Goal: Task Accomplishment & Management: Manage account settings

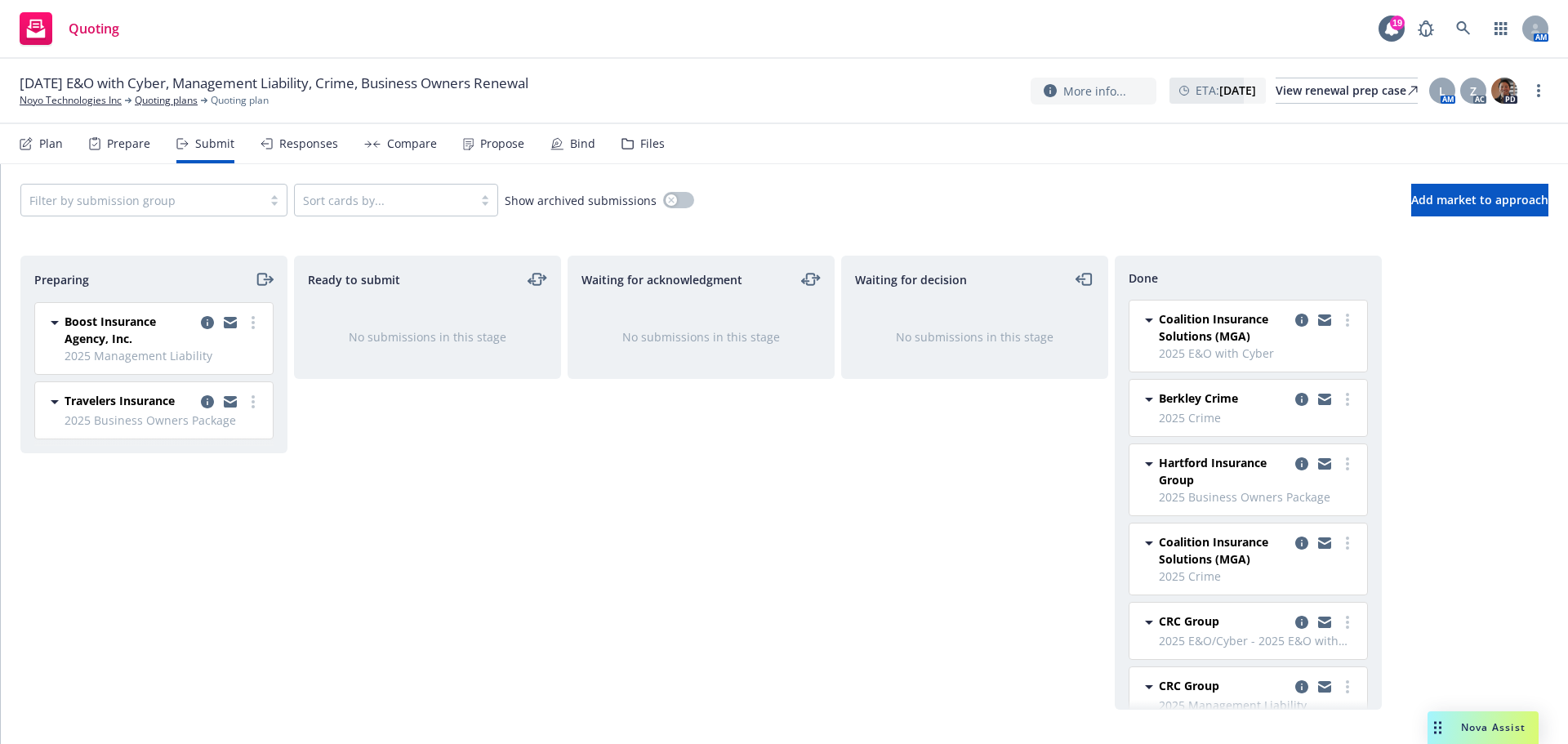
scroll to position [29, 0]
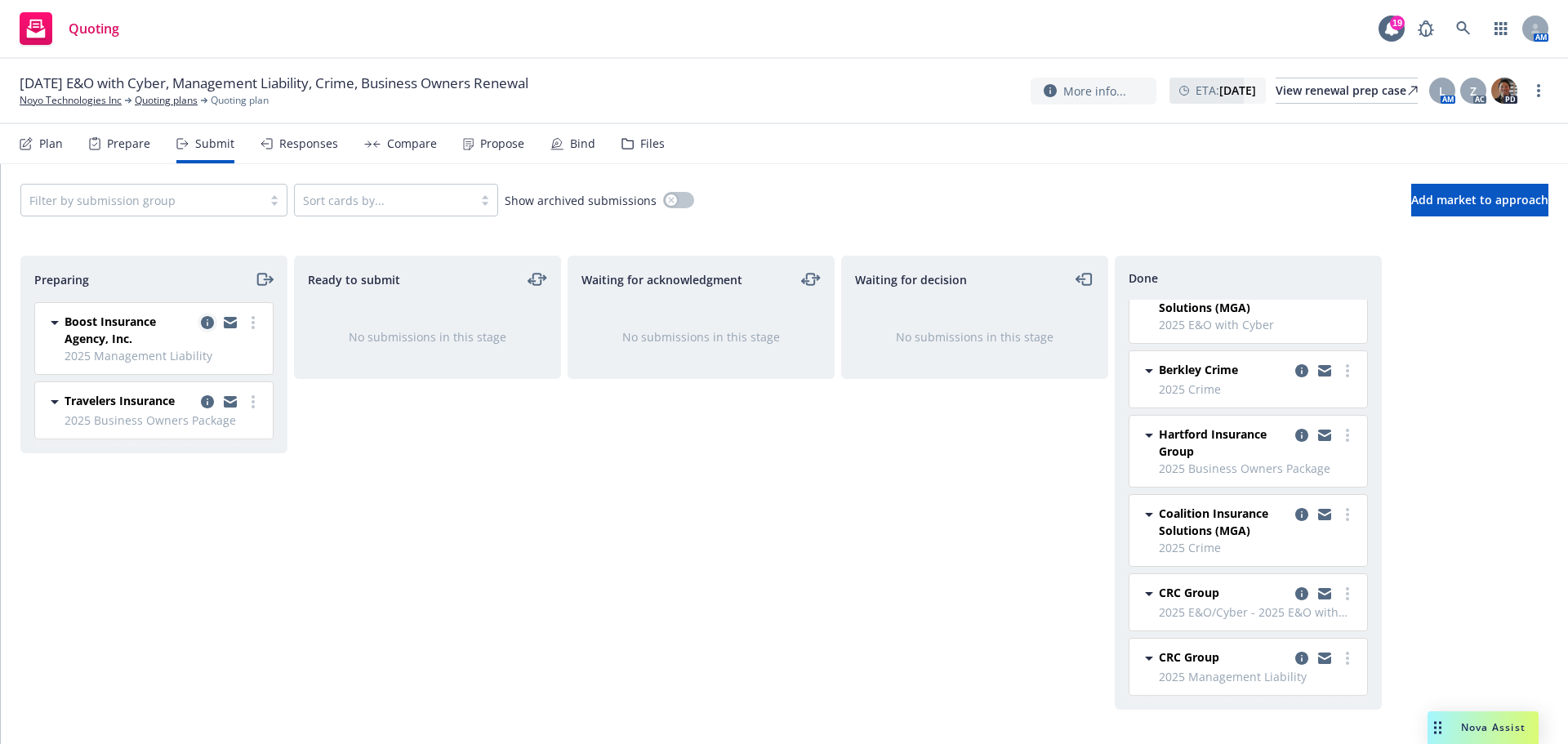
click at [210, 319] on icon "copy logging email" at bounding box center [207, 322] width 13 height 13
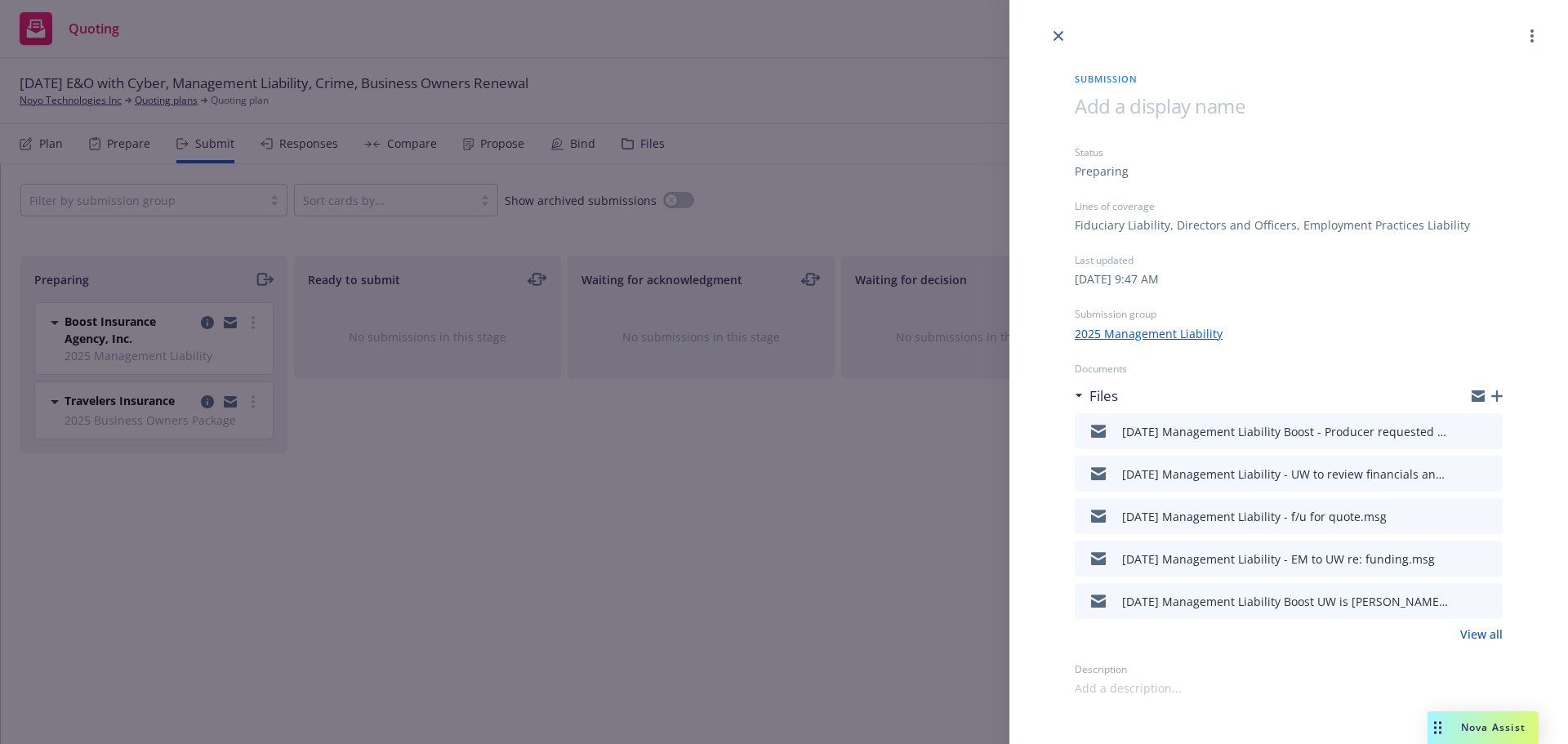
click at [1503, 396] on icon "button" at bounding box center [1498, 397] width 12 height 12
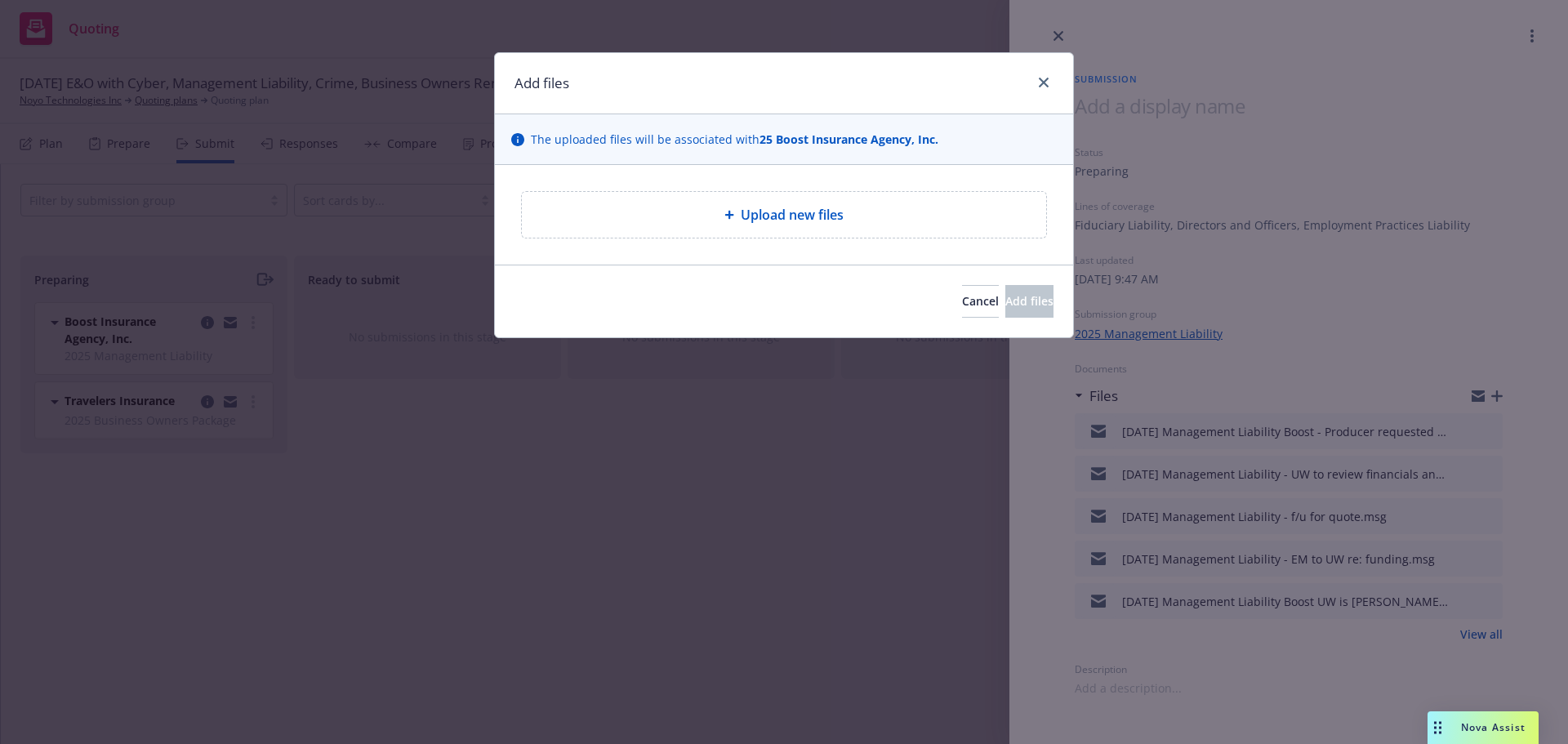
type textarea "x"
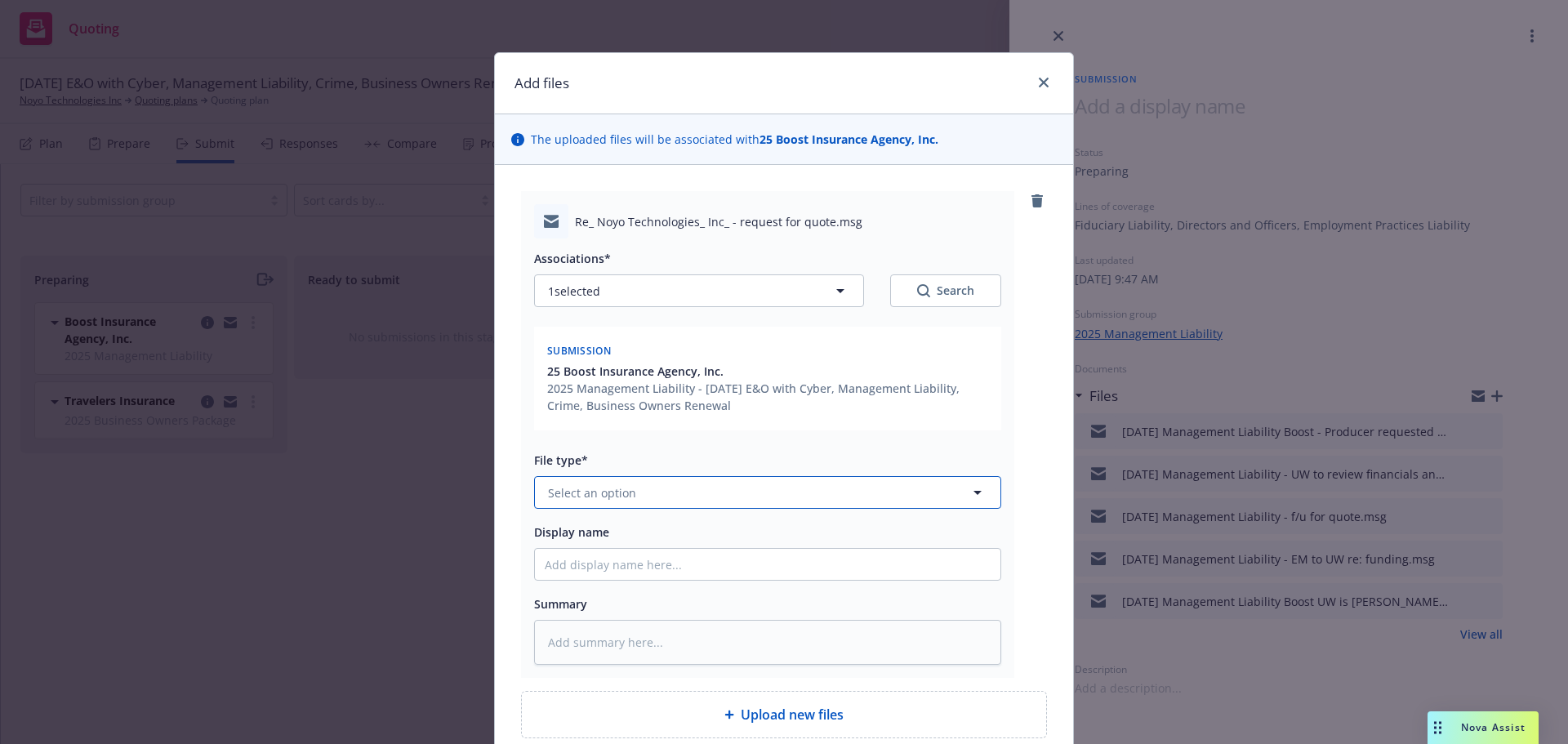
click at [592, 482] on button "Select an option" at bounding box center [768, 492] width 467 height 33
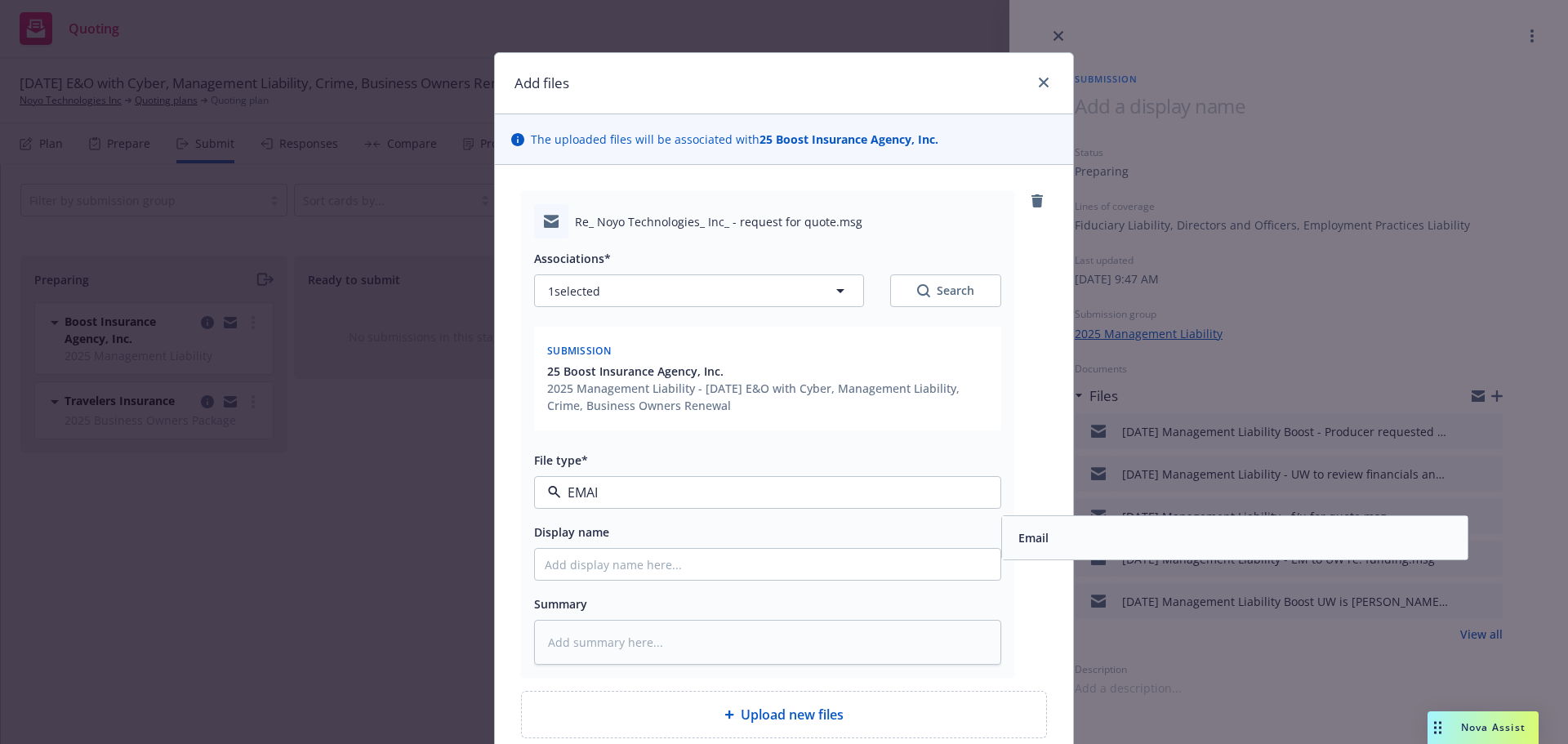
type input "EMAIL"
drag, startPoint x: 1060, startPoint y: 534, endPoint x: 743, endPoint y: 562, distance: 318.2
click at [1059, 535] on div "Email" at bounding box center [1235, 538] width 446 height 24
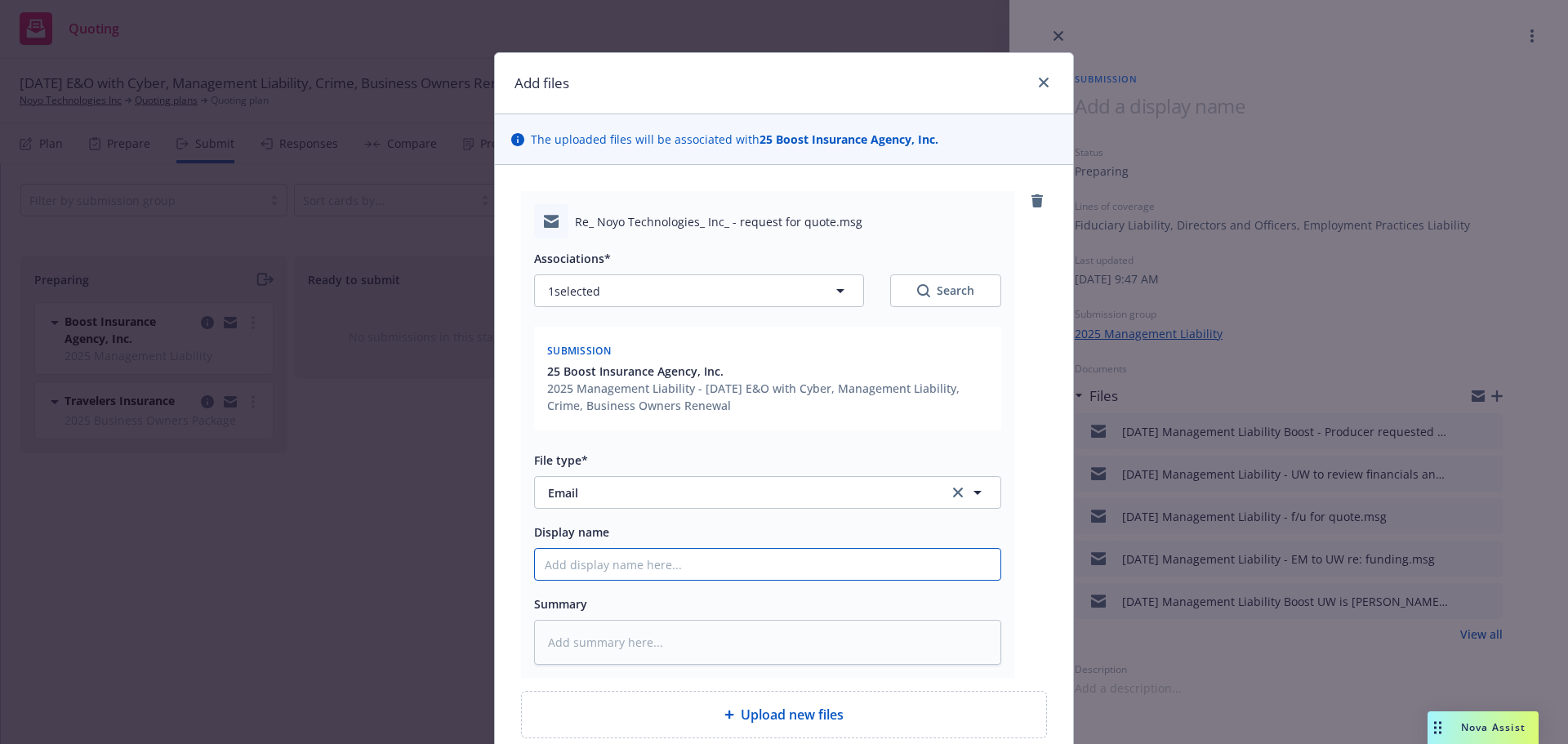
click at [642, 565] on input "Display name" at bounding box center [767, 563] width 465 height 31
type textarea "x"
type input "1"
type textarea "x"
type input "10"
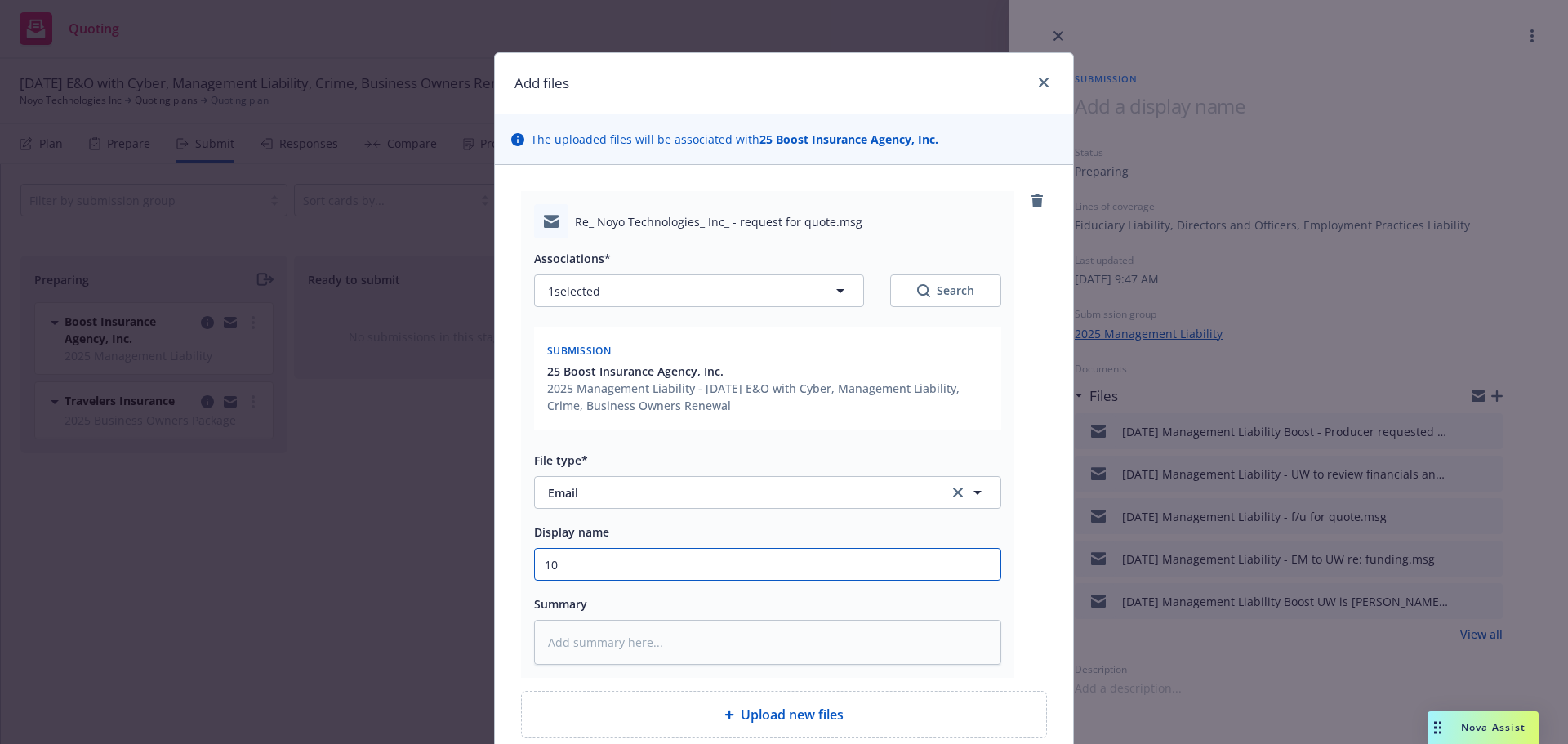
type textarea "x"
type input "10/"
type textarea "x"
type input "10/1"
type textarea "x"
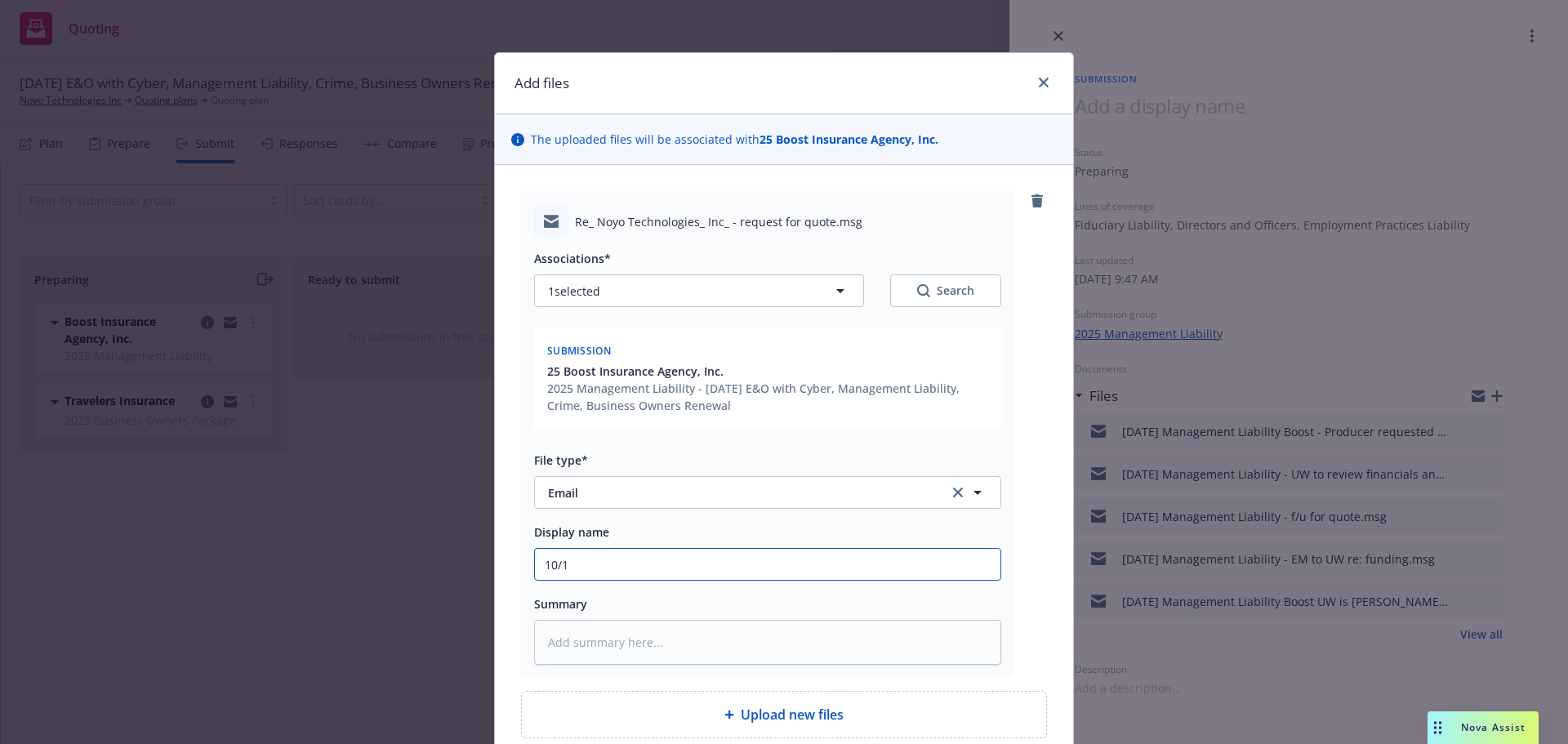
type input "10/1/"
type textarea "x"
type input "10/1/2"
type textarea "x"
type input "10/1/20"
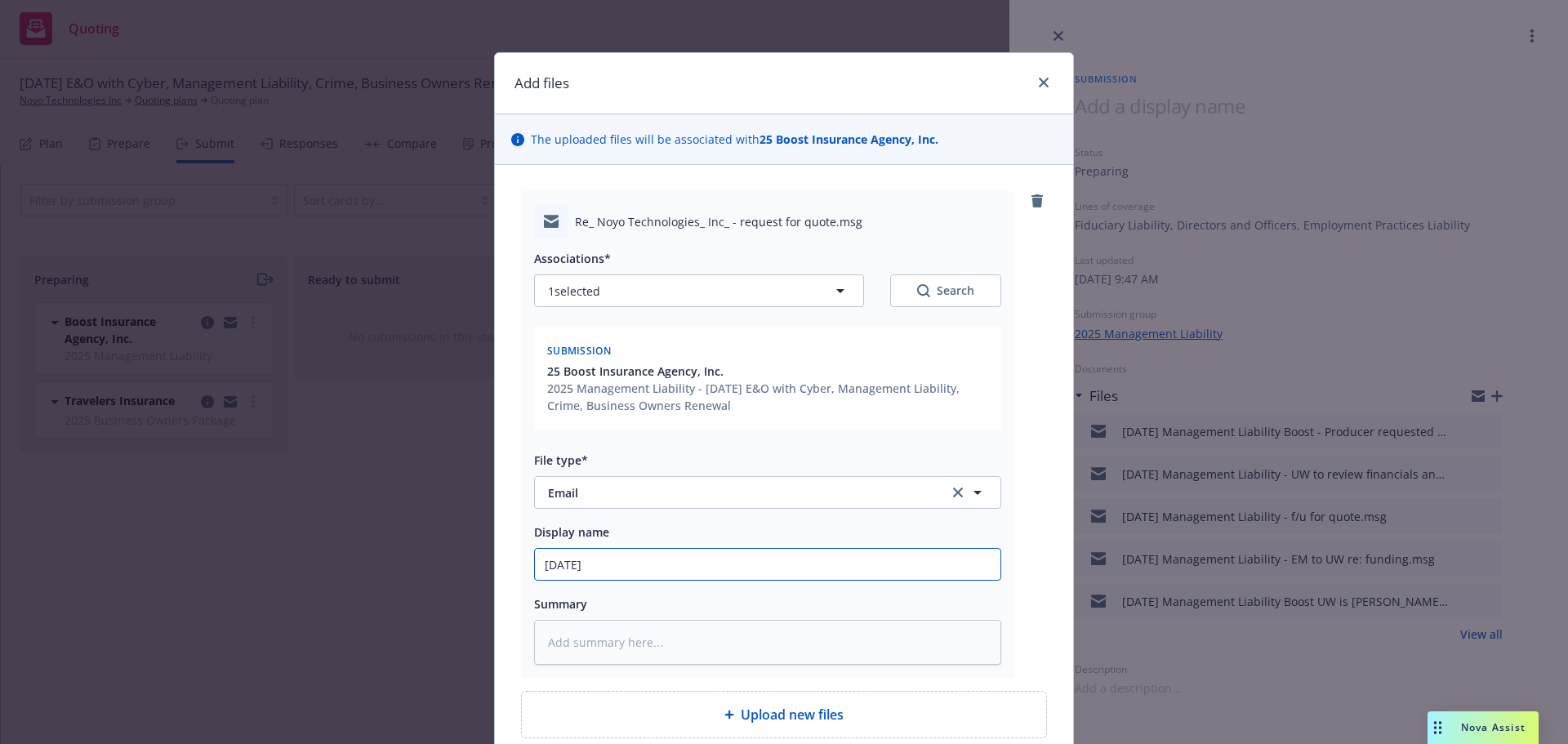
type textarea "x"
type input "10/1/202"
type textarea "x"
type input "10/1/2025"
type textarea "x"
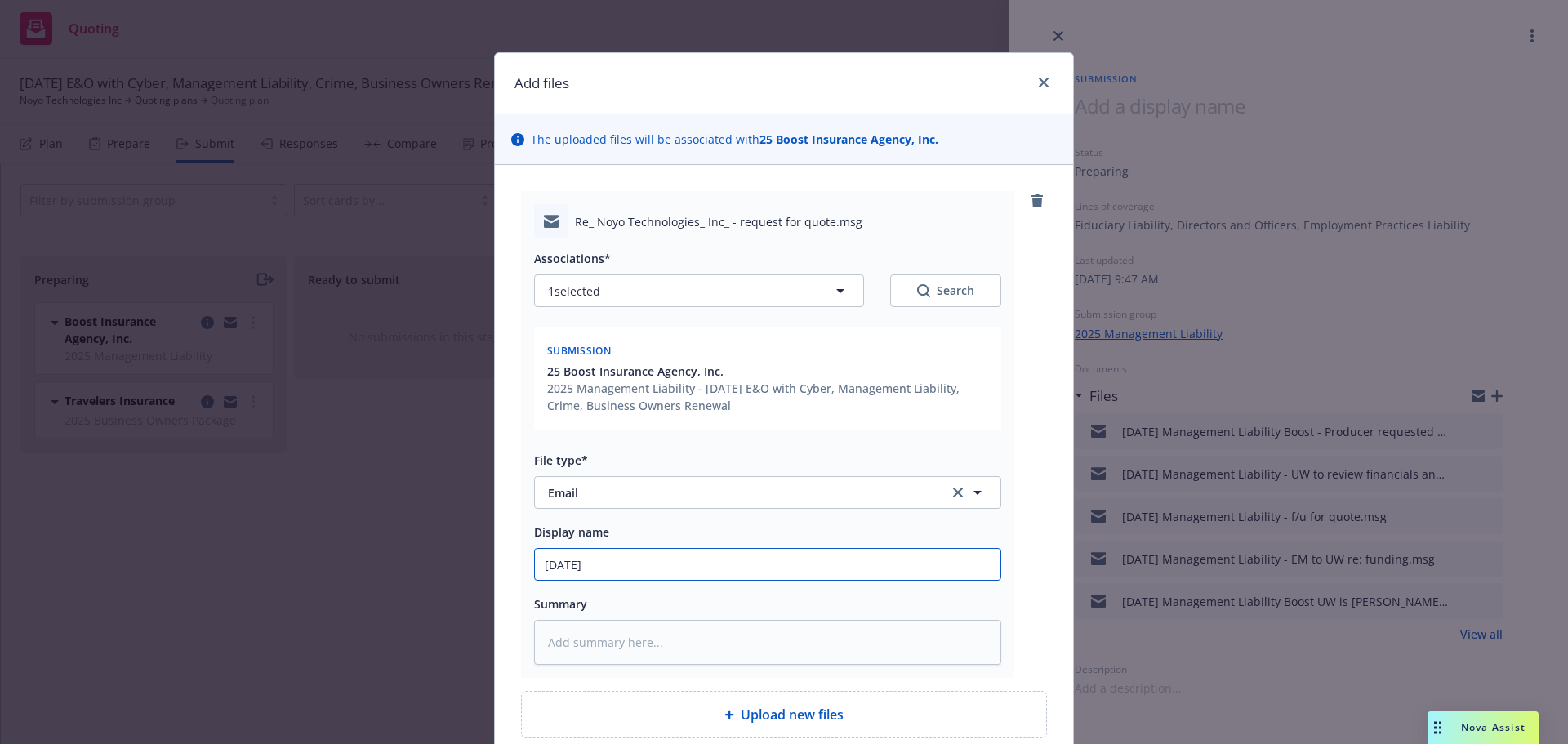
type input "10/1/2025"
type textarea "x"
type input "10/1/2025 M"
type textarea "x"
type input "10/1/2025 Ma"
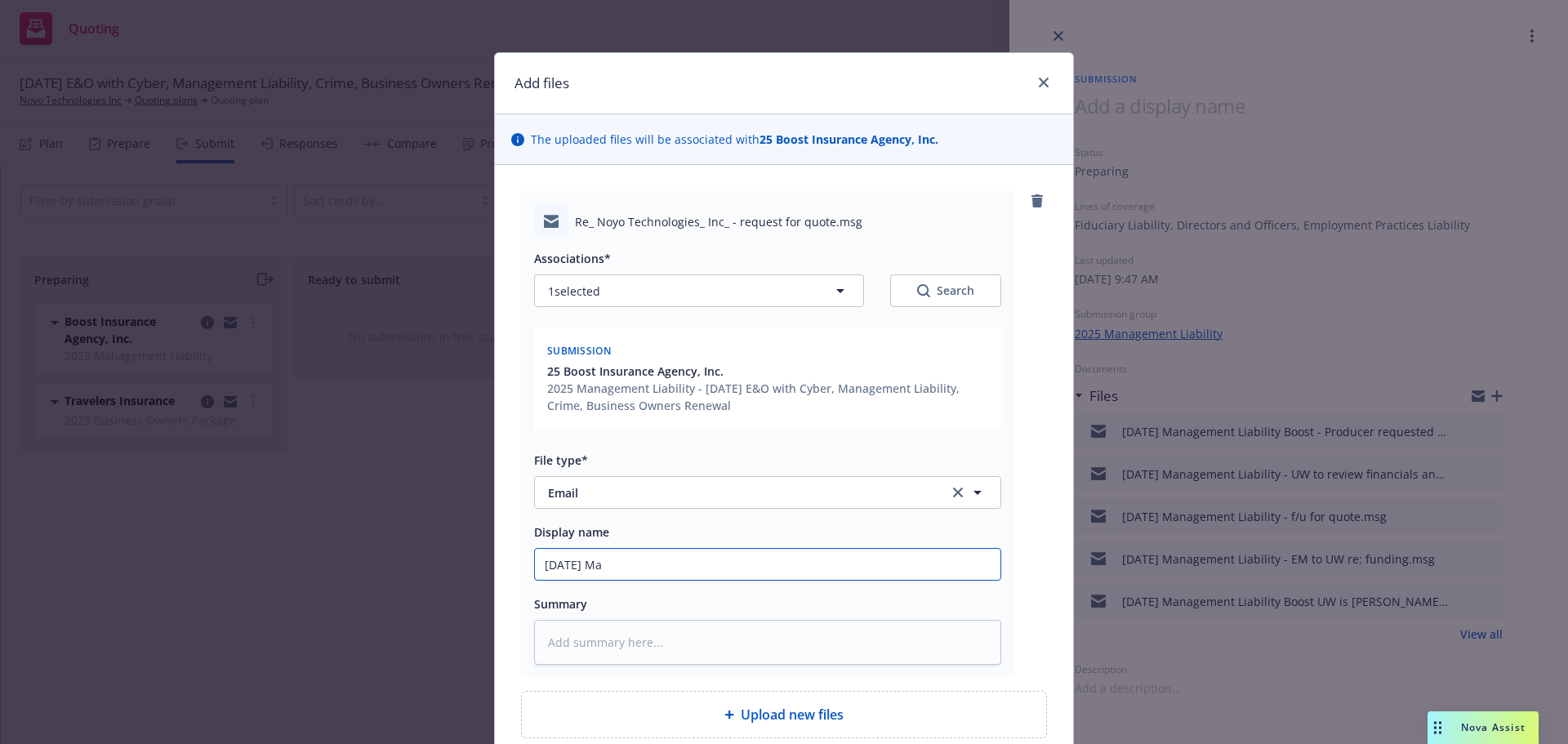
type textarea "x"
type input "10/1/2025 Man"
type textarea "x"
type input "10/1/2025 Mana"
type textarea "x"
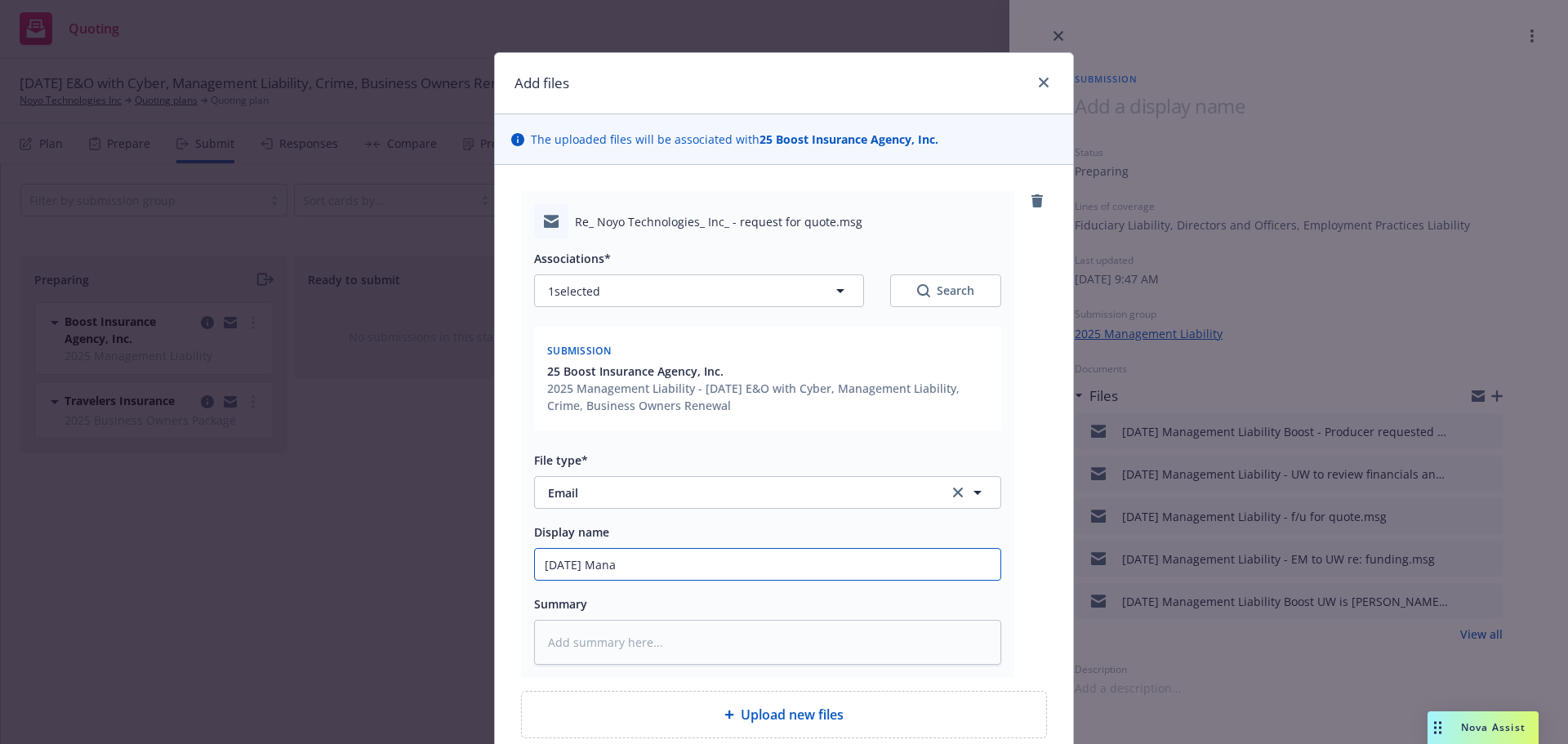
type input "10/1/2025 Manag"
type textarea "x"
type input "10/1/2025 Manage"
type textarea "x"
type input "10/1/2025 Managem"
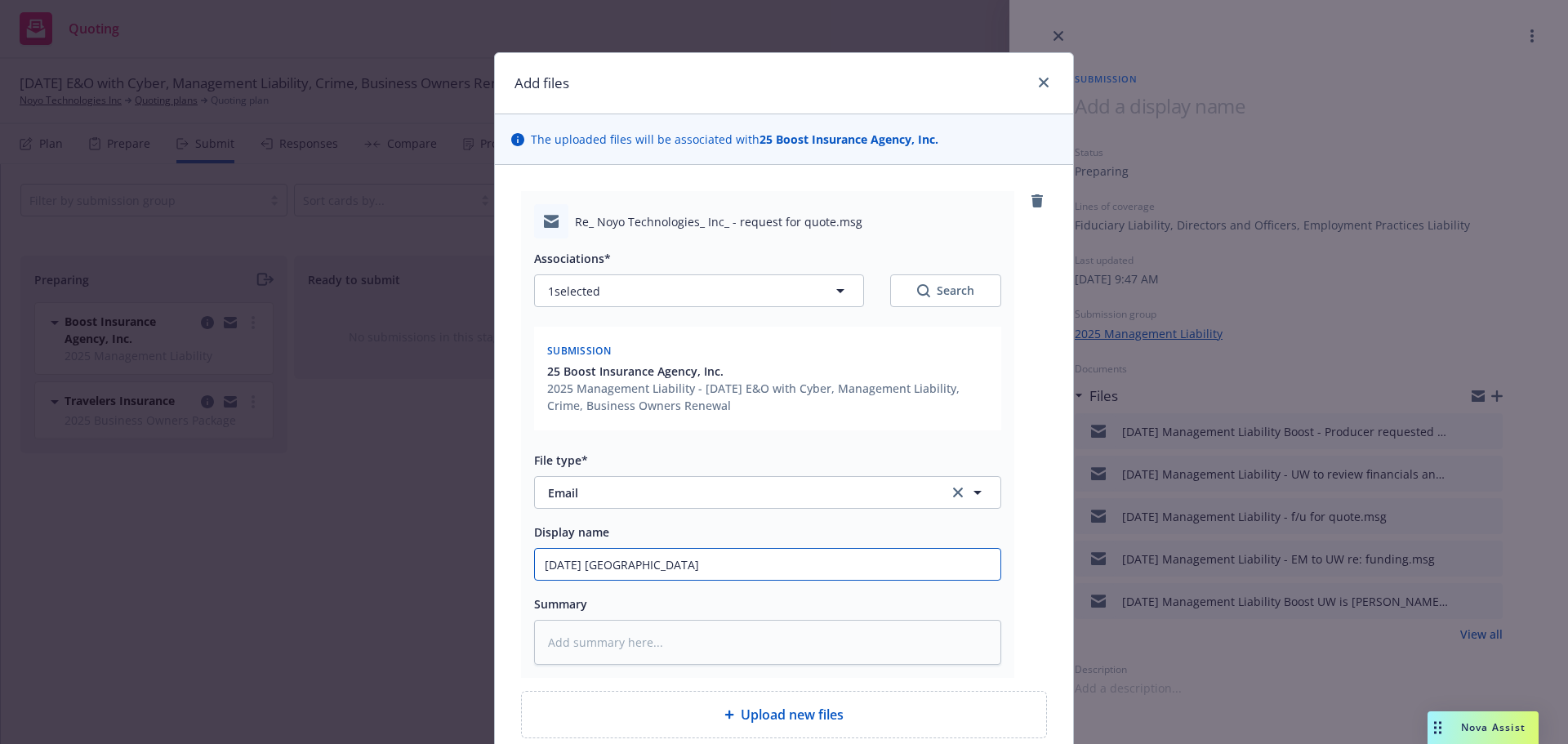
type textarea "x"
type input "10/1/2025 Manageme"
type textarea "x"
type input "10/1/2025 Managemen"
type textarea "x"
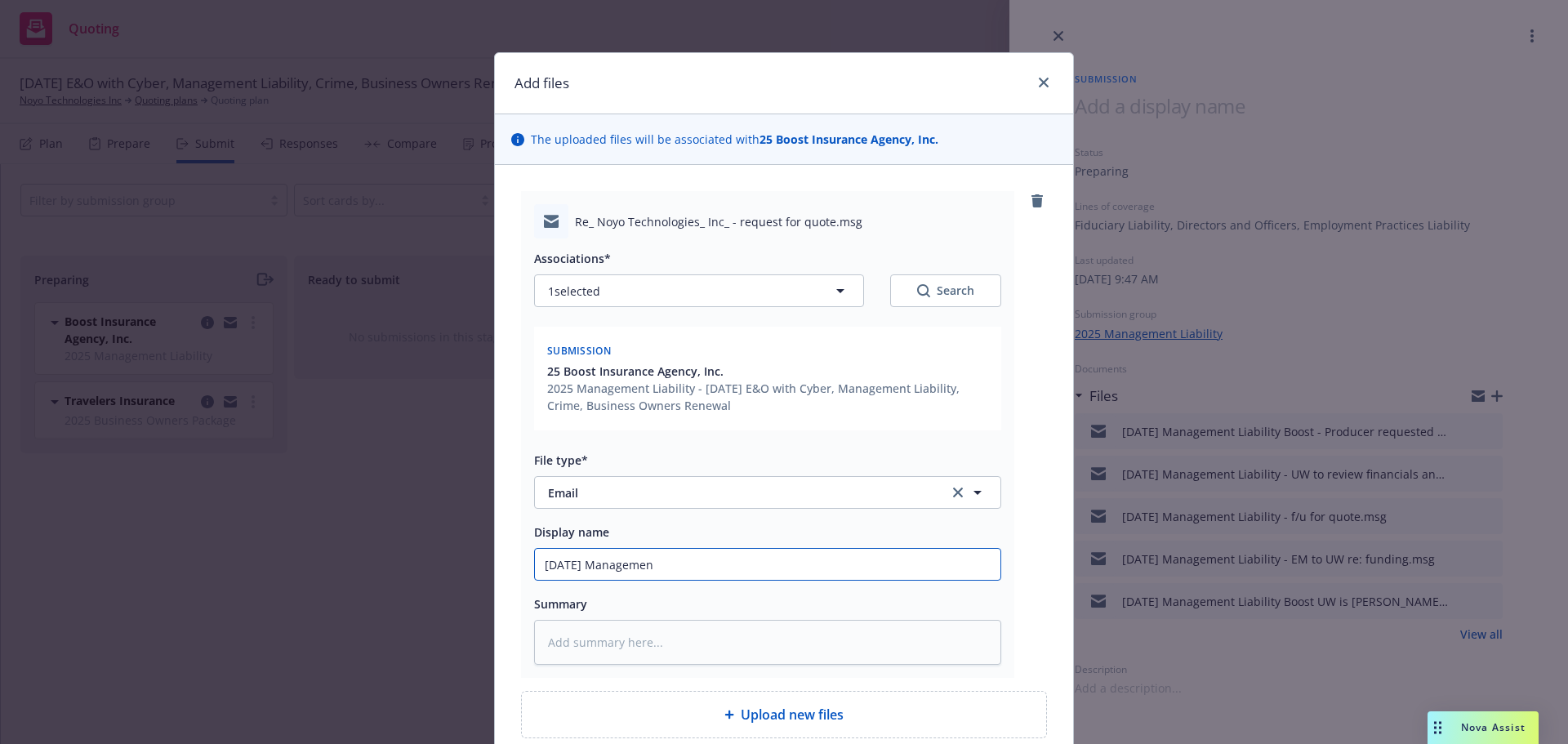
type input "10/1/2025 Management"
type textarea "x"
type input "10/1/2025 Management"
type textarea "x"
type input "10/1/2025 Management L"
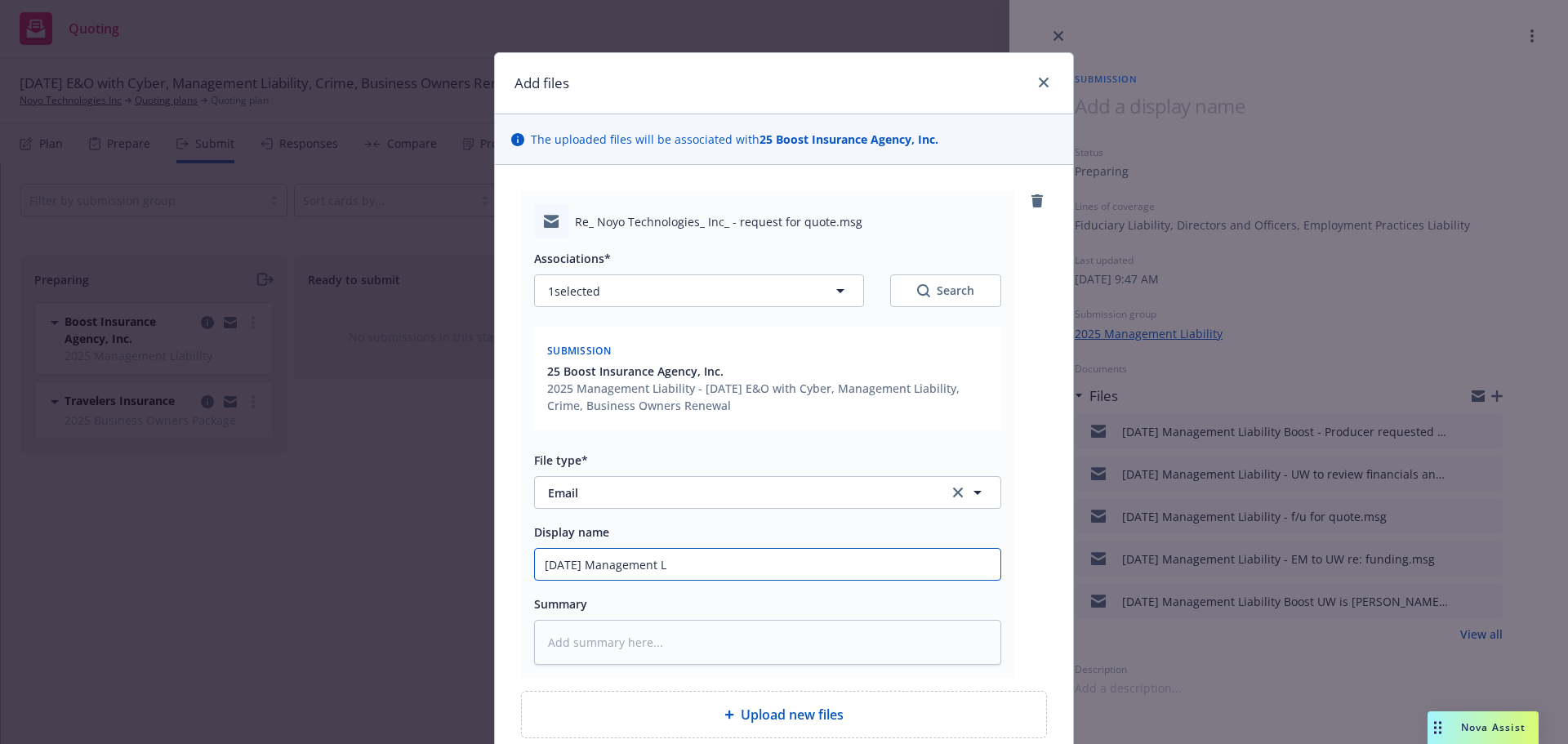
type textarea "x"
type input "10/1/2025 Management Li"
type textarea "x"
type input "10/1/2025 Management Lia"
type textarea "x"
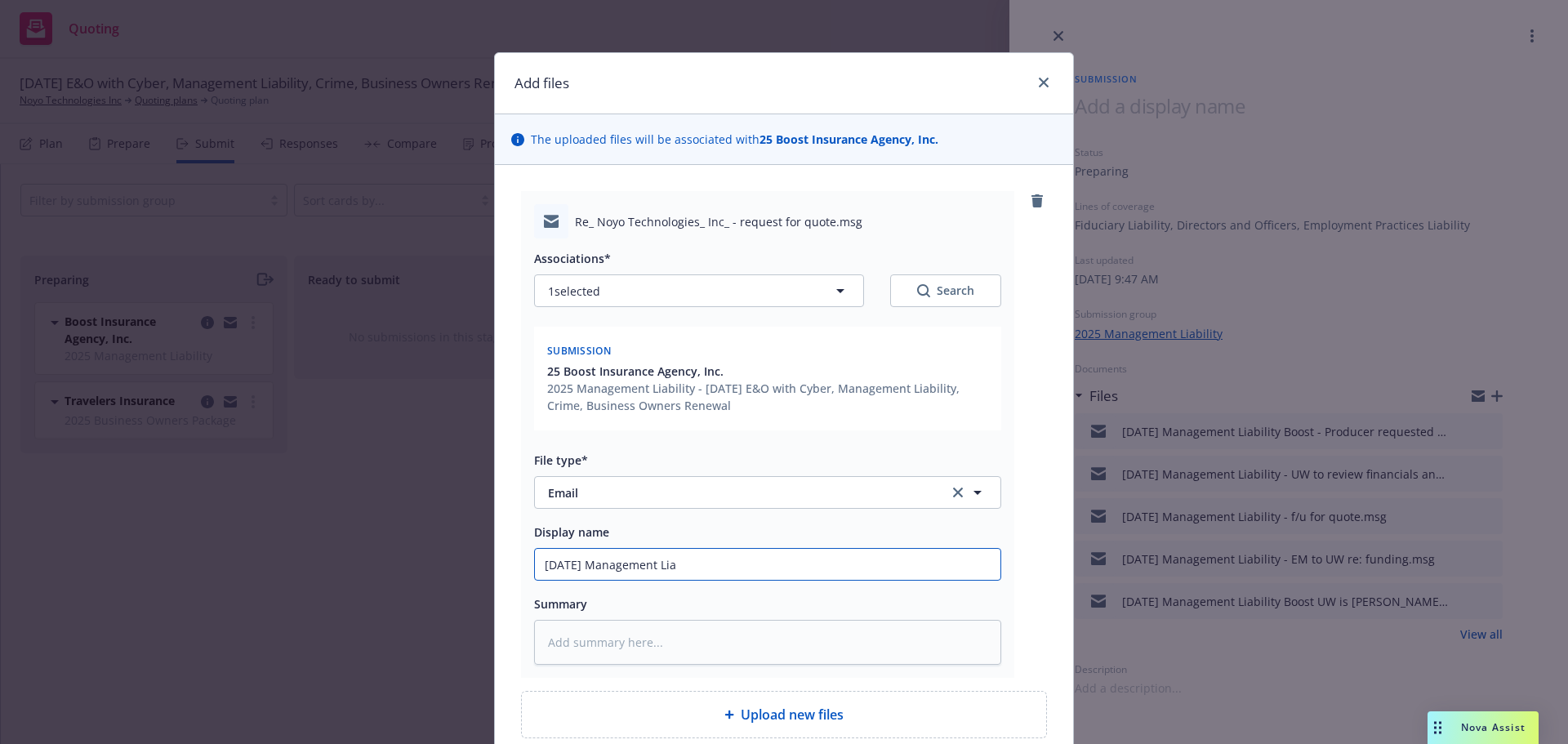
type input "10/1/2025 Management Liab"
type textarea "x"
type input "10/1/2025 Management Liabi"
type textarea "x"
type input "10/1/2025 Management Liabil"
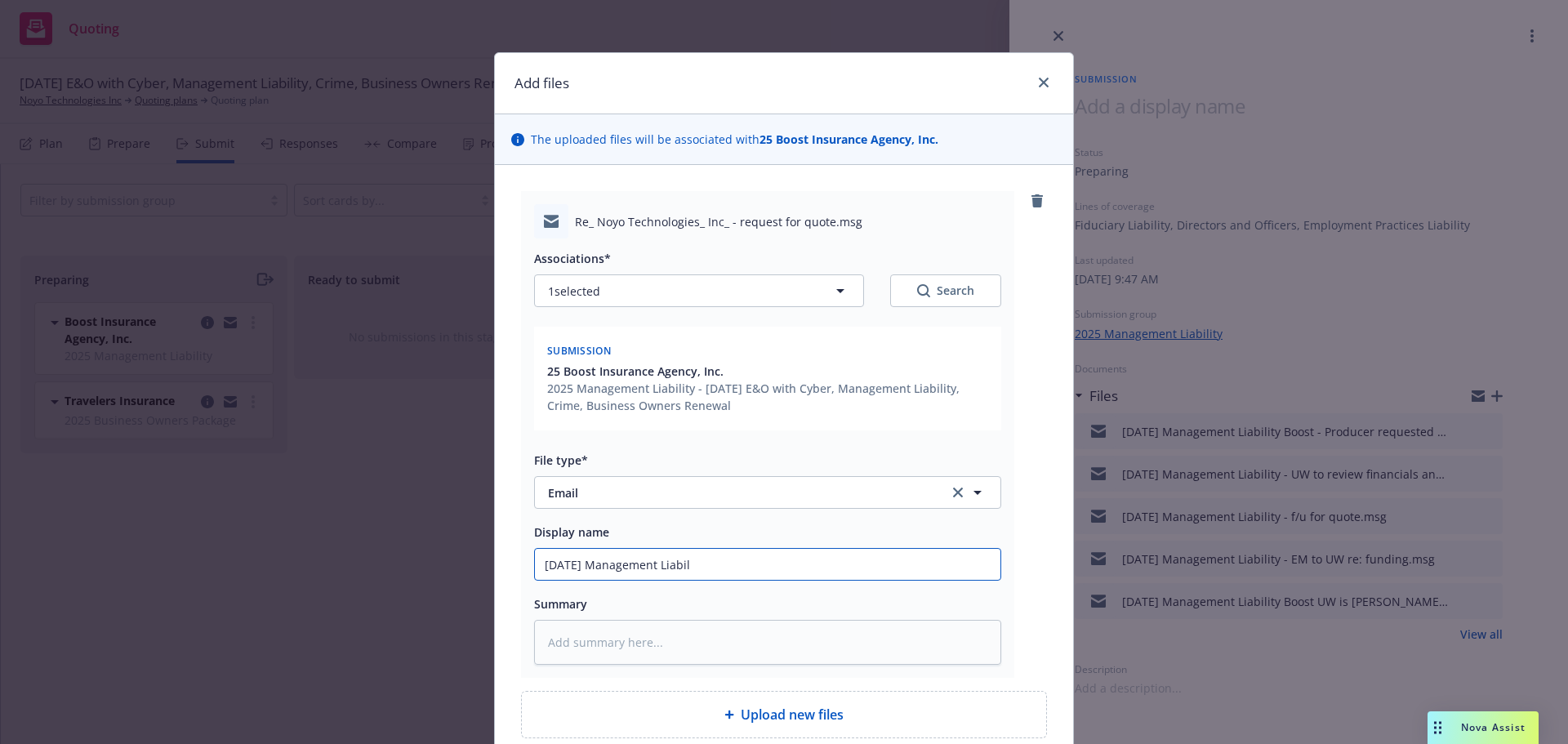
type textarea "x"
type input "10/1/2025 Management Liabili"
type textarea "x"
type input "10/1/2025 Management Liabilit"
type textarea "x"
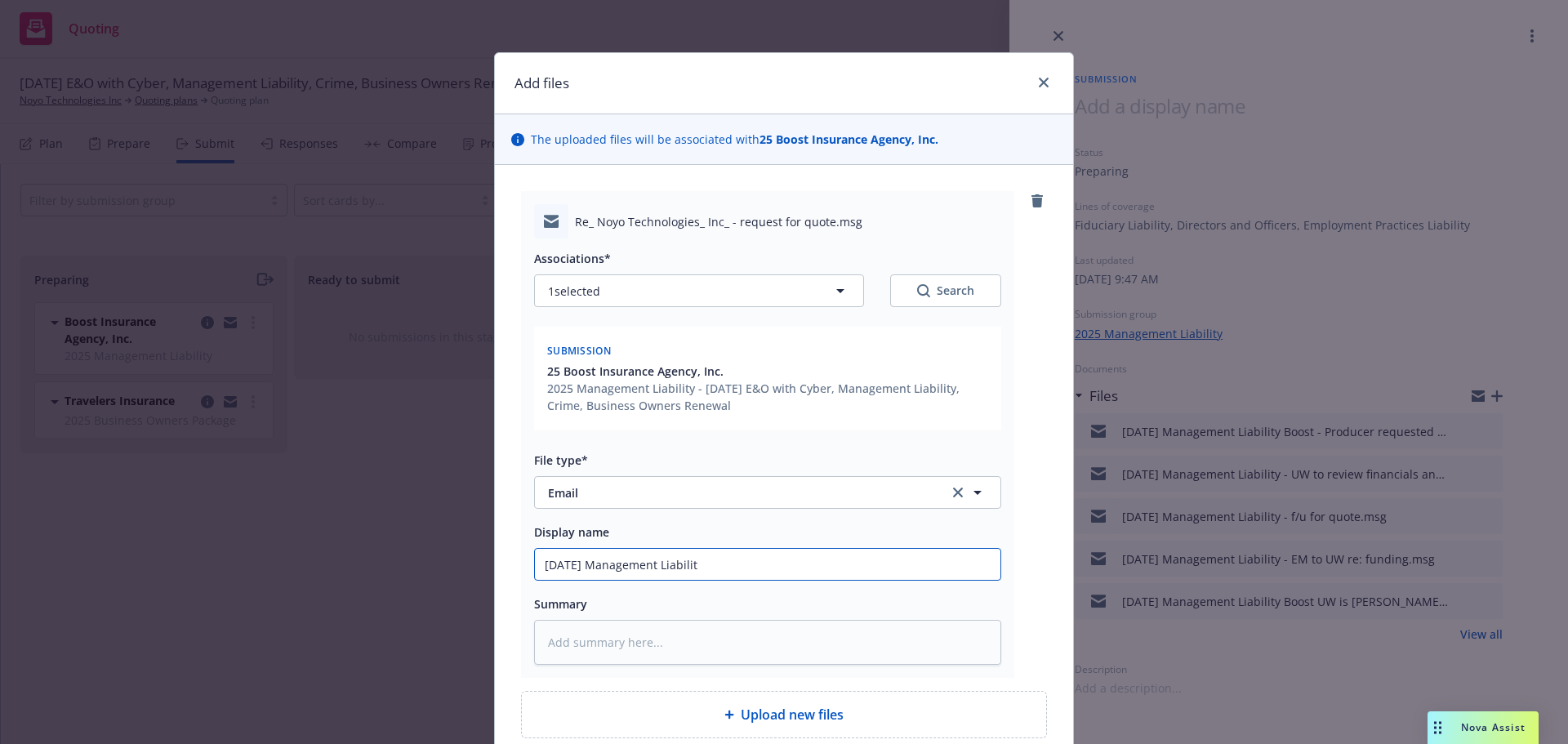
type input "10/1/2025 Management Liability"
type textarea "x"
type input "10/1/2025 Management Liability"
type textarea "x"
type input "10/1/2025 Management Liability B"
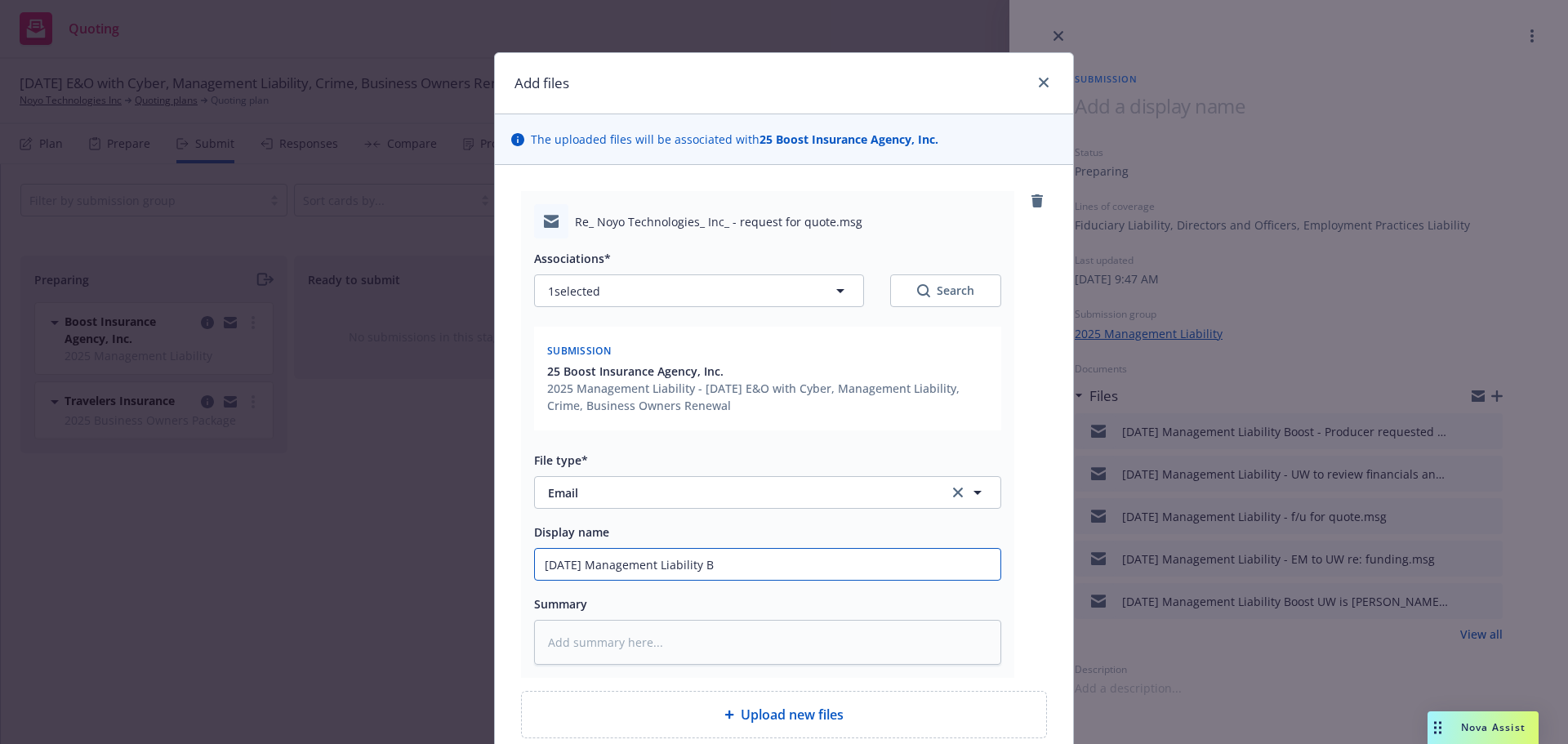
type textarea "x"
type input "10/1/2025 Management Liability Bo"
type textarea "x"
type input "10/1/2025 Management Liability Boo"
type textarea "x"
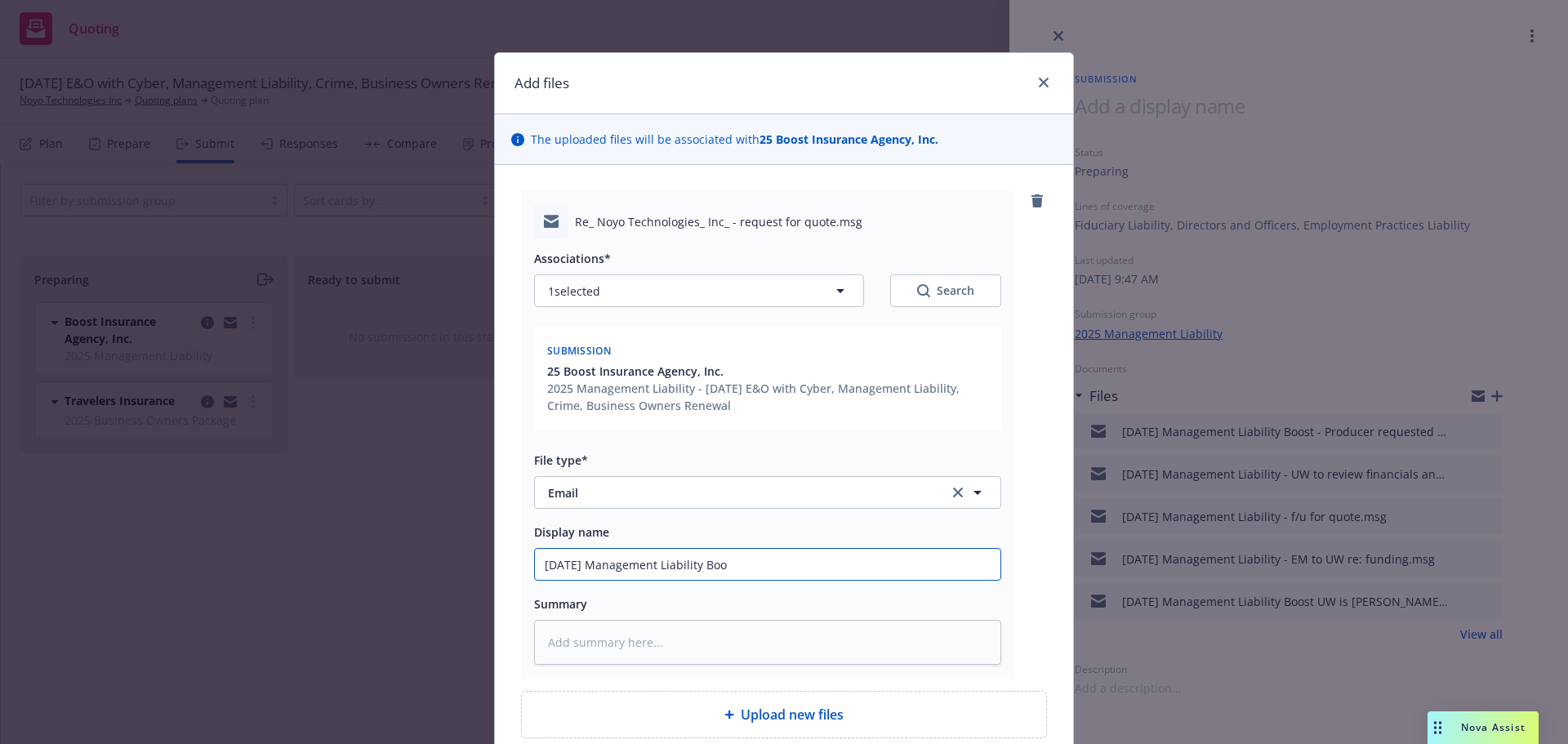
type input "10/1/2025 Management Liability Boos"
type textarea "x"
type input "10/1/2025 Management Liability Boost"
type textarea "x"
type input "10/1/2025 Management Liability Boost"
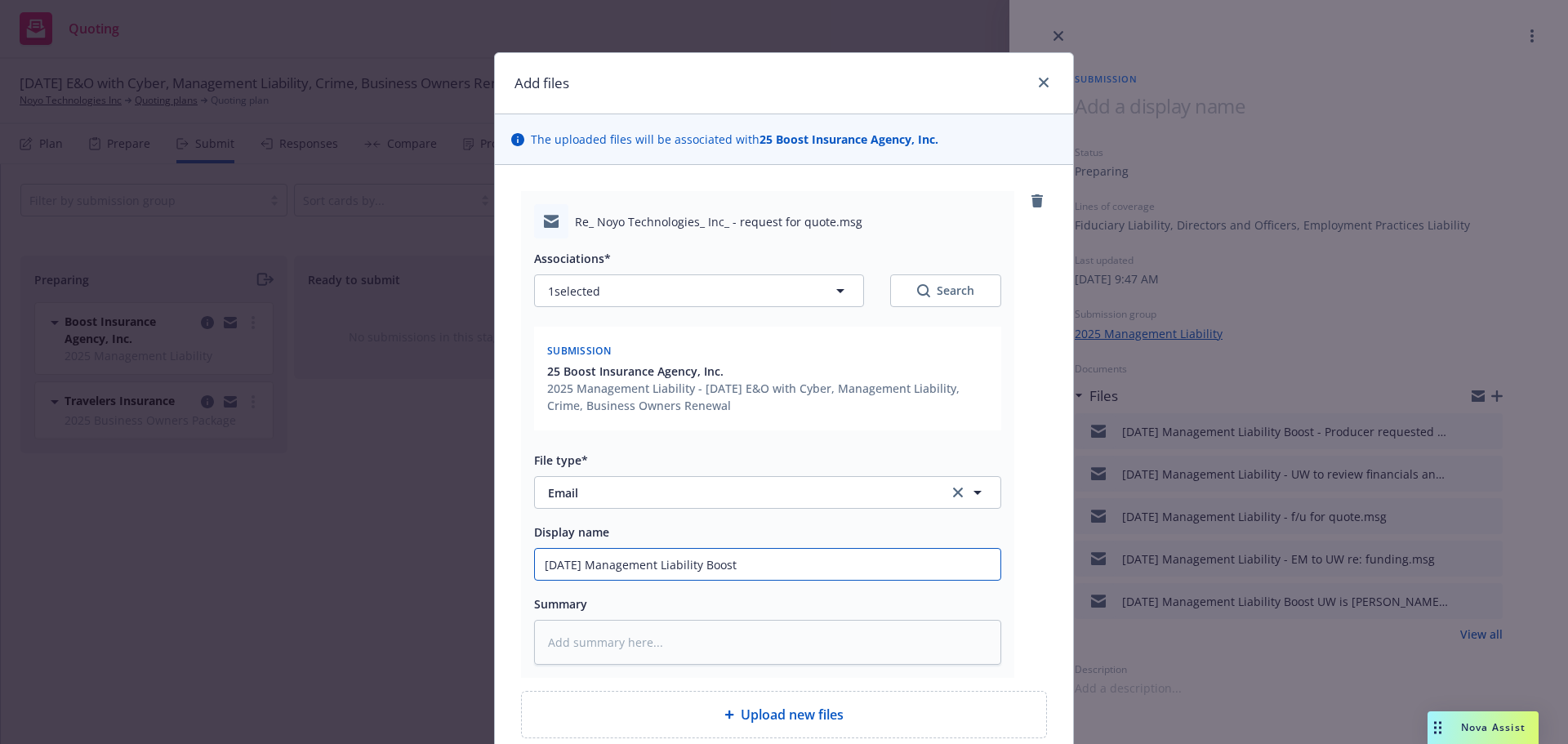
type textarea "x"
type input "10/1/2025 Management Liability Boost -"
type textarea "x"
type input "10/1/2025 Management Liability Boost -"
type textarea "x"
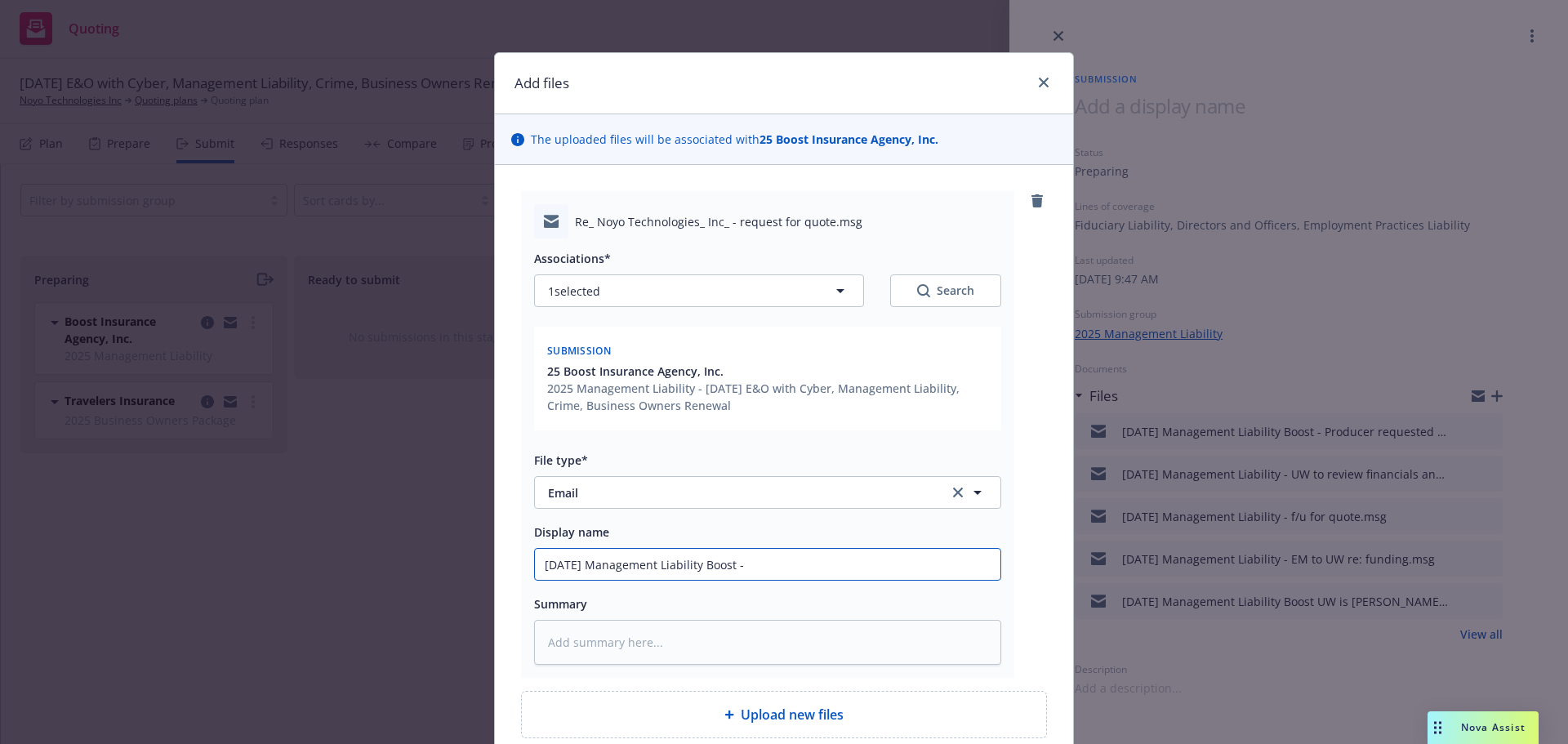
type input "10/1/2025 Management Liability Boost - E"
type textarea "x"
type input "10/1/2025 Management Liability Boost - EM"
type textarea "x"
type input "10/1/2025 Management Liability Boost - EM"
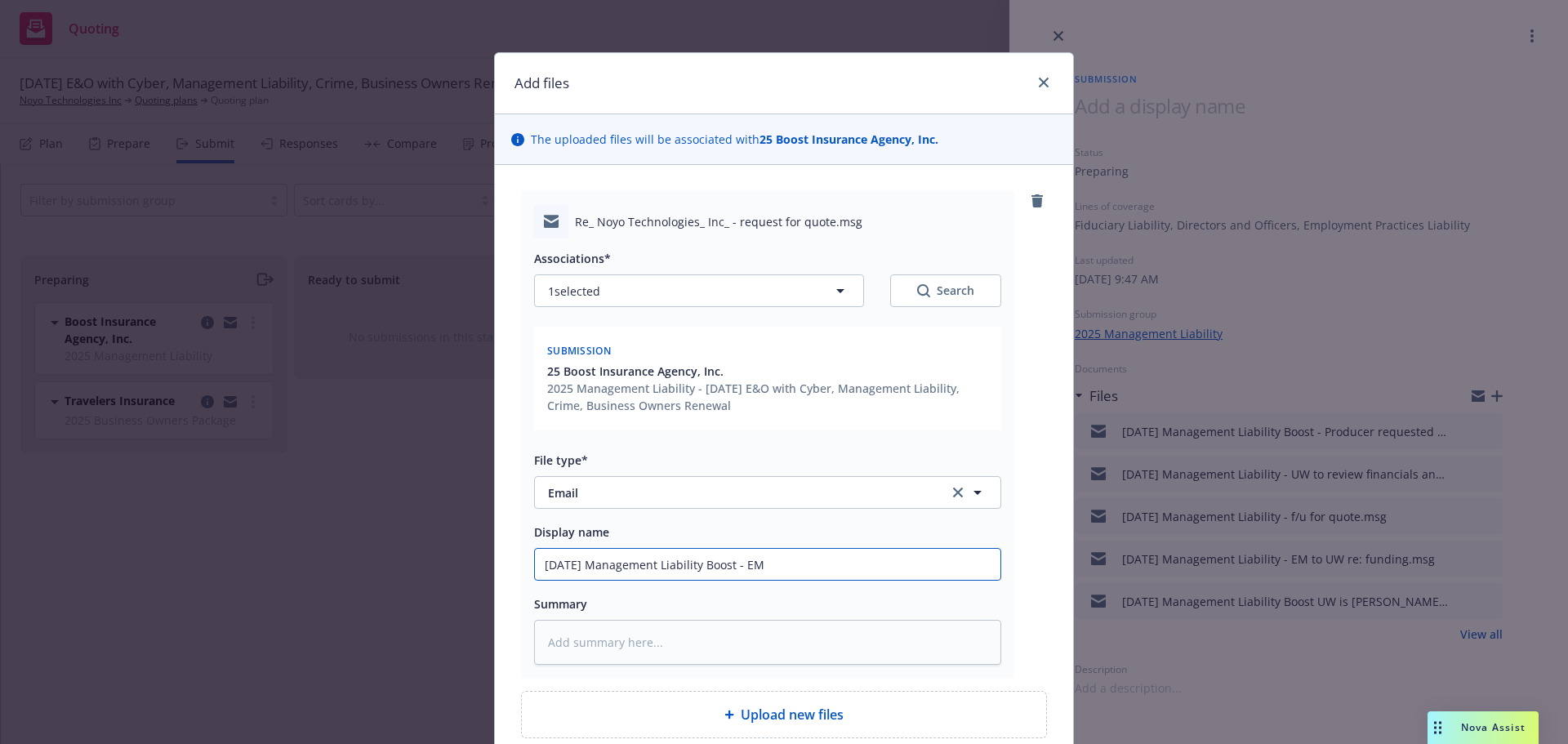
type textarea "x"
type input "10/1/2025 Management Liability Boost - EM f"
type textarea "x"
type input "10/1/2025 Management Liability Boost - EM fr"
type textarea "x"
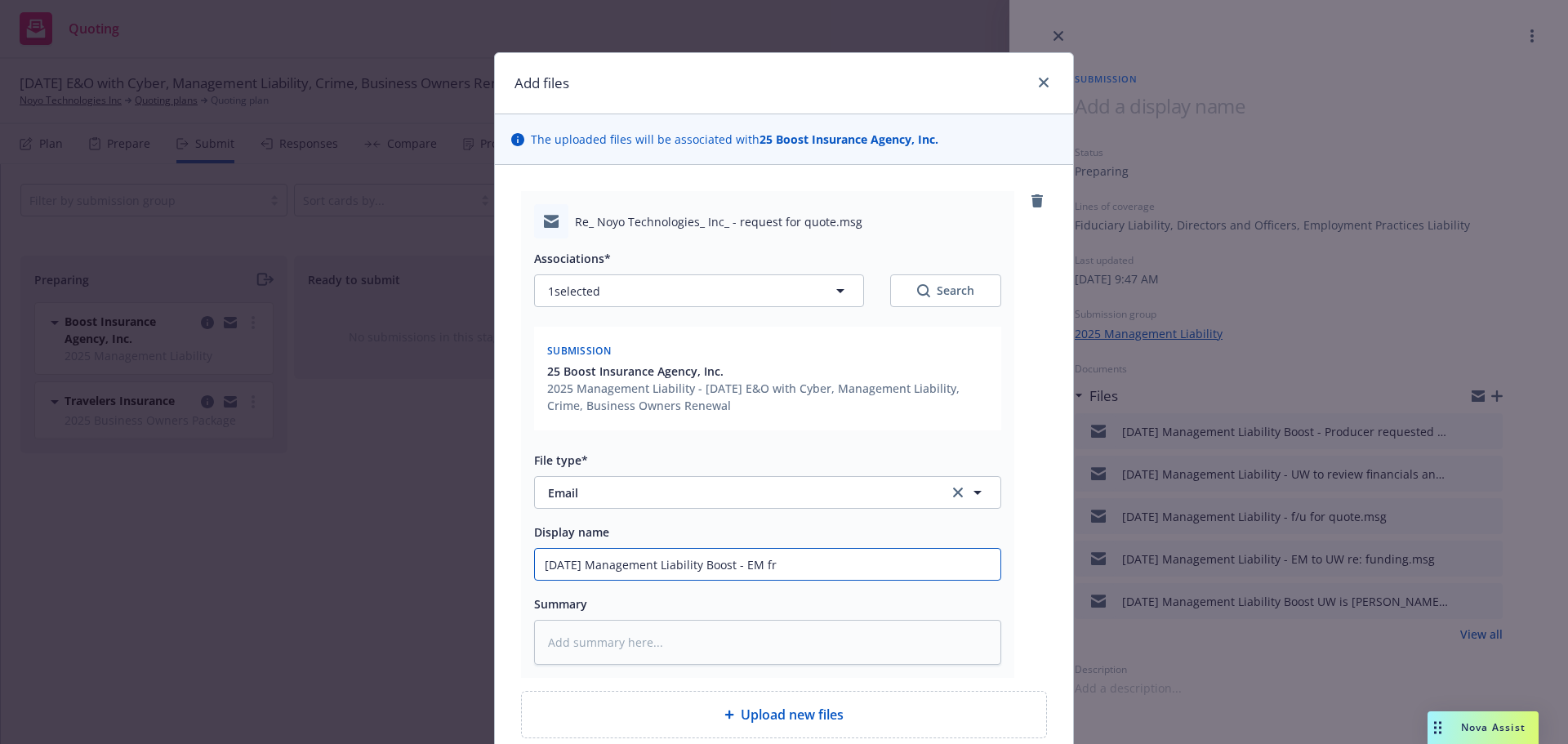
type input "10/1/2025 Management Liability Boost - EM fro"
type textarea "x"
type input "10/1/2025 Management Liability Boost - EM from"
type textarea "x"
type input "10/1/2025 Management Liability Boost - EM from"
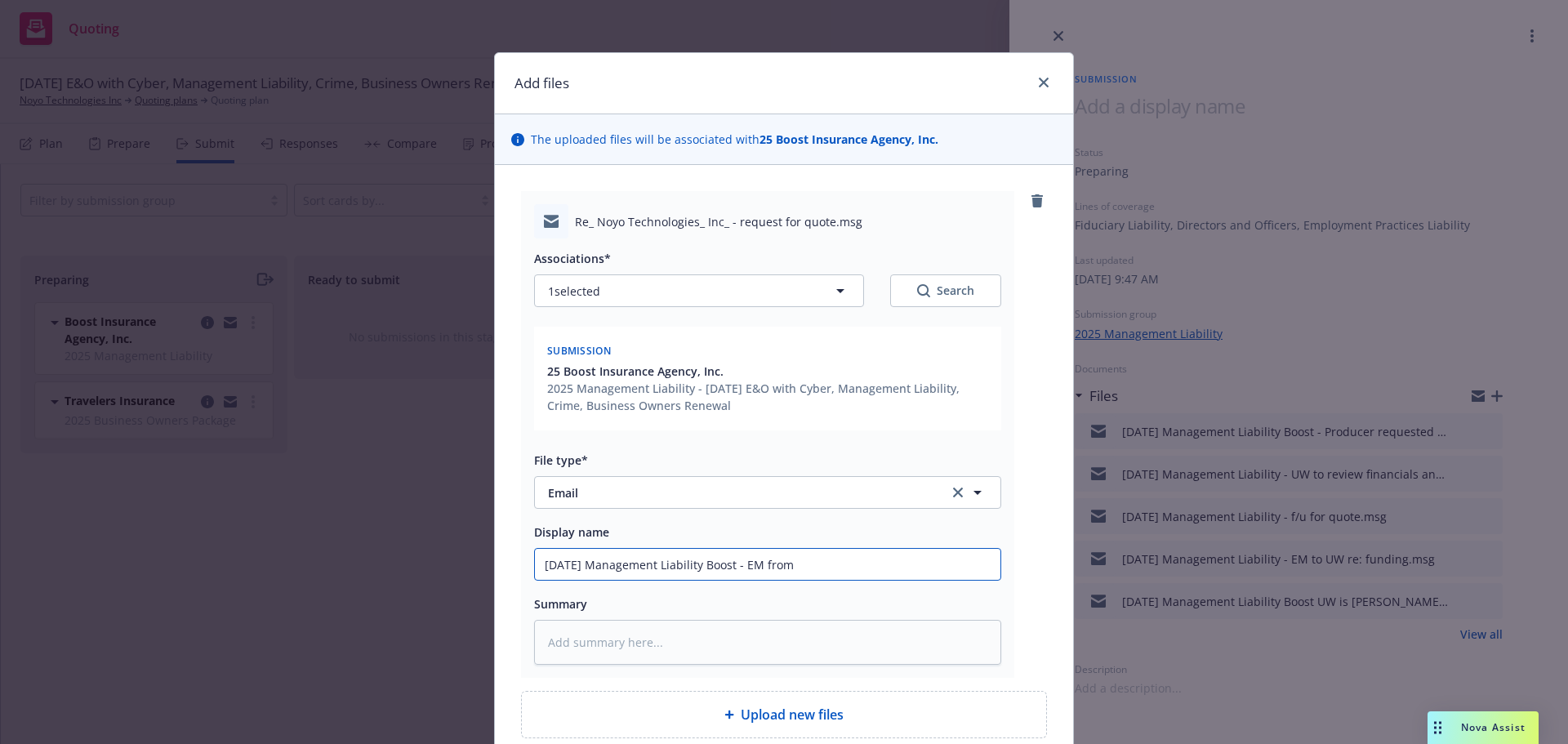
type textarea "x"
type input "10/1/2025 Management Liability Boost - EM from U"
type textarea "x"
type input "10/1/2025 Management Liability Boost - EM from UE"
type textarea "x"
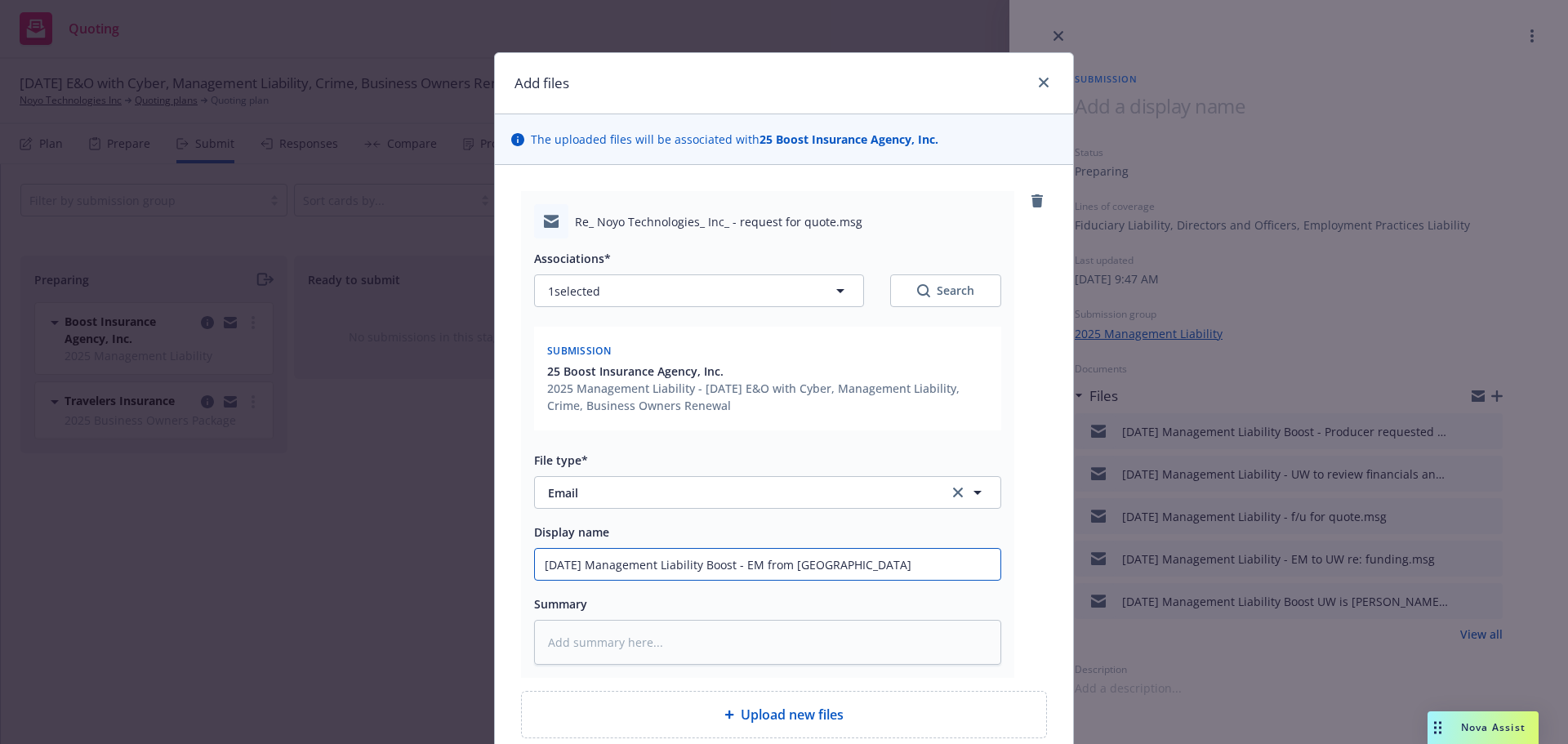
type input "10/1/2025 Management Liability Boost - EM from UE"
type textarea "x"
type input "10/1/2025 Management Liability Boost - EM from UE -"
type textarea "x"
type input "10/1/2025 Management Liability Boost - EM from UE -"
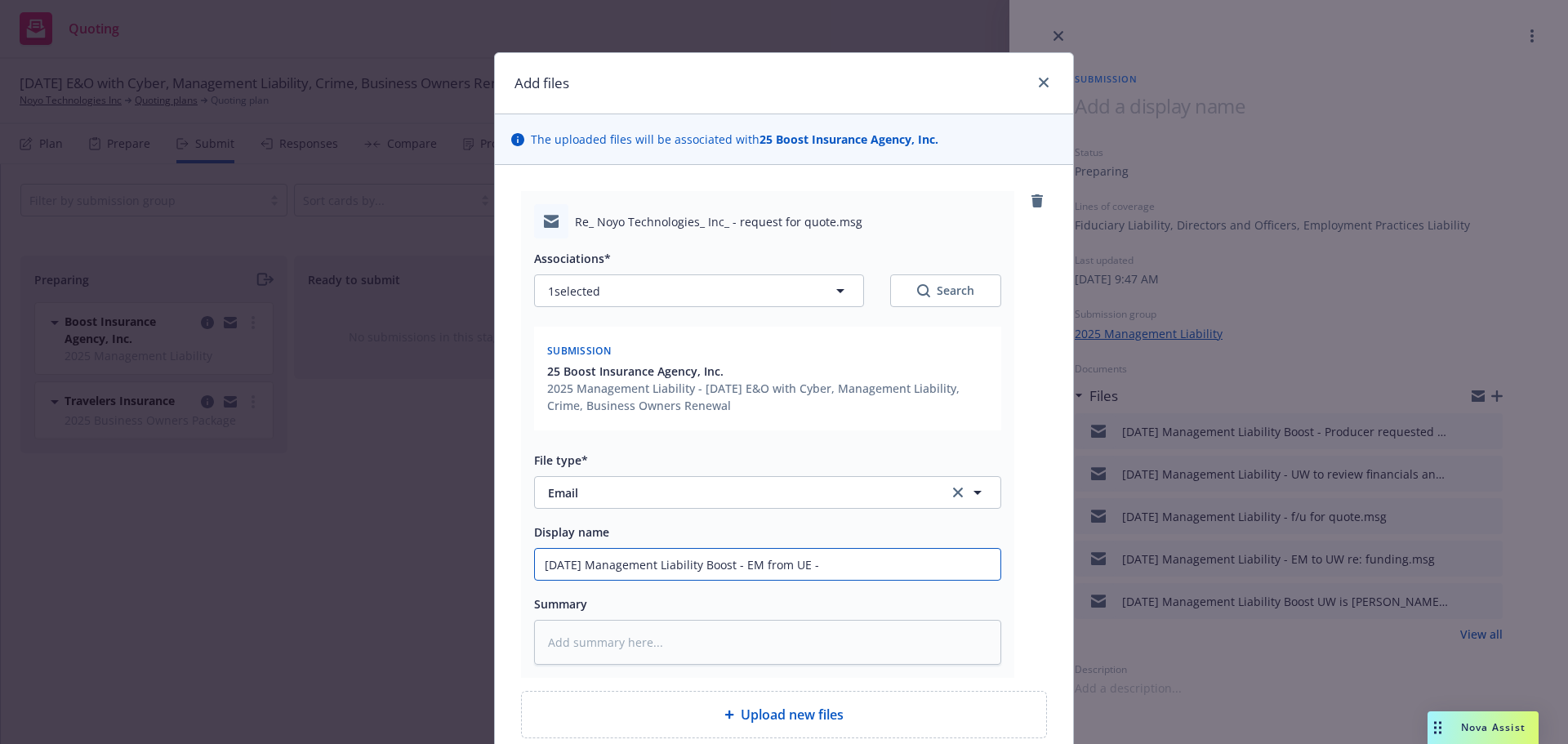
type textarea "x"
type input "10/1/2025 Management Liability Boost - EM from UE - c"
type textarea "x"
type input "10/1/2025 Management Liability Boost - EM from UE - ca"
type textarea "x"
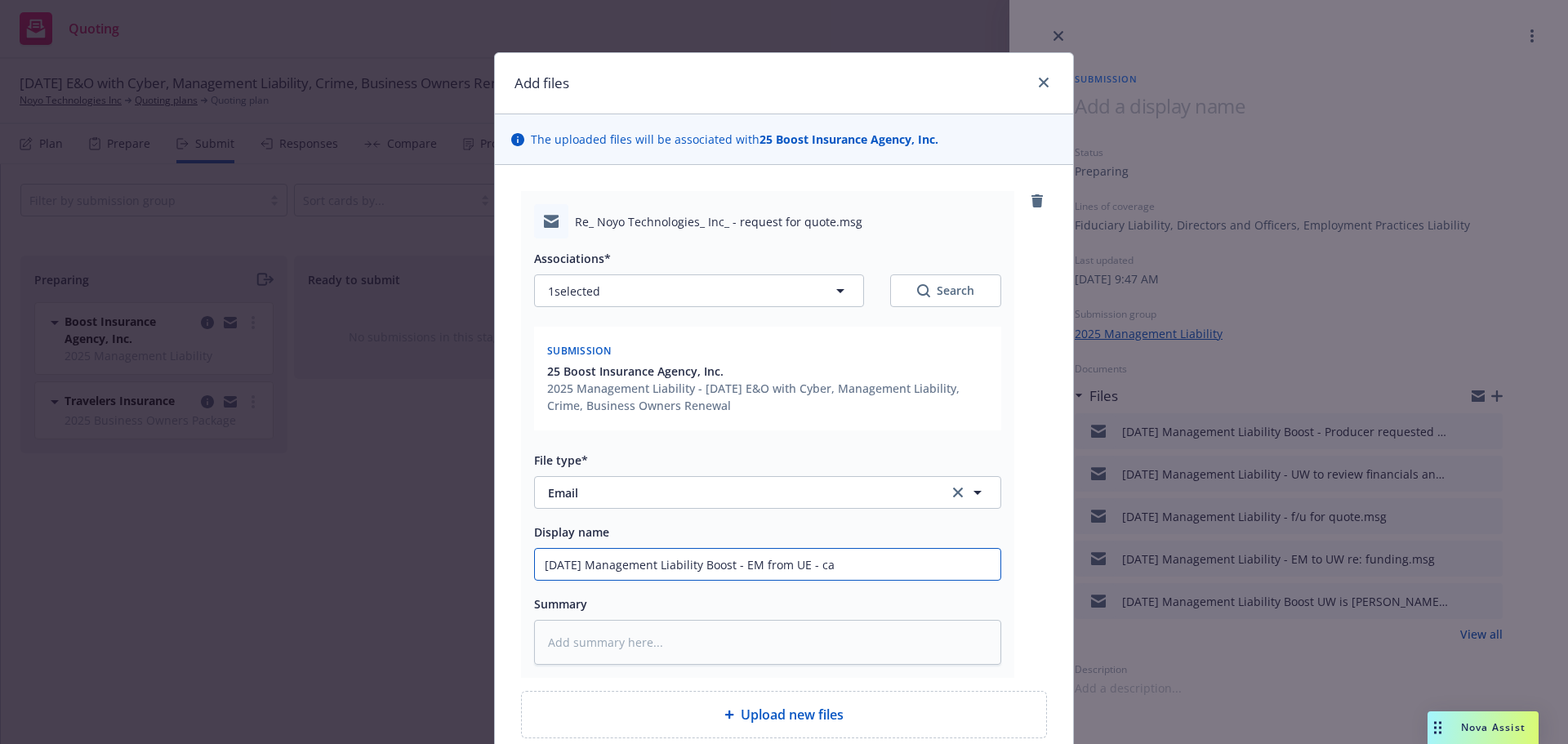
type input "10/1/2025 Management Liability Boost - EM from UE - can"
type textarea "x"
type input "10/1/2025 Management Liability Boost - EM from UE - can'"
type textarea "x"
type input "10/1/2025 Management Liability Boost - EM from UE - can't"
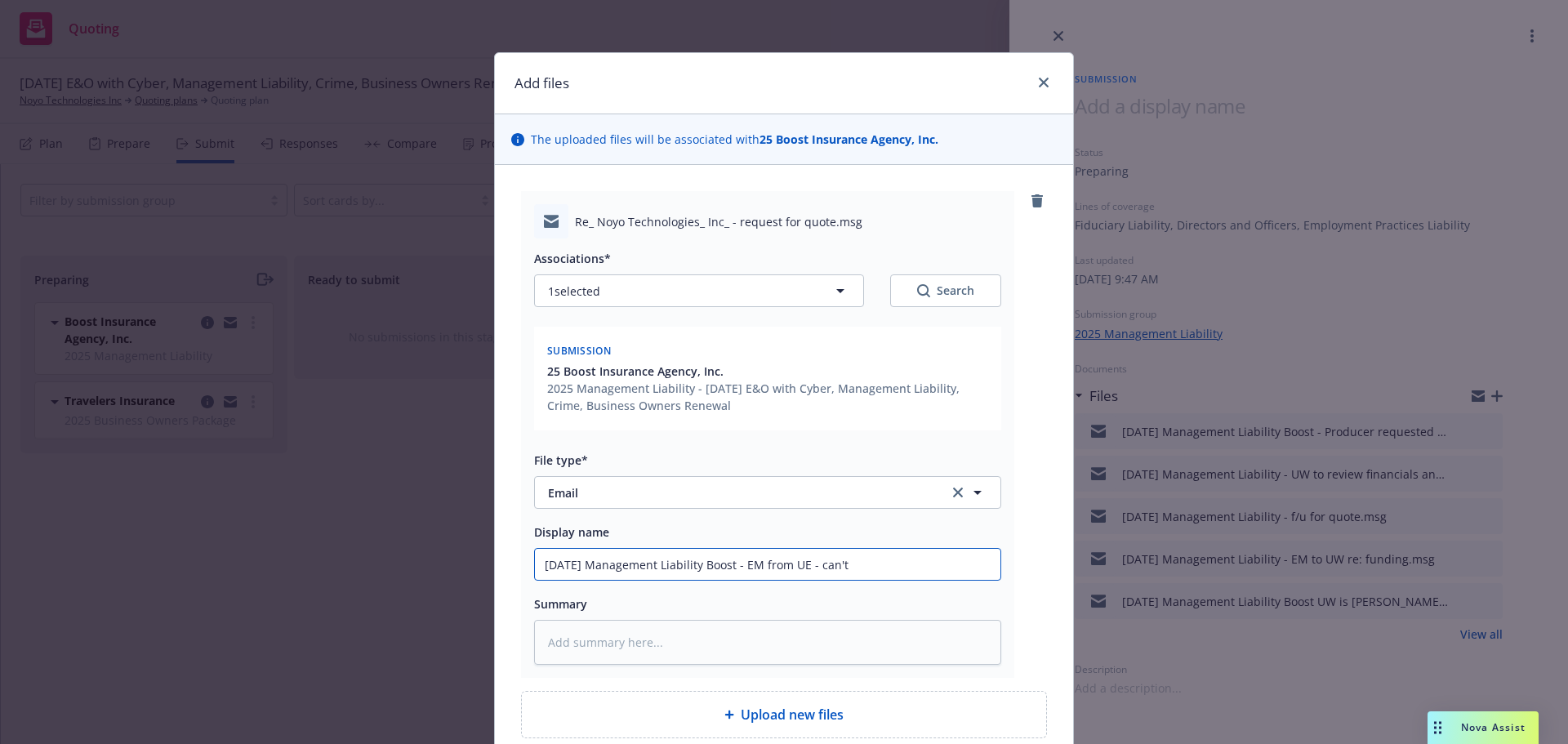
type textarea "x"
type input "10/1/2025 Management Liability Boost - EM from UE - can't"
type textarea "x"
type input "10/1/2025 Management Liability Boost - EM from UE - can't p"
type textarea "x"
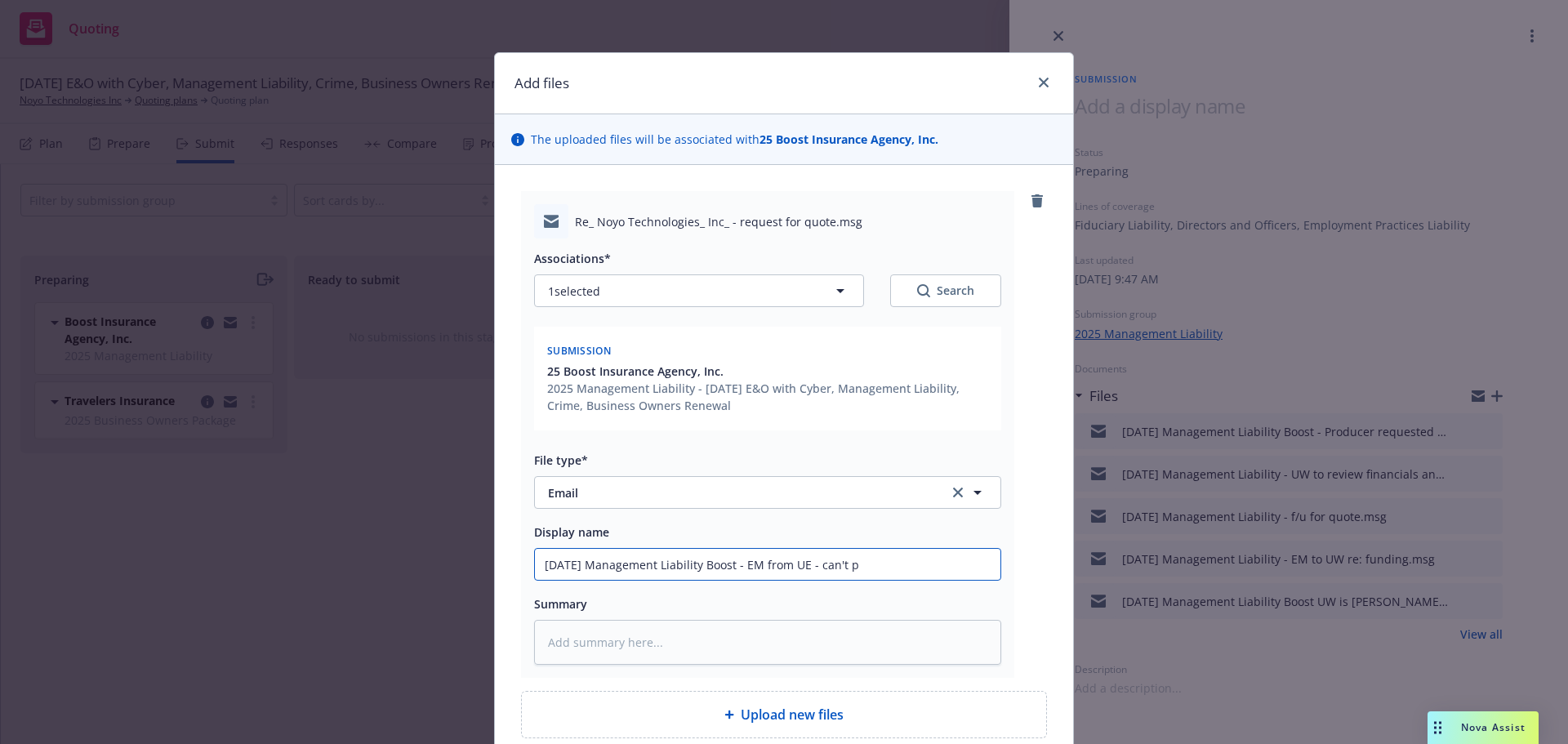
type input "10/1/2025 Management Liability Boost - EM from UE - can't pr"
type textarea "x"
type input "10/1/2025 Management Liability Boost - EM from UE - can't pro"
type textarea "x"
type input "10/1/2025 Management Liability Boost - EM from UE - can't prov"
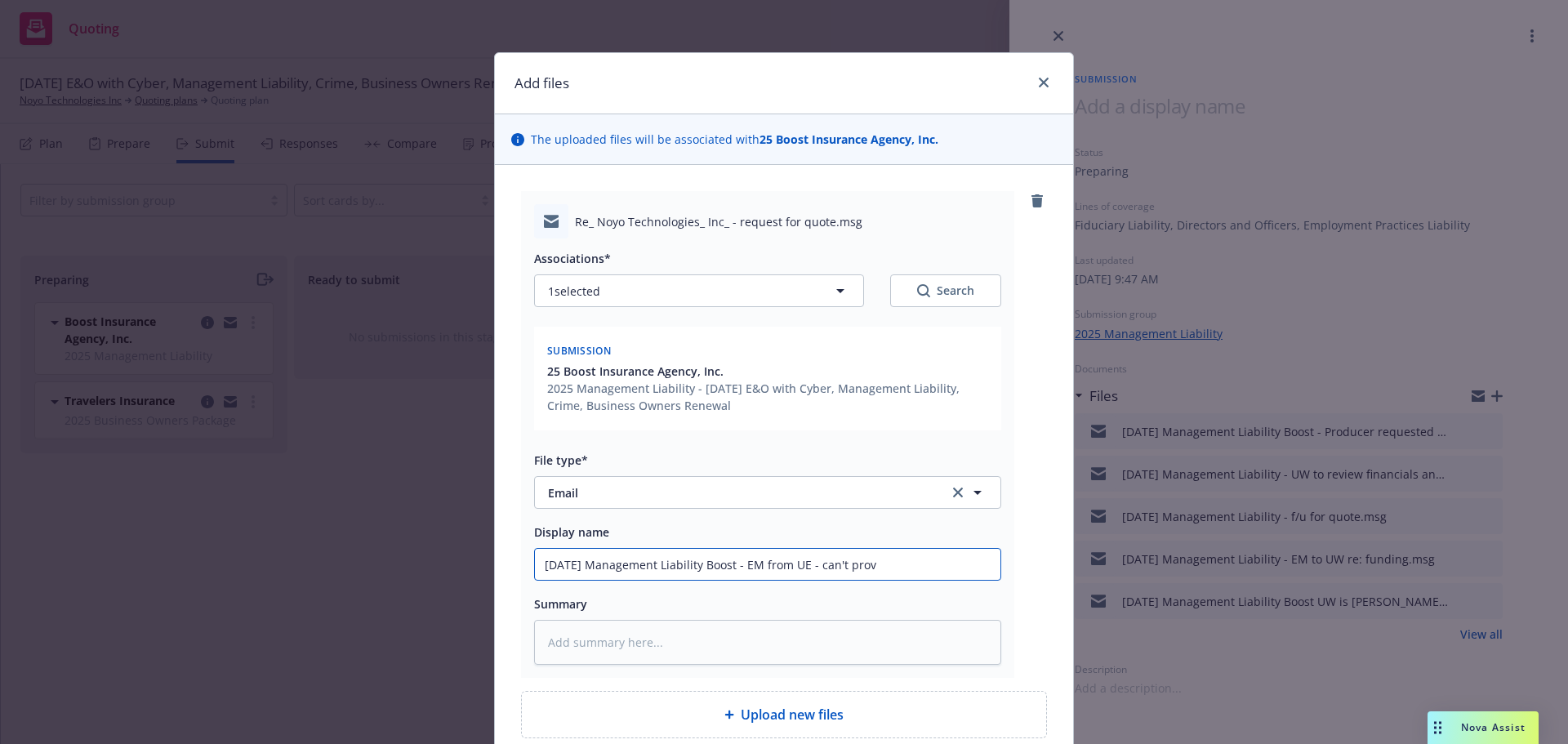
type textarea "x"
type input "10/1/2025 Management Liability Boost - EM from UE - can't provi"
type textarea "x"
type input "10/1/2025 Management Liability Boost - EM from UE - can't provid"
type textarea "x"
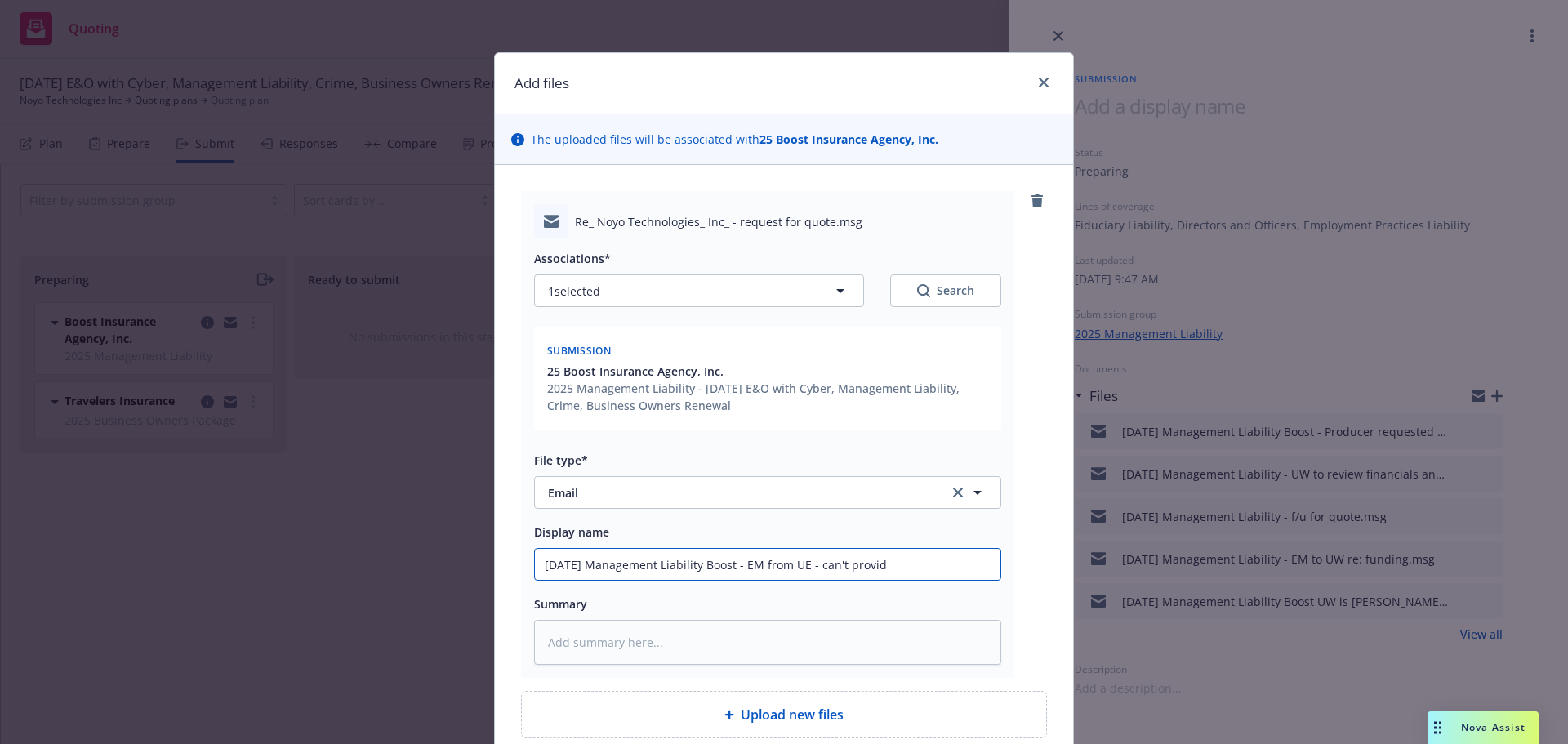
type input "10/1/2025 Management Liability Boost - EM from UE - can't provide"
type textarea "x"
type input "10/1/2025 Management Liability Boost - EM from UE - can't provide"
type textarea "x"
type input "10/1/2025 Management Liability Boost - EM from UE - can't provide $"
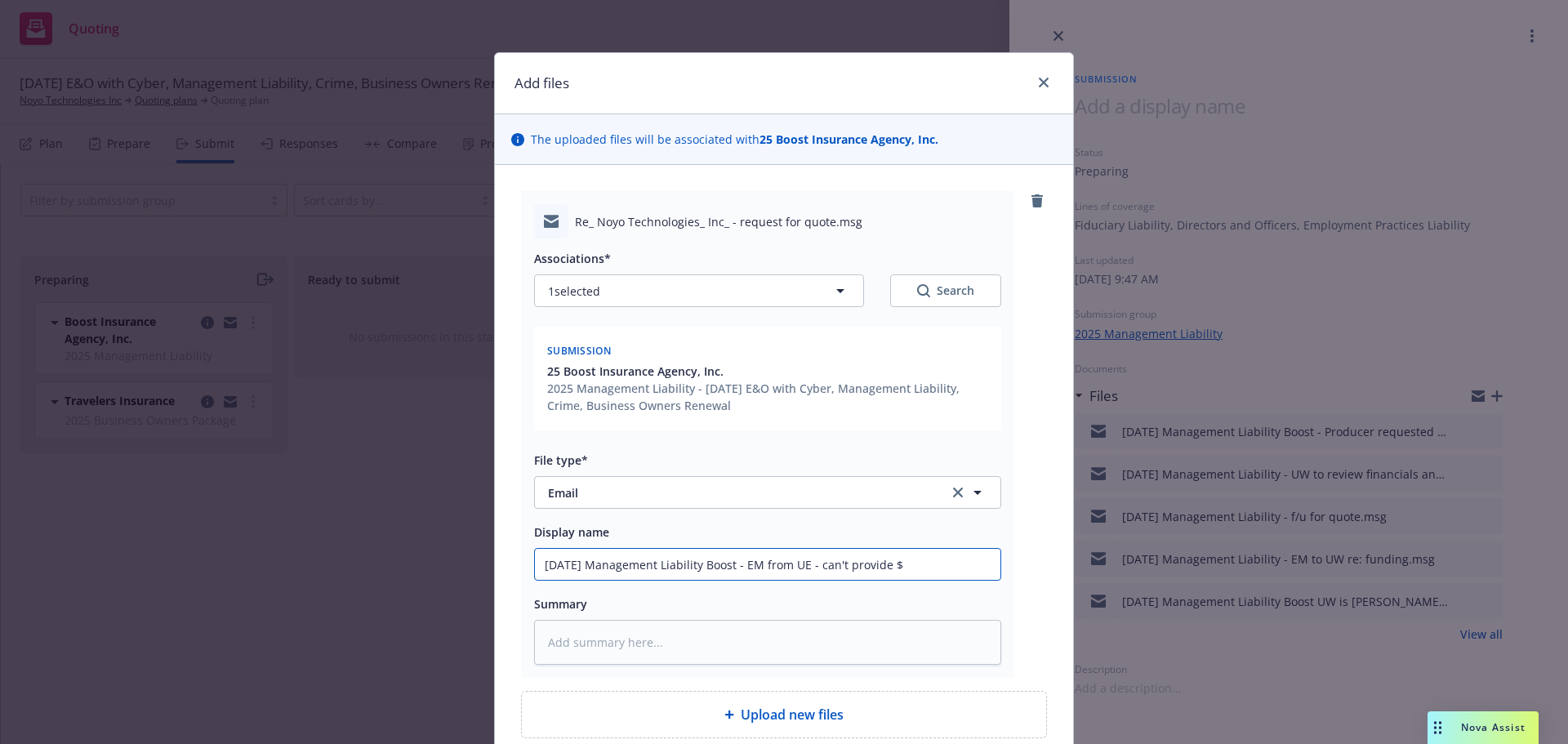
type textarea "x"
type input "10/1/2025 Management Liability Boost - EM from UE - can't provide $2"
type textarea "x"
type input "10/1/2025 Management Liability Boost - EM from UE - can't provide $2M"
type textarea "x"
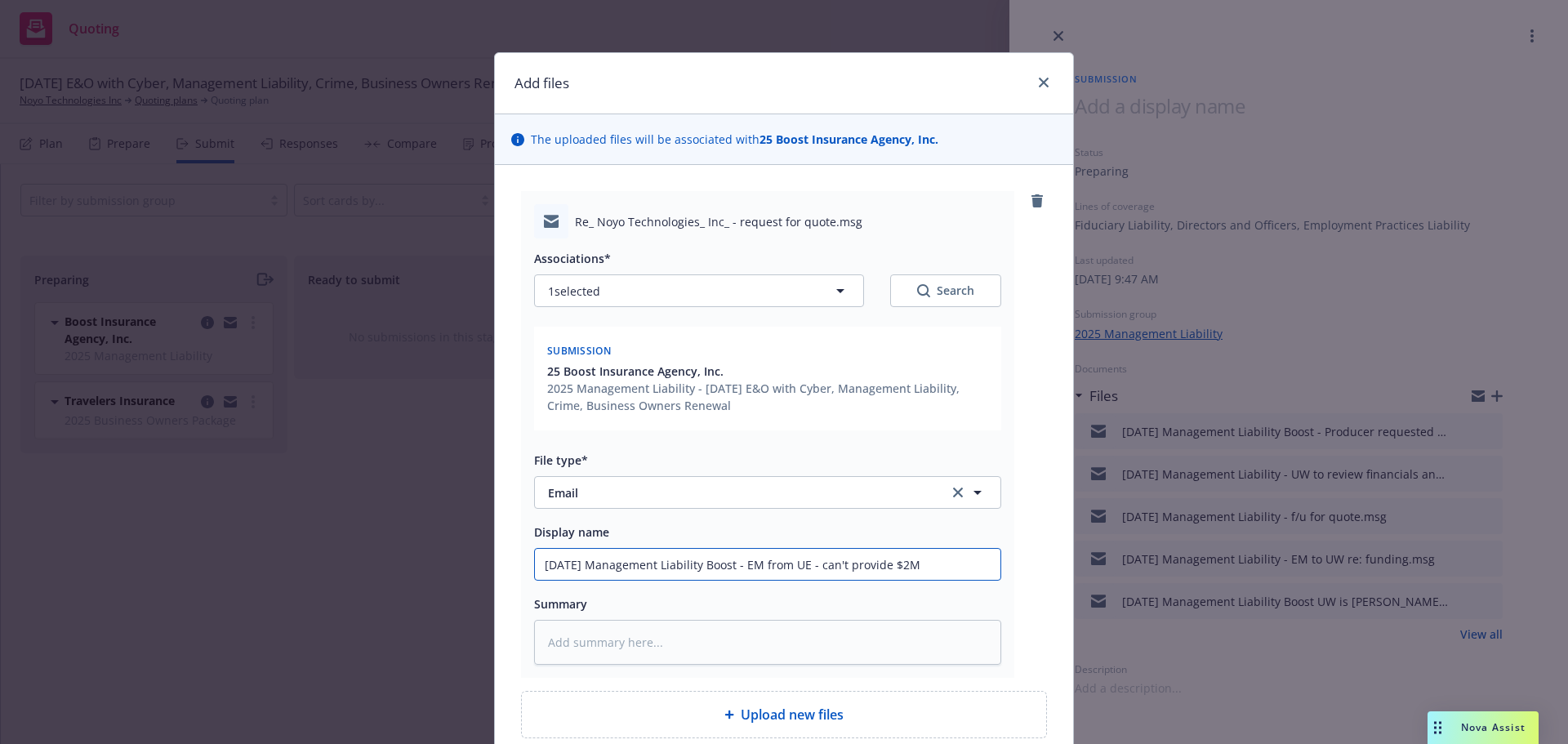
type input "10/1/2025 Management Liability Boost - EM from UE - can't provide $2M"
type textarea "x"
type input "10/1/2025 Management Liability Boost - EM from UE - can't provide $2M 3"
type textarea "x"
type input "10/1/2025 Management Liability Boost - EM from UE - can't provide $2M 3r"
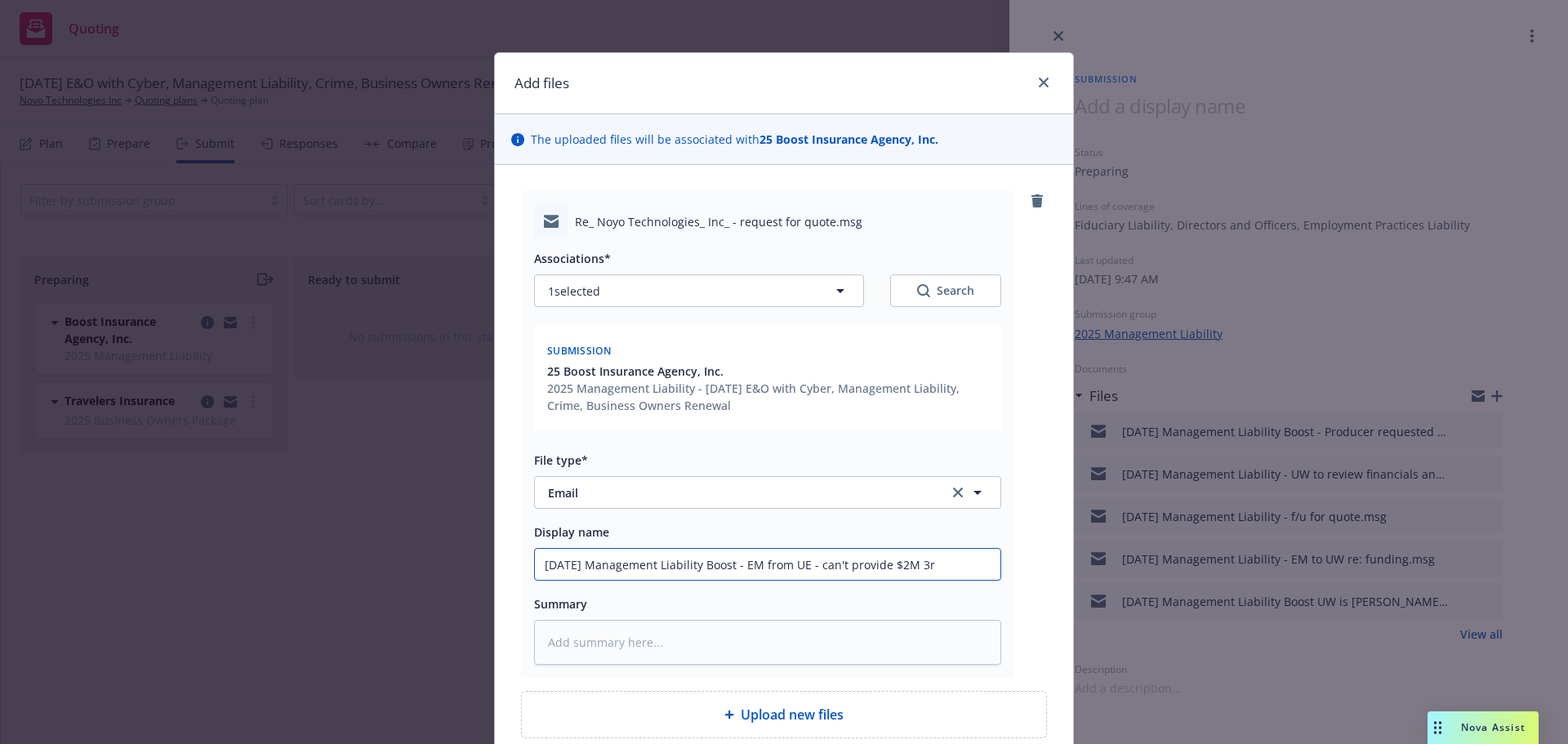
type textarea "x"
type input "10/1/2025 Management Liability Boost - EM from UE - can't provide $2M 3rd"
type textarea "x"
type input "10/1/2025 Management Liability Boost - EM from UE - can't provide $2M 3rd"
type textarea "x"
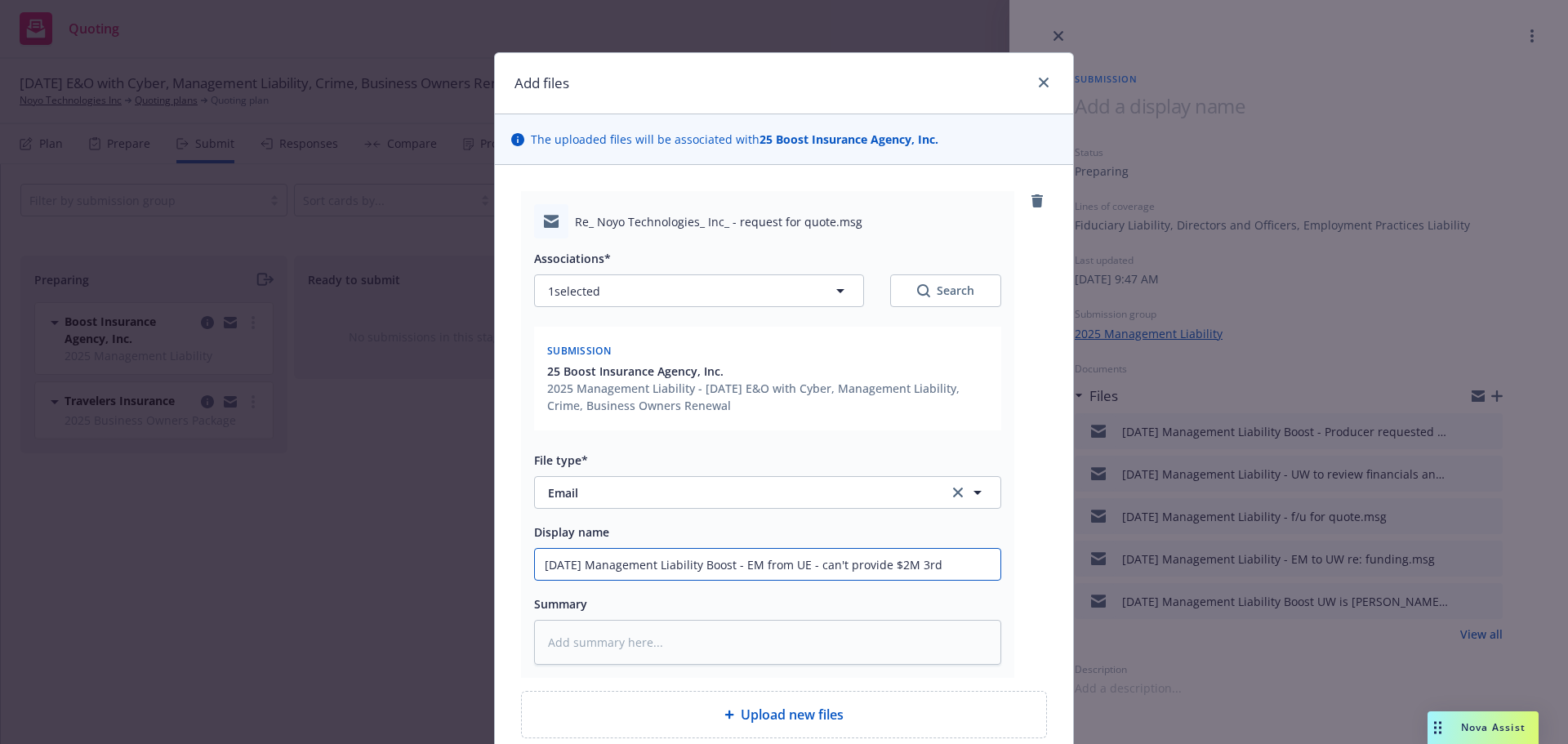
type input "10/1/2025 Management Liability Boost - EM from UE - can't provide $2M 3rd p"
type textarea "x"
type input "10/1/2025 Management Liability Boost - EM from UE - can't provide $2M 3rd pa"
type textarea "x"
type input "10/1/2025 Management Liability Boost - EM from UE - can't provide $2M 3rd par"
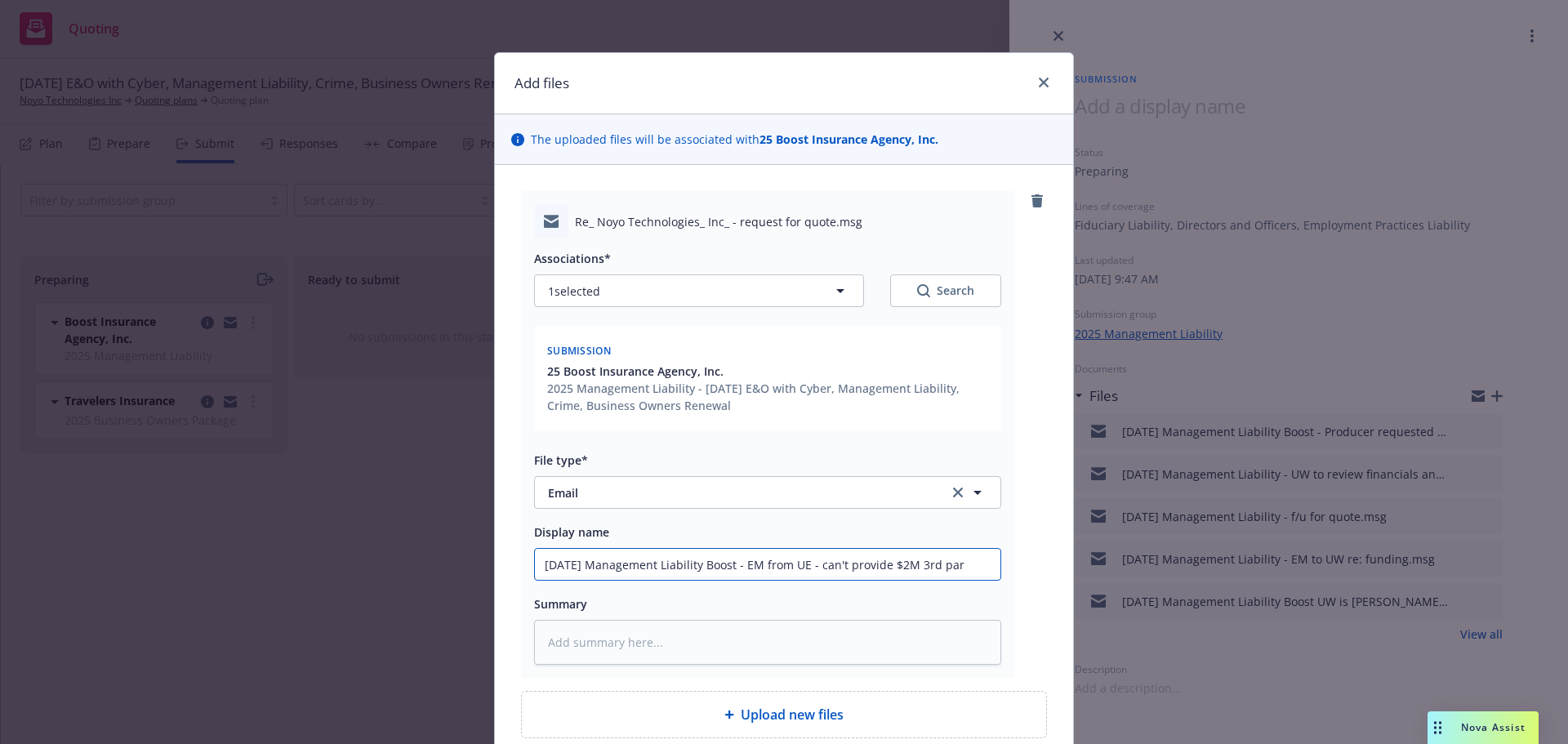
type textarea "x"
type input "10/1/2025 Management Liability Boost - EM from UE - can't provide $2M 3rd part"
type textarea "x"
type input "10/1/2025 Management Liability Boost - EM from UE - can't provide $2M 3rd party"
type textarea "x"
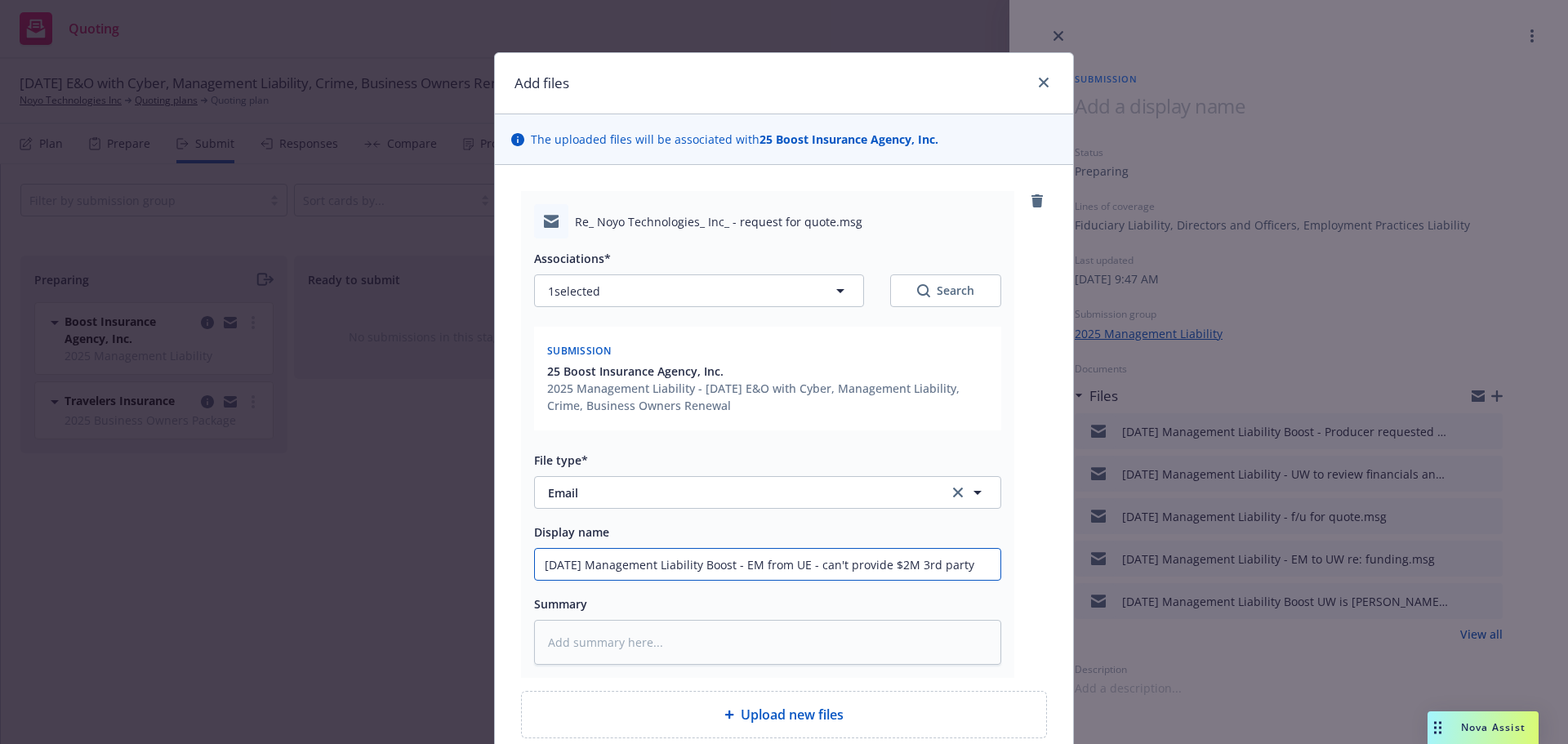
type input "10/1/2025 Management Liability Boost - EM from UE - can't provide $2M 3rd party"
type textarea "x"
type input "10/1/2025 Management Liability Boost - EM from UE - can't provide $2M 3rd party…"
type textarea "x"
type input "10/1/2025 Management Liability Boost - EM from UE - can't provide $2M 3rd party…"
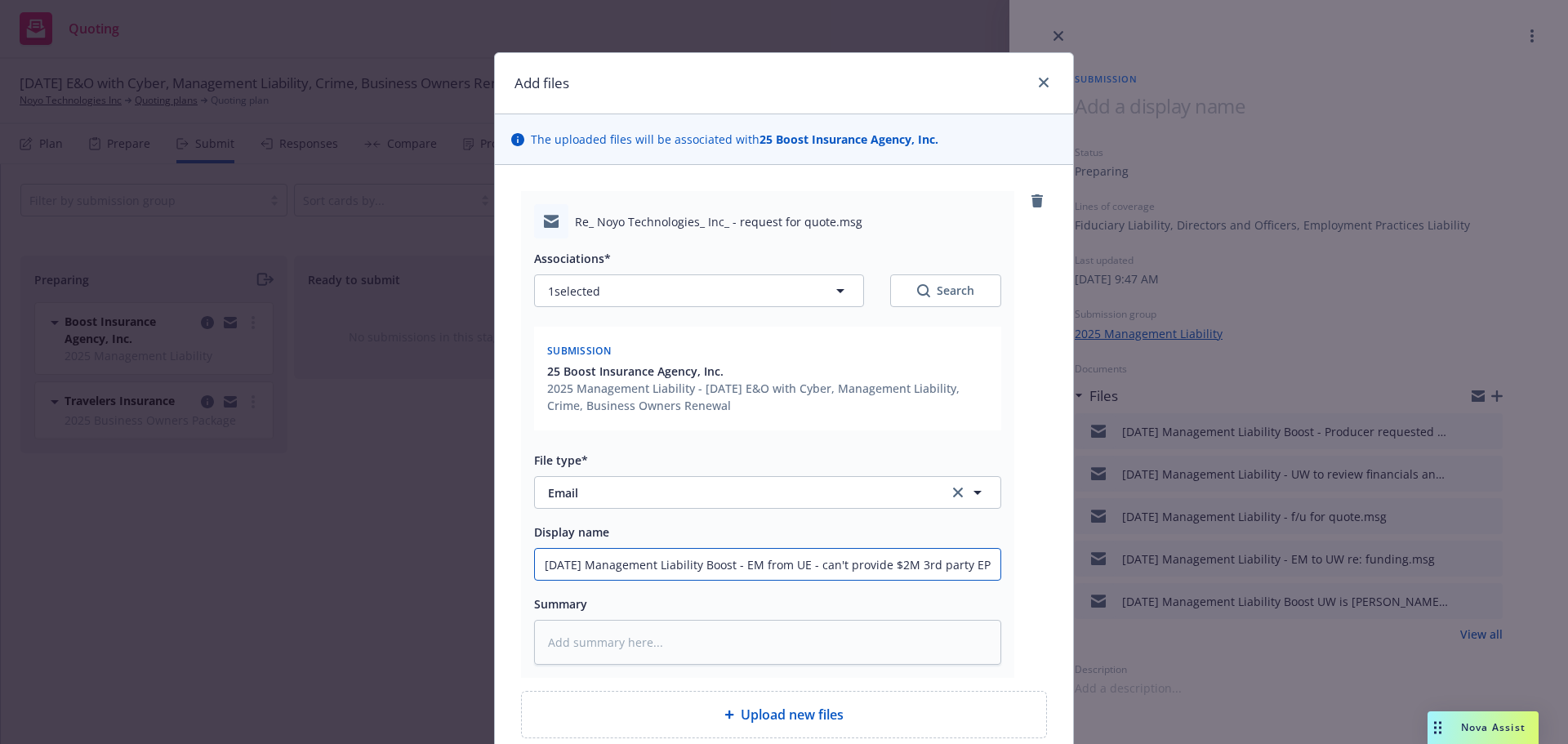
type textarea "x"
type input "10/1/2025 Management Liability Boost - EM from UE - can't provide $2M 3rd party…"
type textarea "x"
type input "10/1/2025 Management Liability Boost - EM from UE - can't provide $2M 3rd party…"
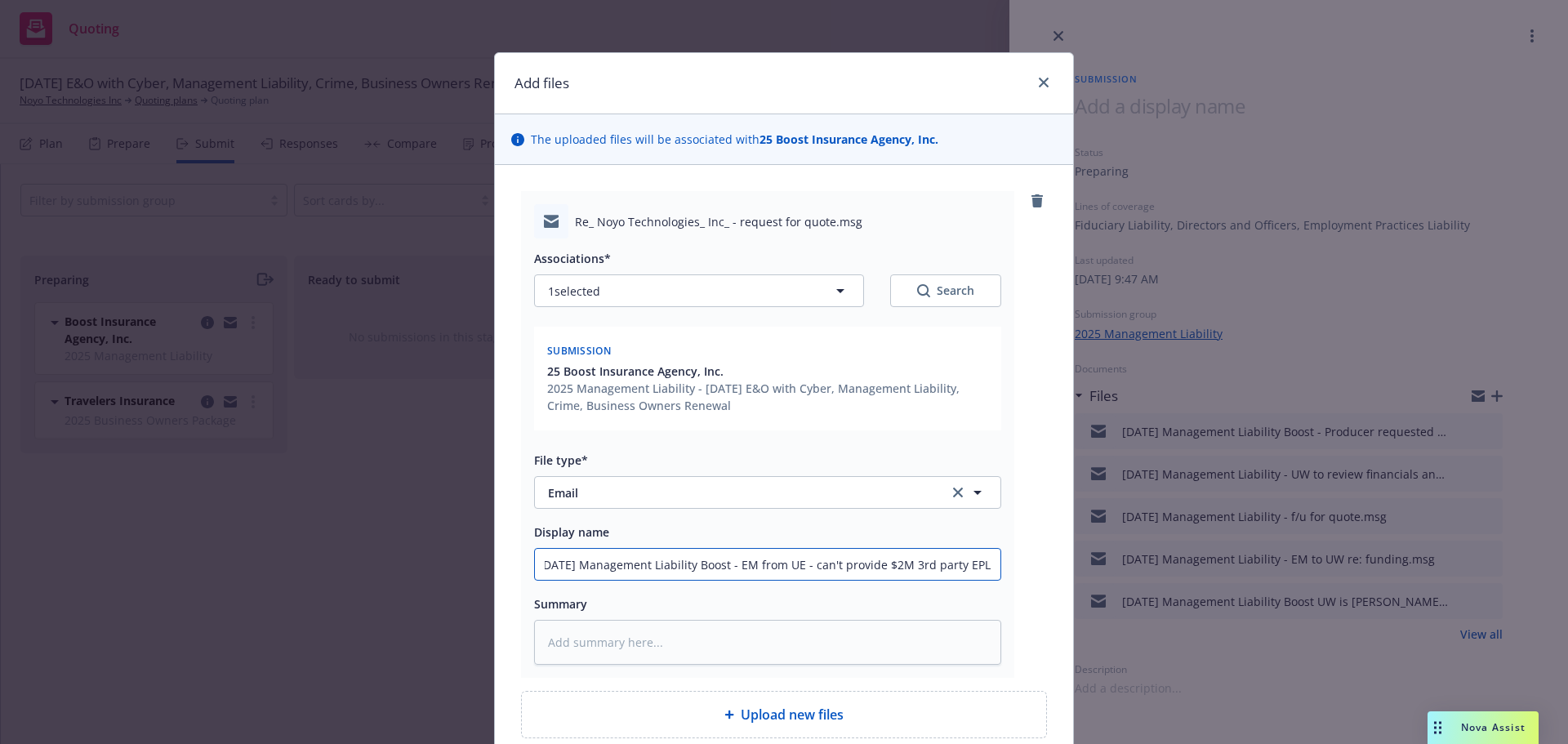
type textarea "x"
type input "10/1/2025 Management Liability Boost - EM from UE - can't provide $2M 3rd party…"
type textarea "x"
type input "10/1/2025 Management Liability Boost - EM from UE - can't provide $2M 3rd party…"
type textarea "x"
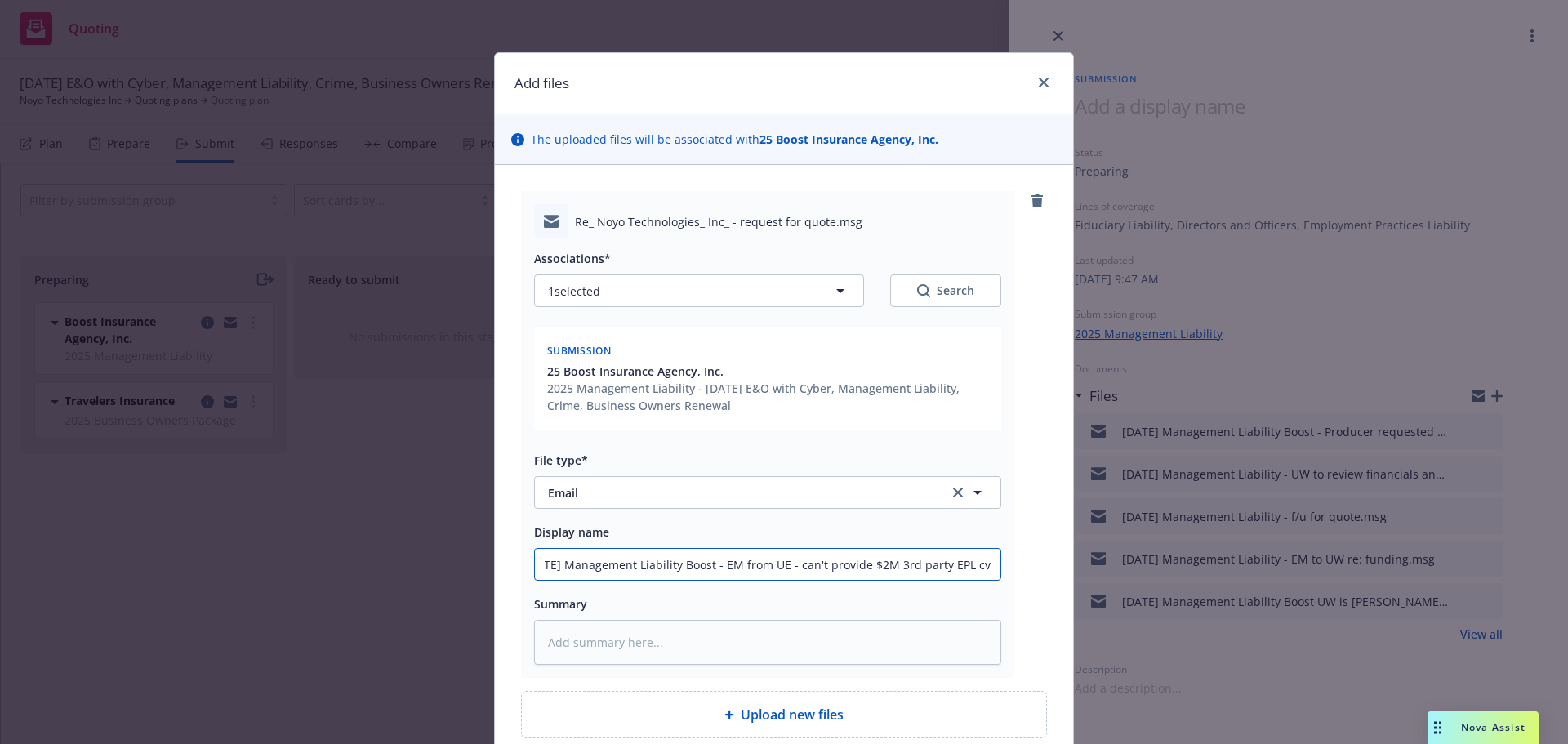
type input "10/1/2025 Management Liability Boost - EM from UE - can't provide $2M 3rd party…"
type textarea "x"
type input "10/1/2025 Management Liability Boost - EM from UE - can't provide $2M 3rd party…"
type textarea "x"
type input "10/1/2025 Management Liability Boost - EM from UE - can't provide $2M 3rd party…"
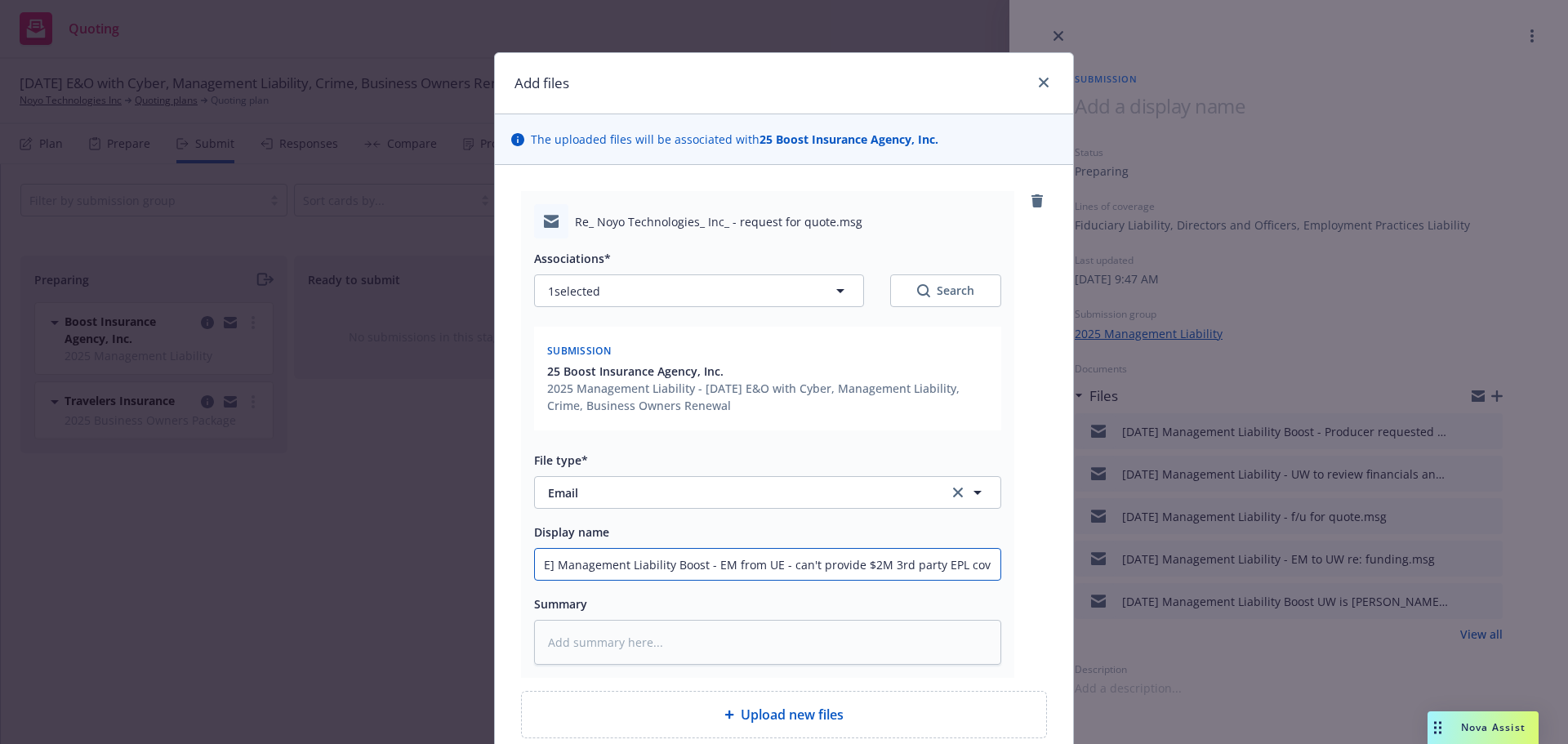
type textarea "x"
type input "10/1/2025 Management Liability Boost - EM from UE - can't provide $2M 3rd party…"
type textarea "x"
type input "10/1/2025 Management Liability Boost - EM from UE - can't provide $2M 3rd party…"
type textarea "x"
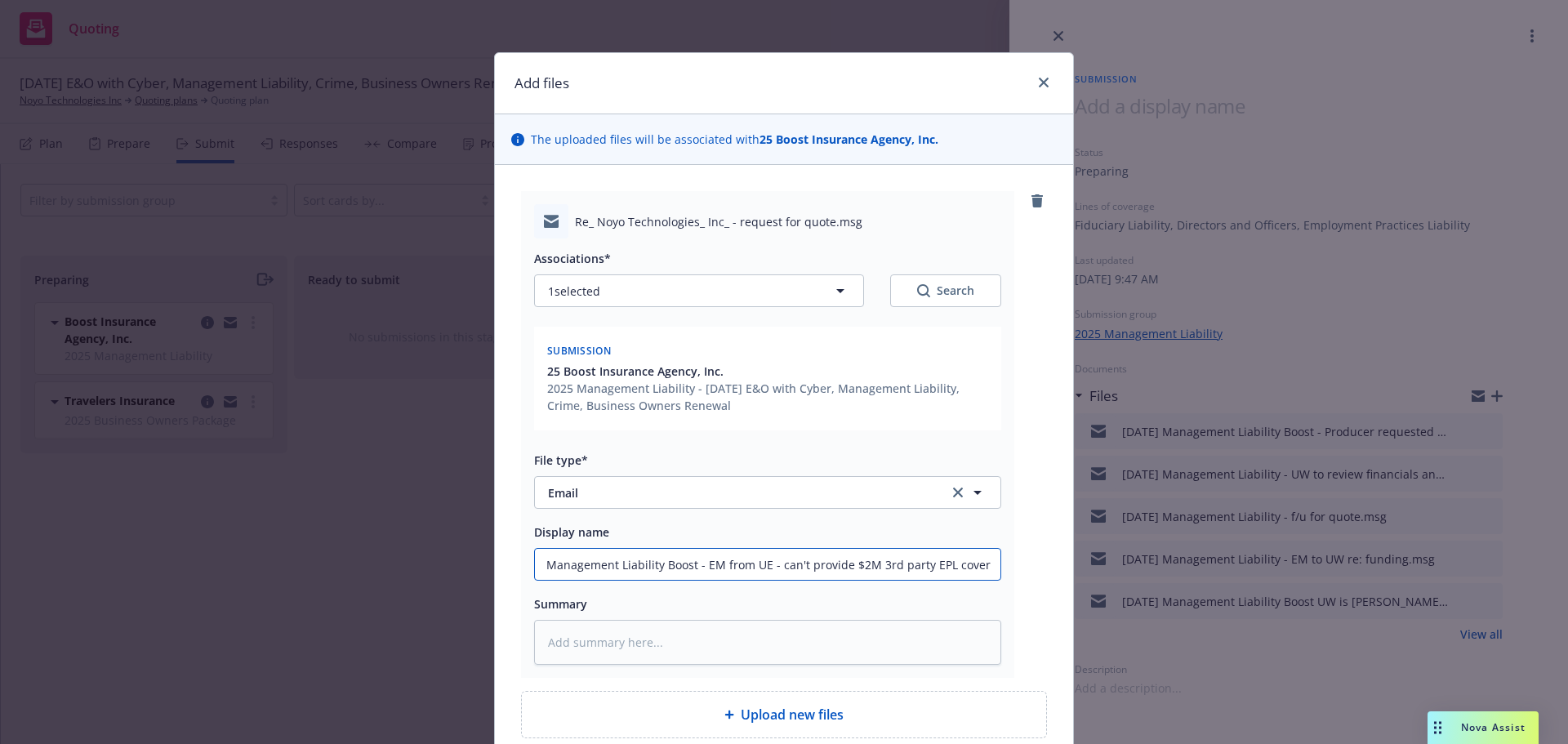
type input "10/1/2025 Management Liability Boost - EM from UE - can't provide $2M 3rd party…"
type textarea "x"
type input "10/1/2025 Management Liability Boost - EM from UE - can't provide $2M 3rd party…"
type textarea "x"
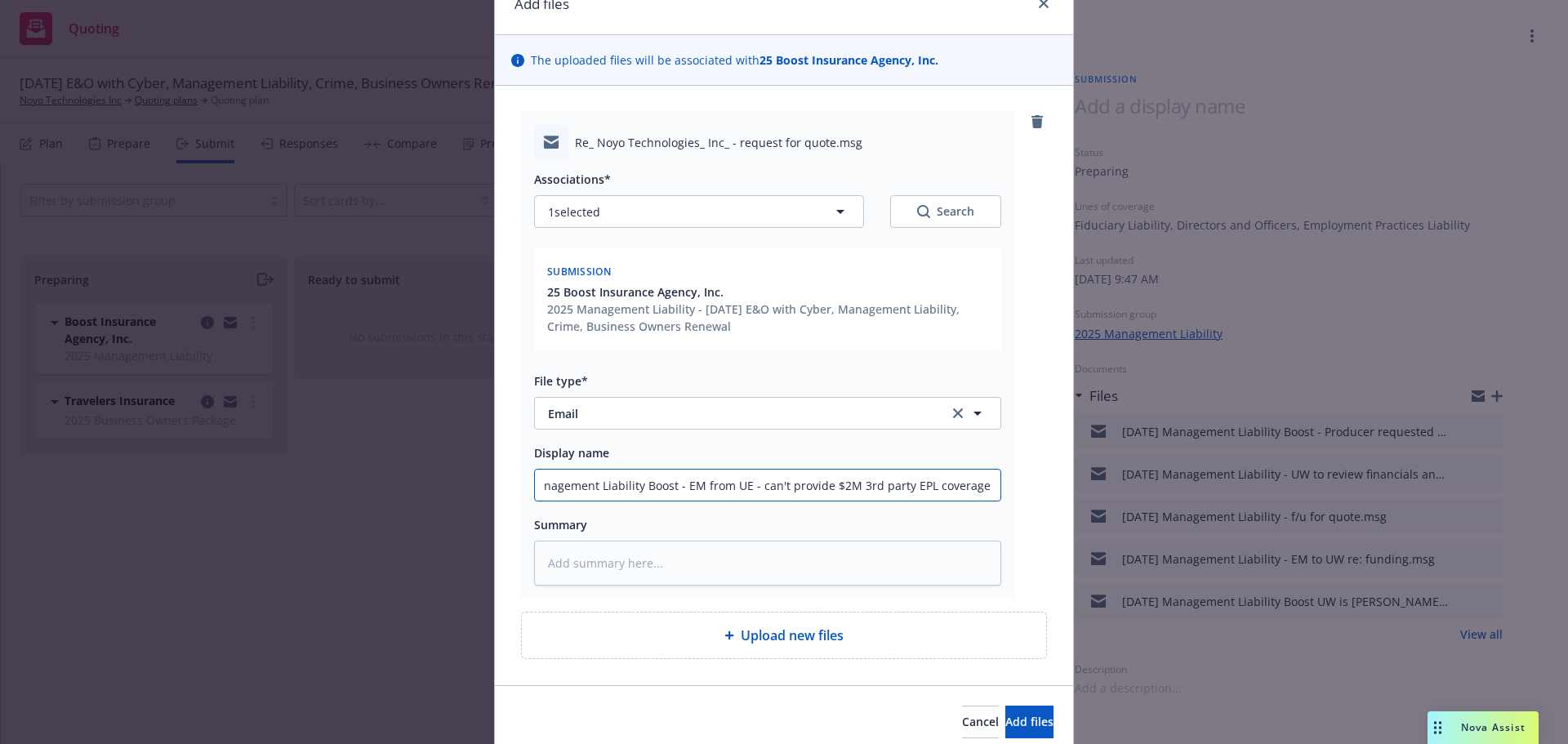
scroll to position [146, 0]
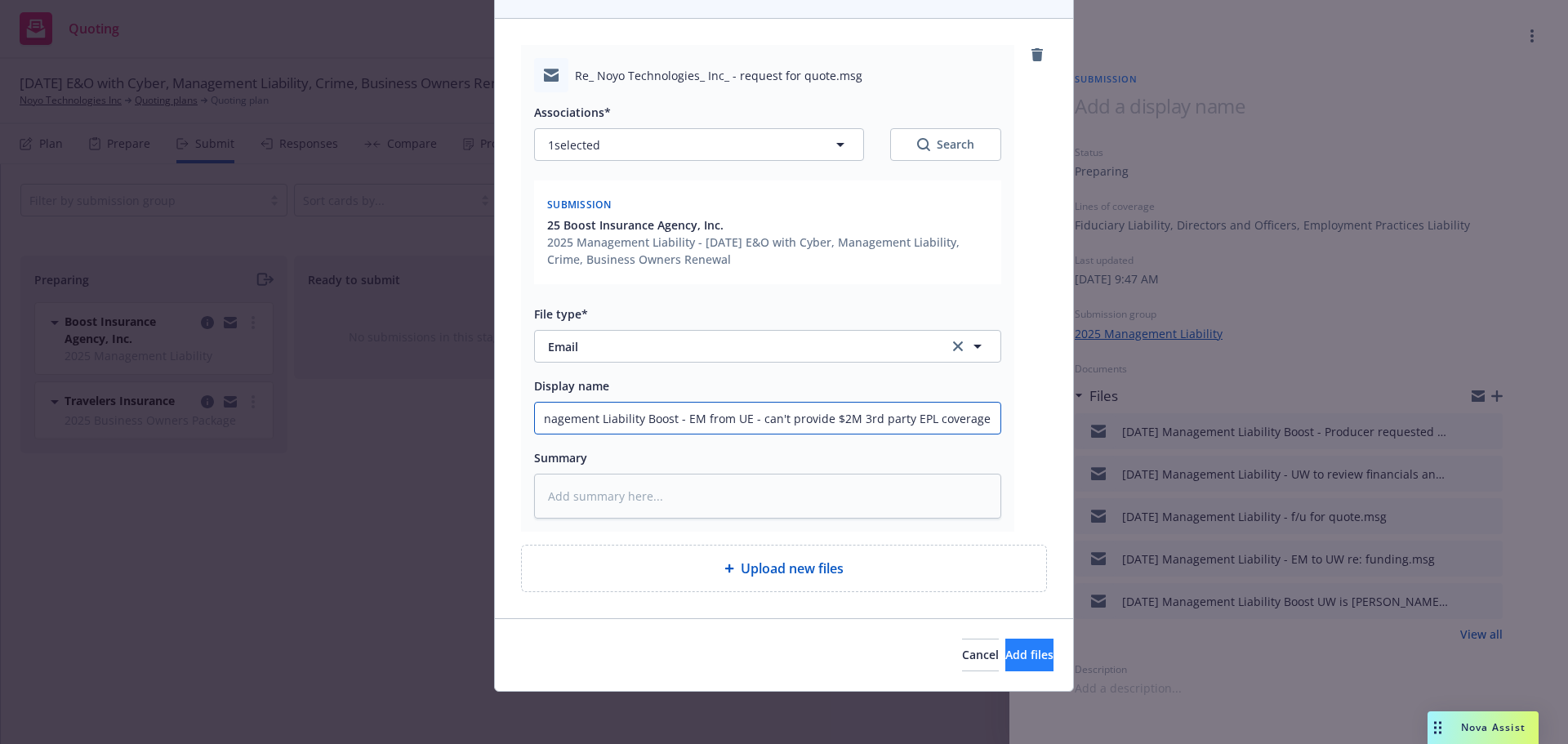
type input "10/1/2025 Management Liability Boost - EM from UE - can't provide $2M 3rd party…"
click at [1007, 657] on span "Add files" at bounding box center [1029, 655] width 49 height 16
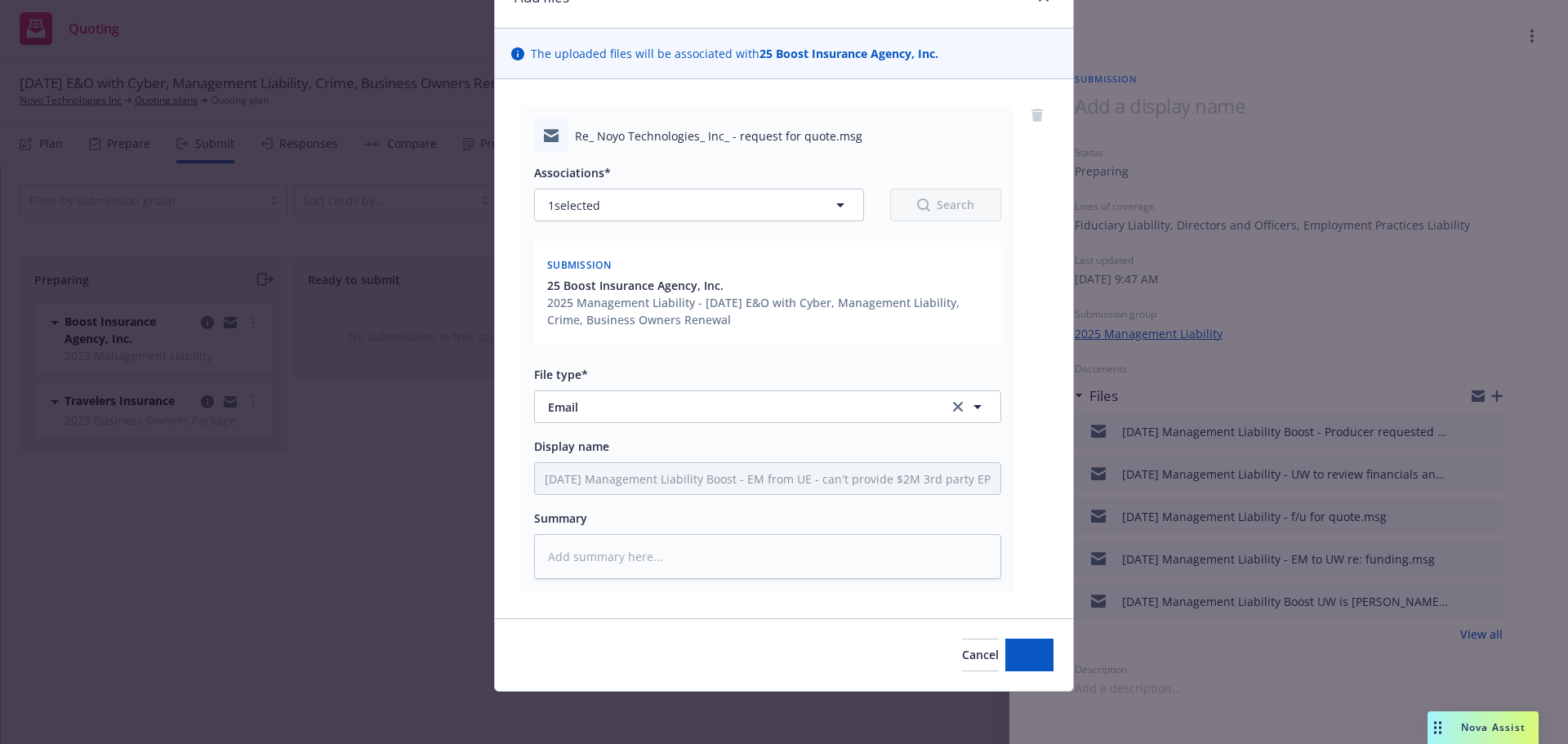
scroll to position [85, 0]
type textarea "x"
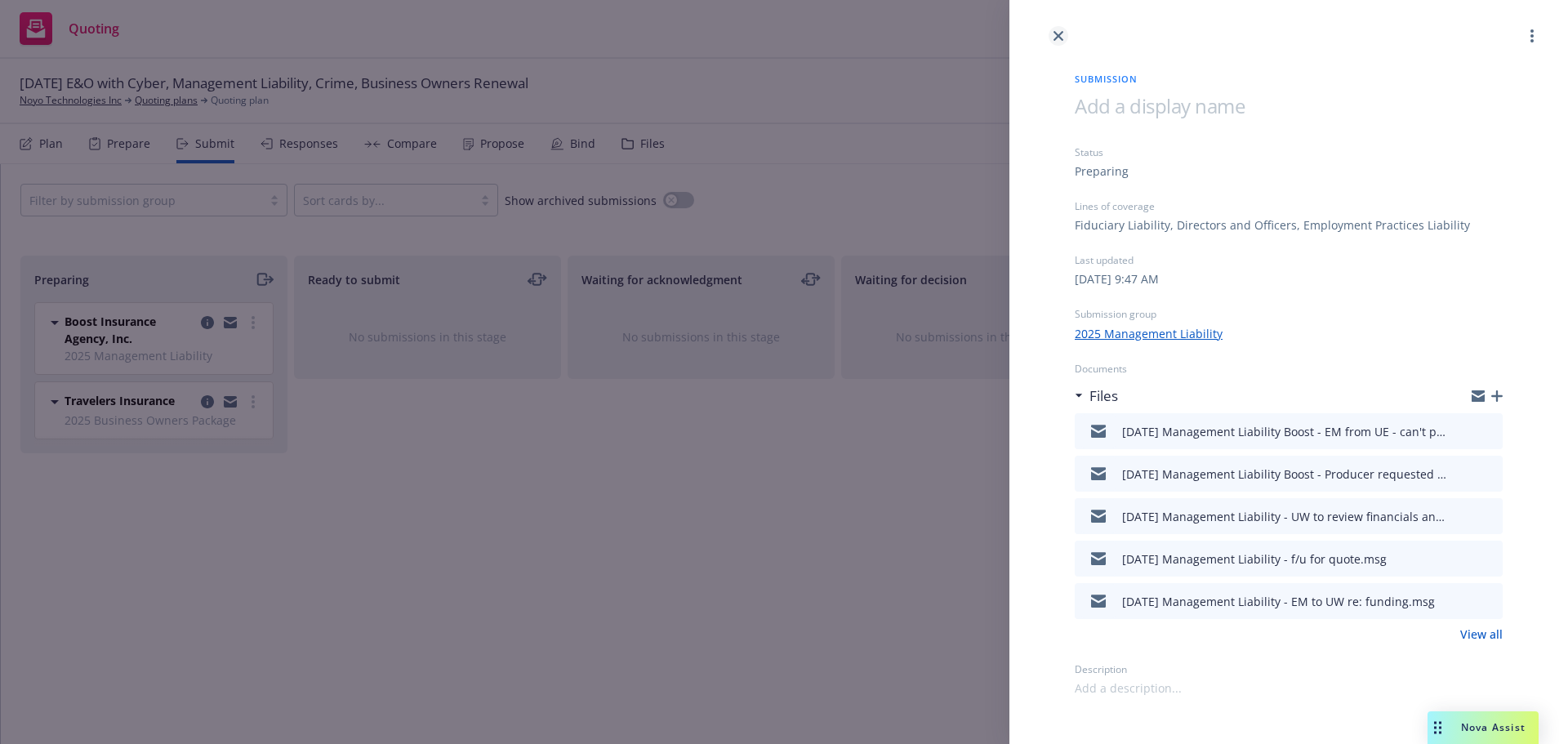
click at [1062, 34] on icon "close" at bounding box center [1058, 36] width 10 height 10
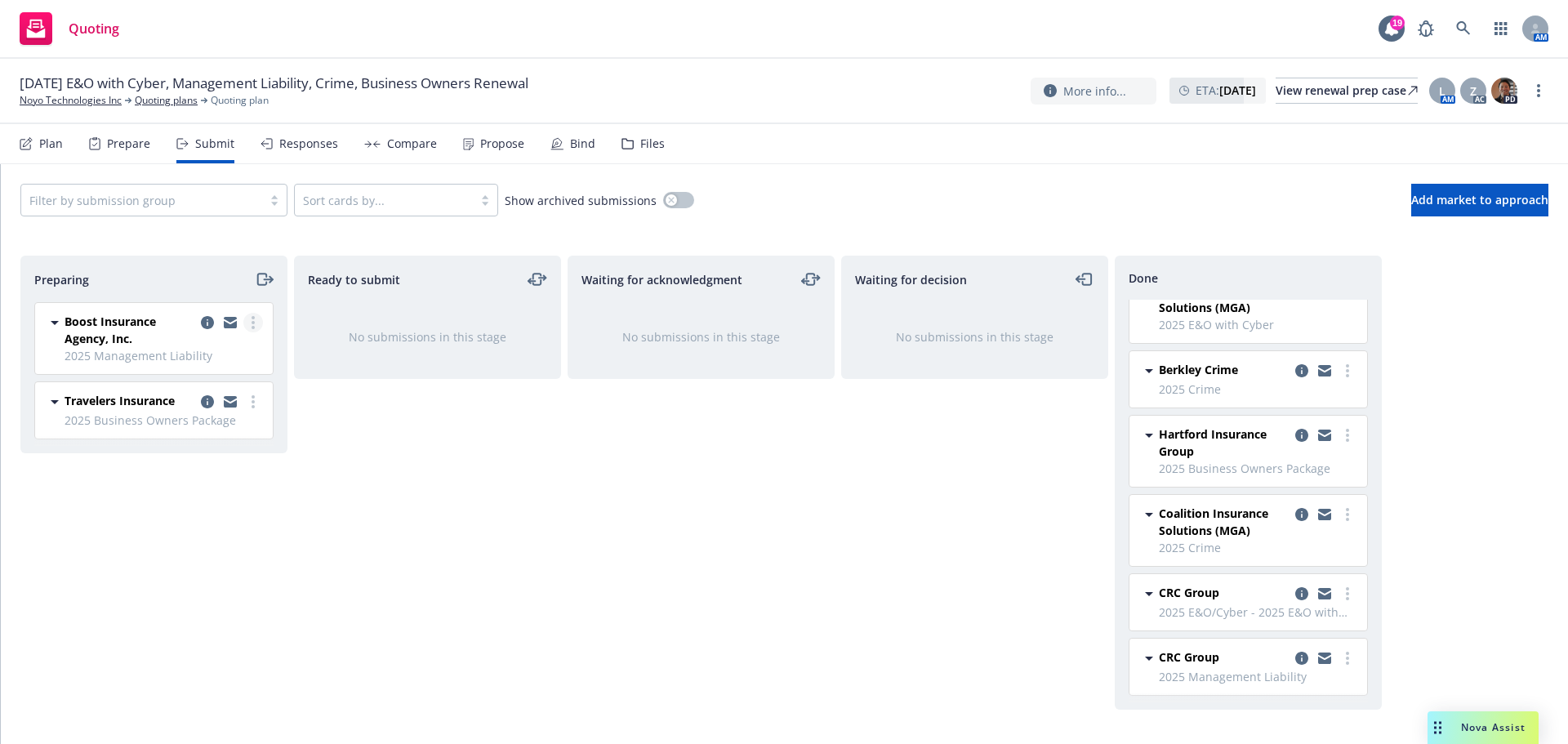
click at [252, 318] on icon "more" at bounding box center [253, 322] width 3 height 13
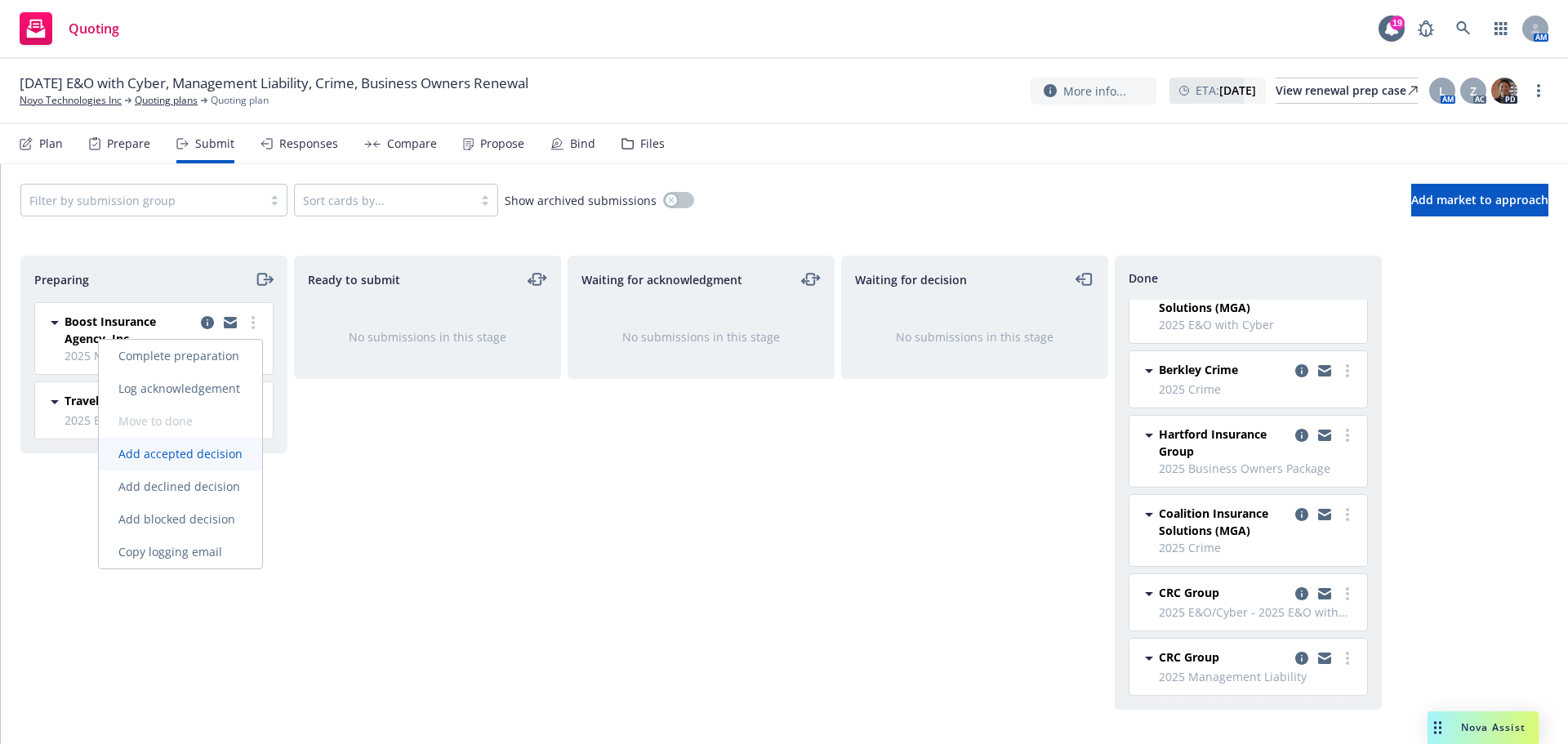
click at [173, 446] on span "Add accepted decision" at bounding box center [181, 454] width 164 height 16
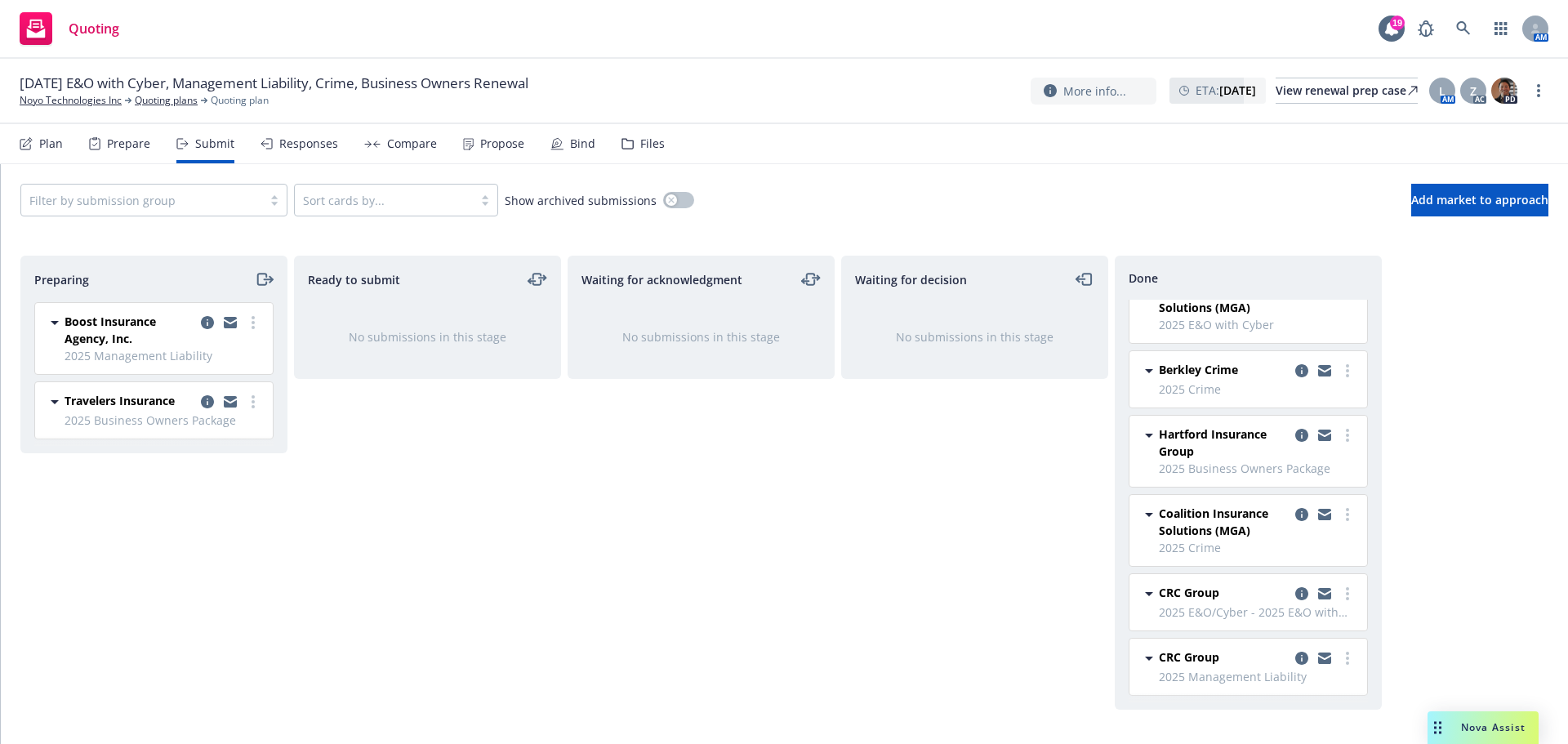
select select "12"
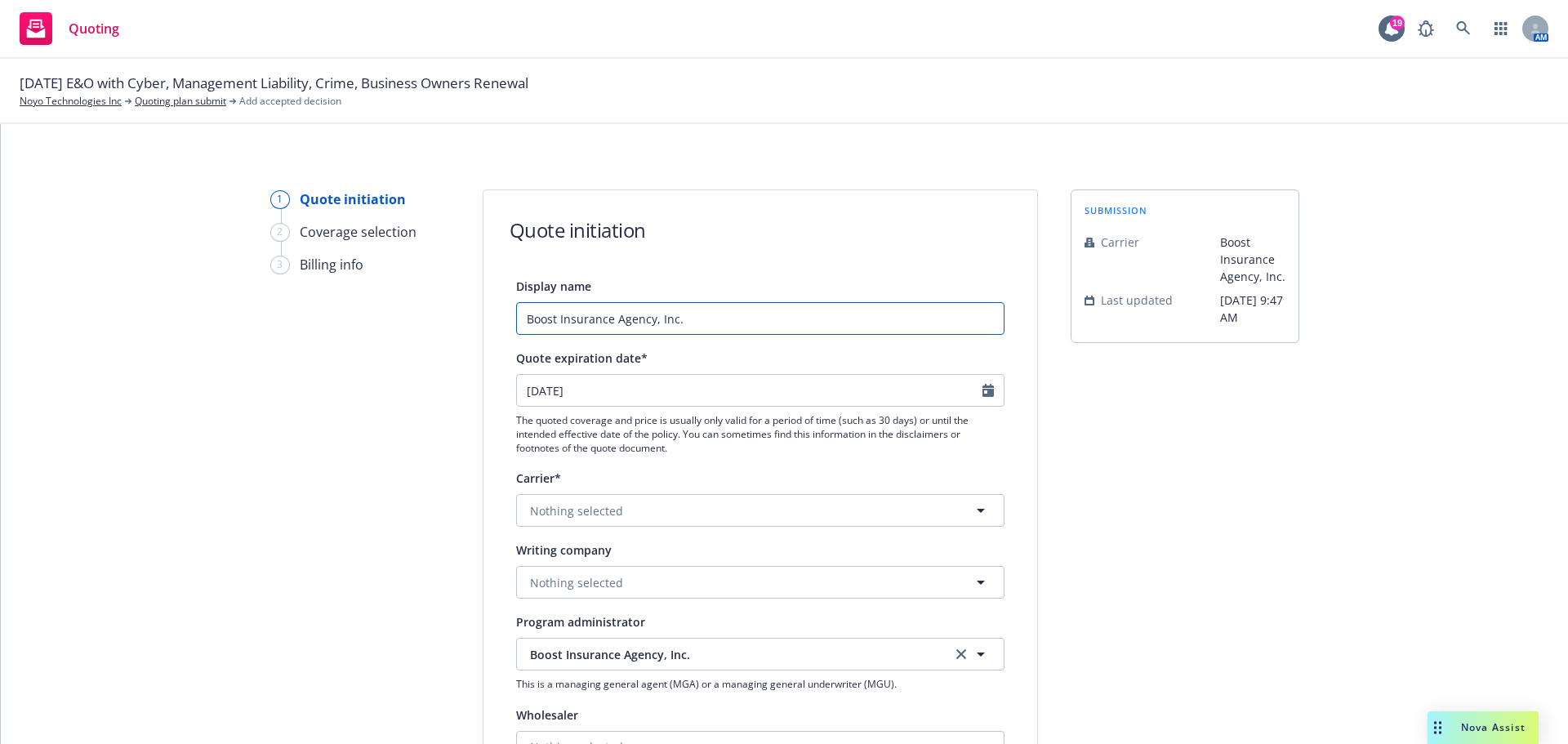
click at [517, 312] on input "Boost Insurance Agency, Inc." at bounding box center [761, 318] width 489 height 33
drag, startPoint x: 804, startPoint y: 320, endPoint x: 696, endPoint y: 310, distance: 108.5
click at [696, 310] on input "10/1/2025 Management Liability (Gold, Silver, Bronze) Boost Insurance Agency, I…" at bounding box center [761, 318] width 489 height 33
type input "10/1/2025 Management Liability Boost Insurance Agency, Inc."
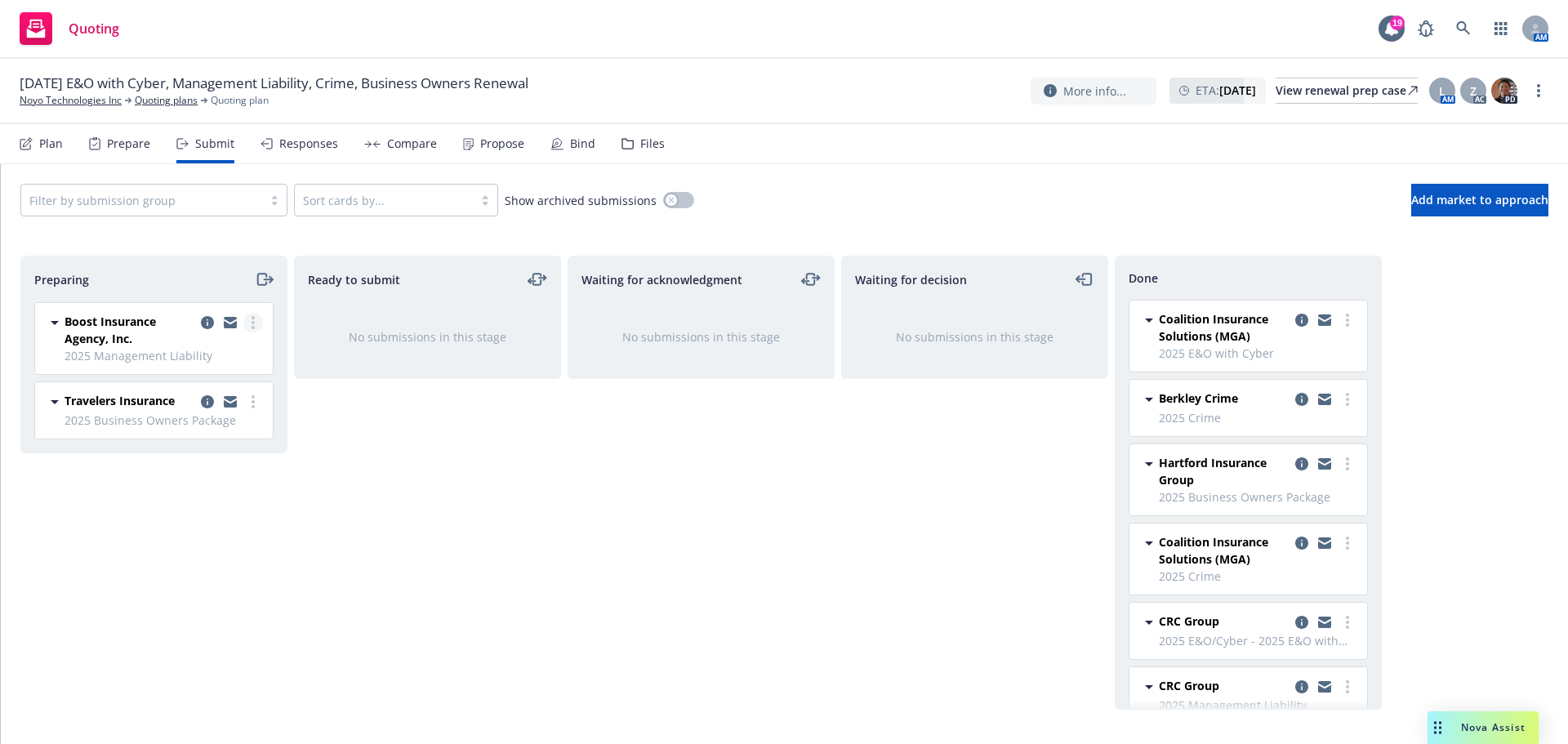
click at [252, 324] on icon "more" at bounding box center [253, 322] width 3 height 13
drag, startPoint x: 567, startPoint y: 510, endPoint x: 459, endPoint y: 451, distance: 123.1
click at [562, 504] on div "Preparing Boost Insurance Agency, Inc. 2025 Management Liability Wednesday, Sep…" at bounding box center [784, 483] width 1528 height 454
click at [211, 319] on icon "copy logging email" at bounding box center [207, 322] width 13 height 13
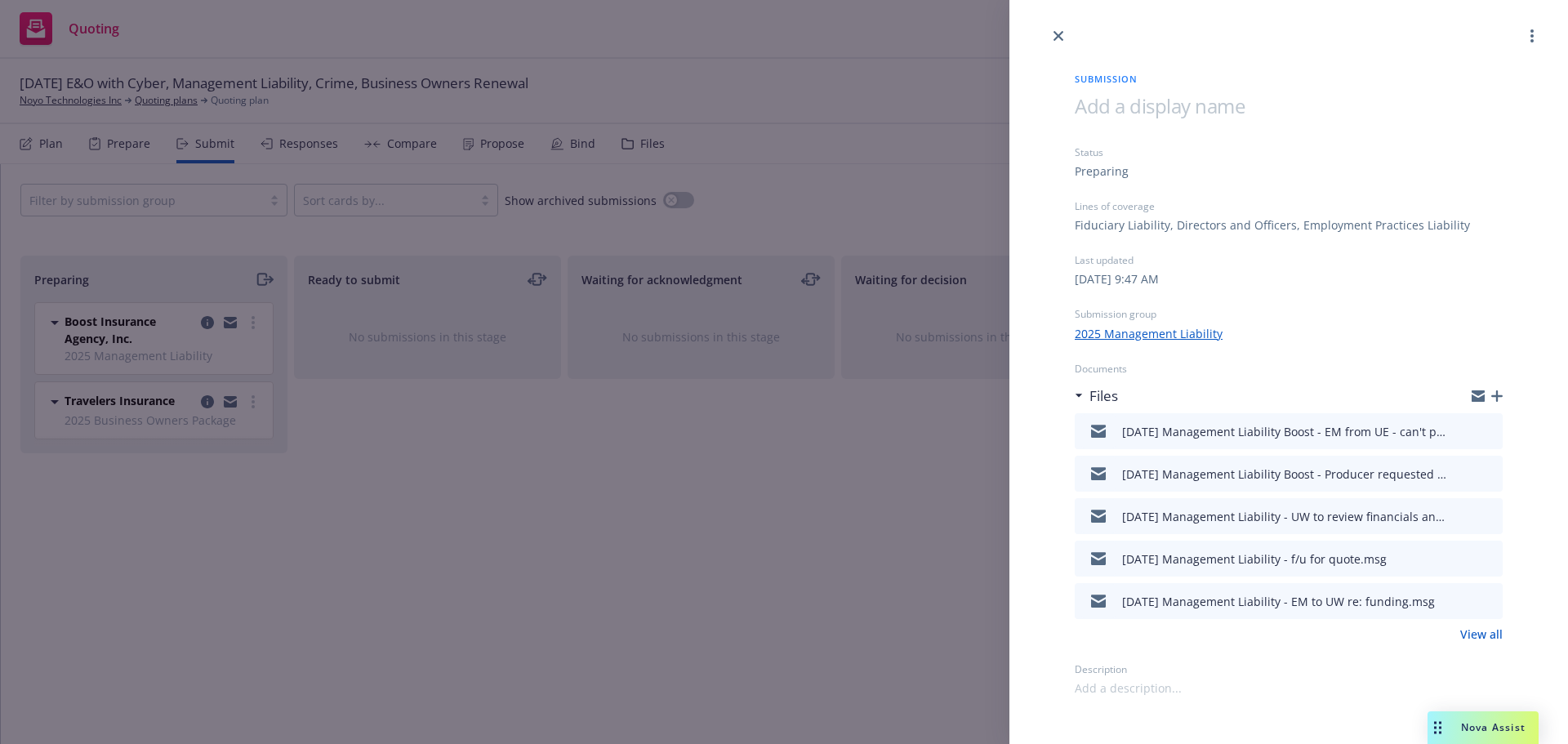
click at [1502, 397] on icon "button" at bounding box center [1498, 397] width 12 height 12
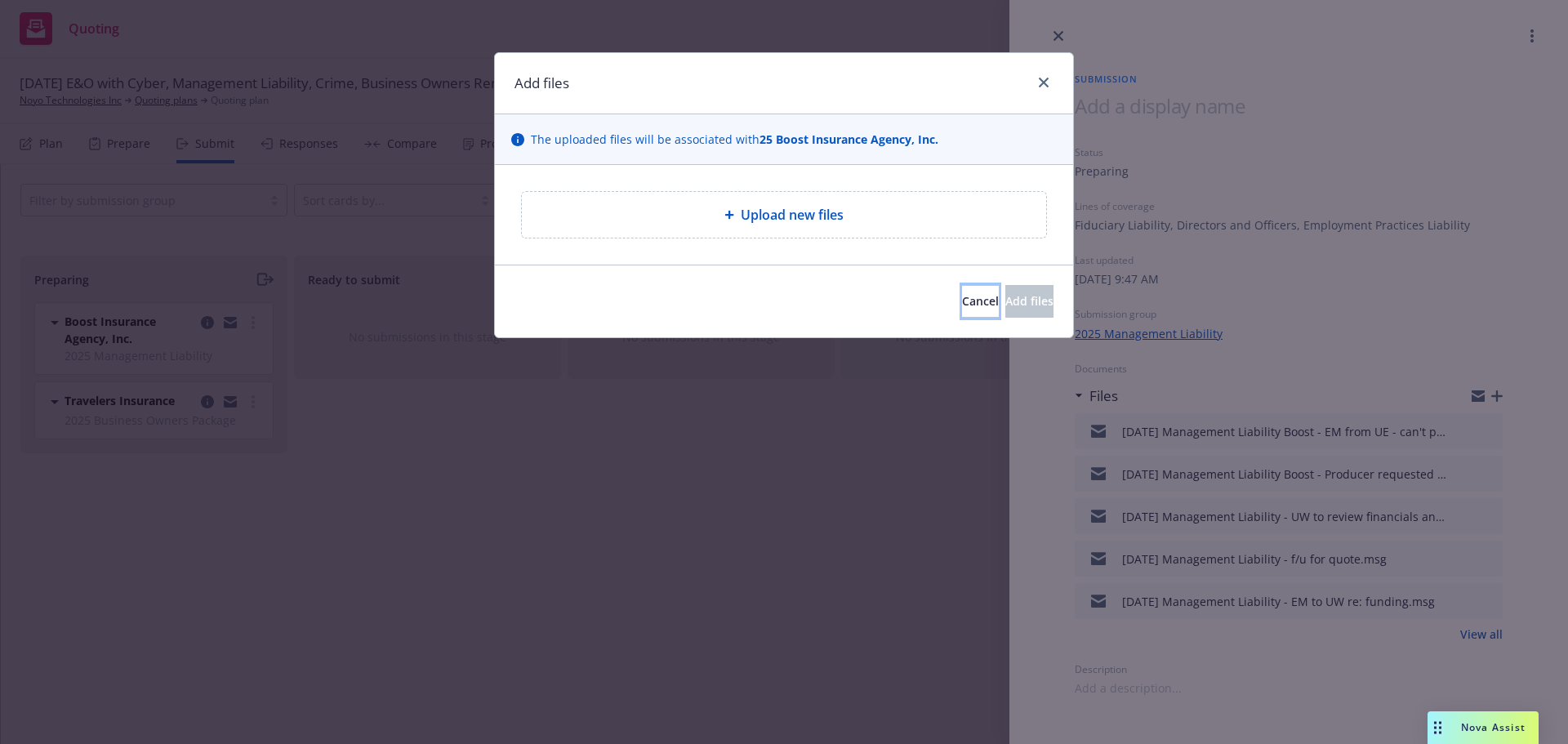
drag, startPoint x: 905, startPoint y: 296, endPoint x: 716, endPoint y: 311, distance: 189.6
click at [962, 296] on span "Cancel" at bounding box center [980, 302] width 37 height 16
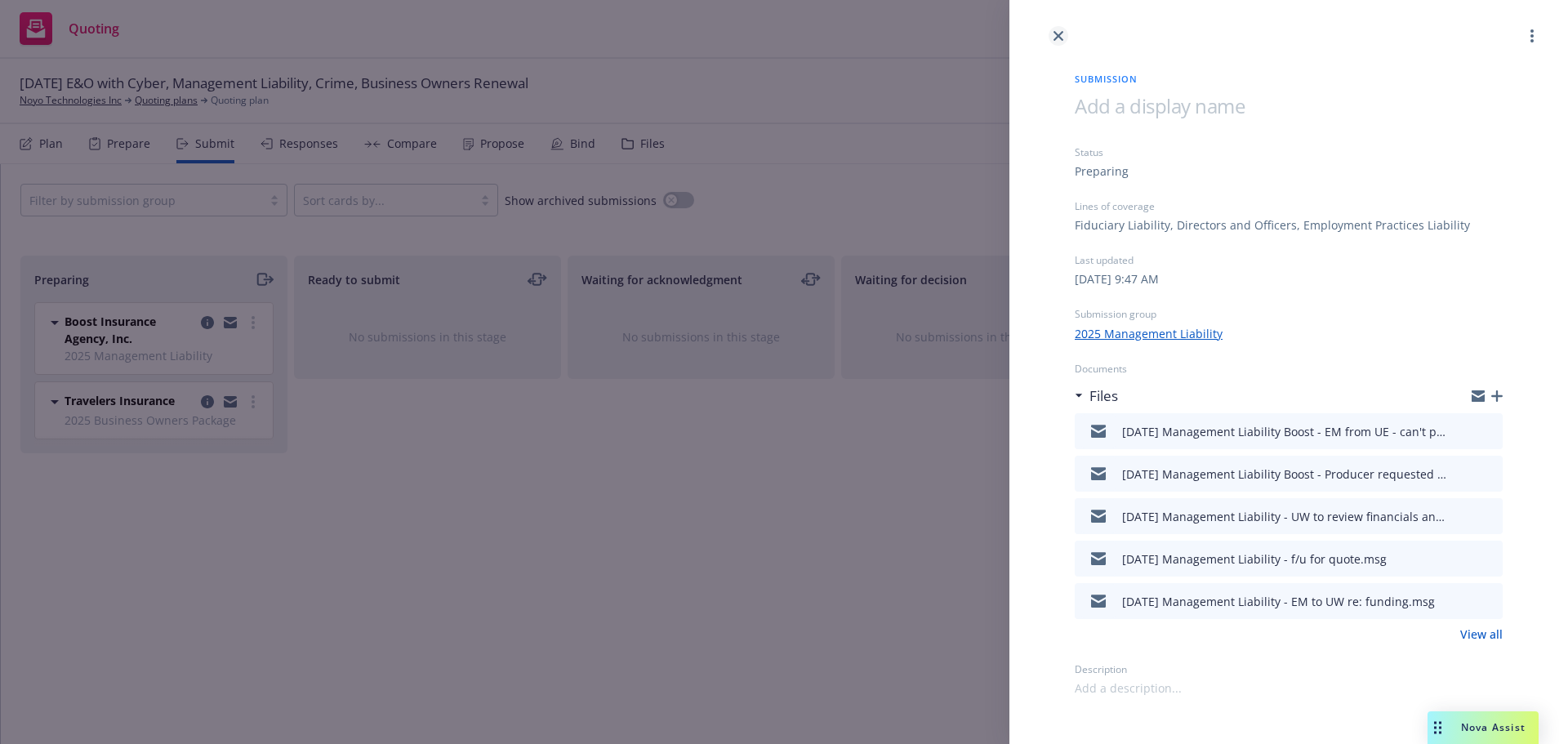
click at [1060, 35] on icon "close" at bounding box center [1058, 36] width 10 height 10
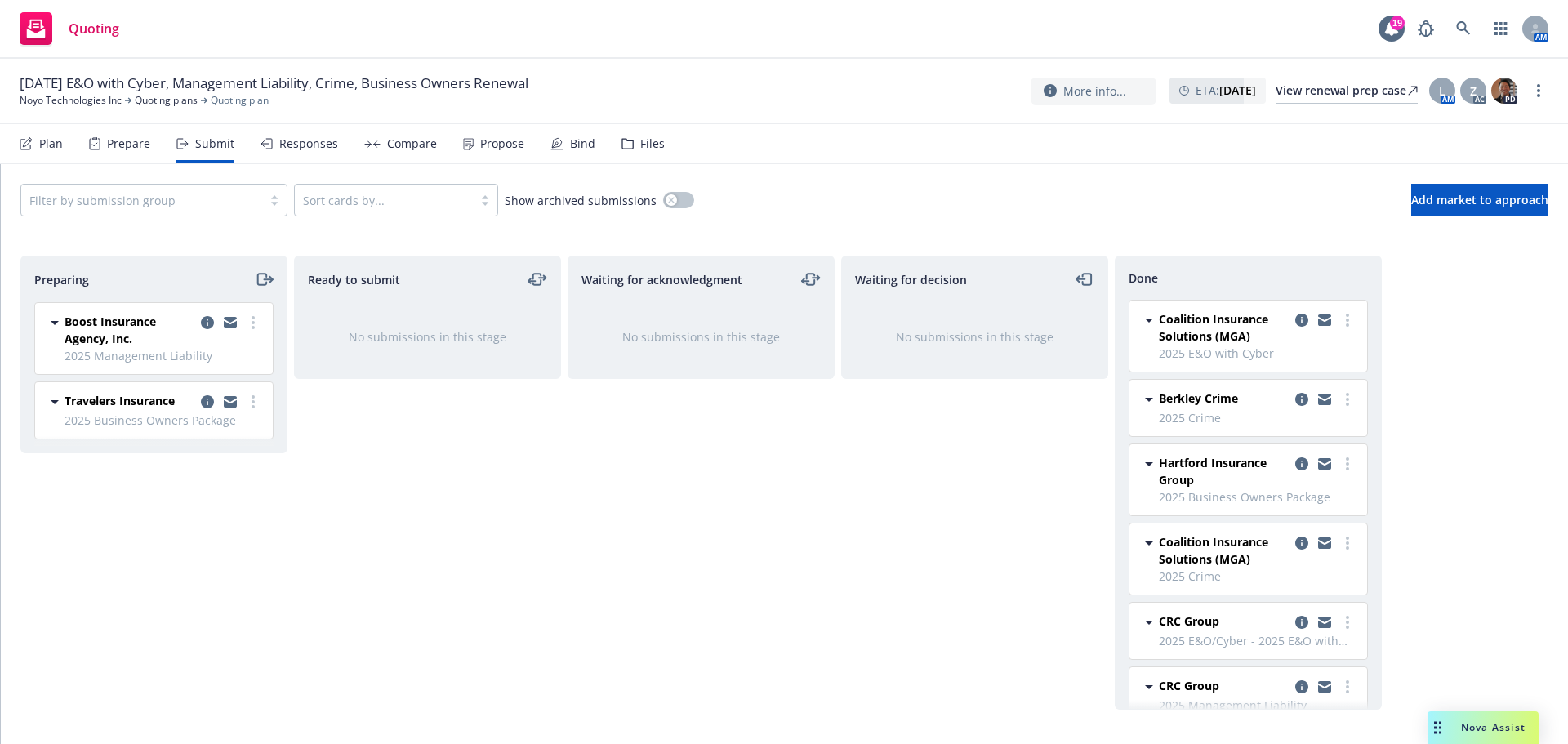
click at [252, 312] on div "Boost Insurance Agency, Inc. 2025 Management Liability Wednesday, September 3, …" at bounding box center [154, 339] width 238 height 71
click at [254, 327] on circle "more" at bounding box center [253, 327] width 3 height 3
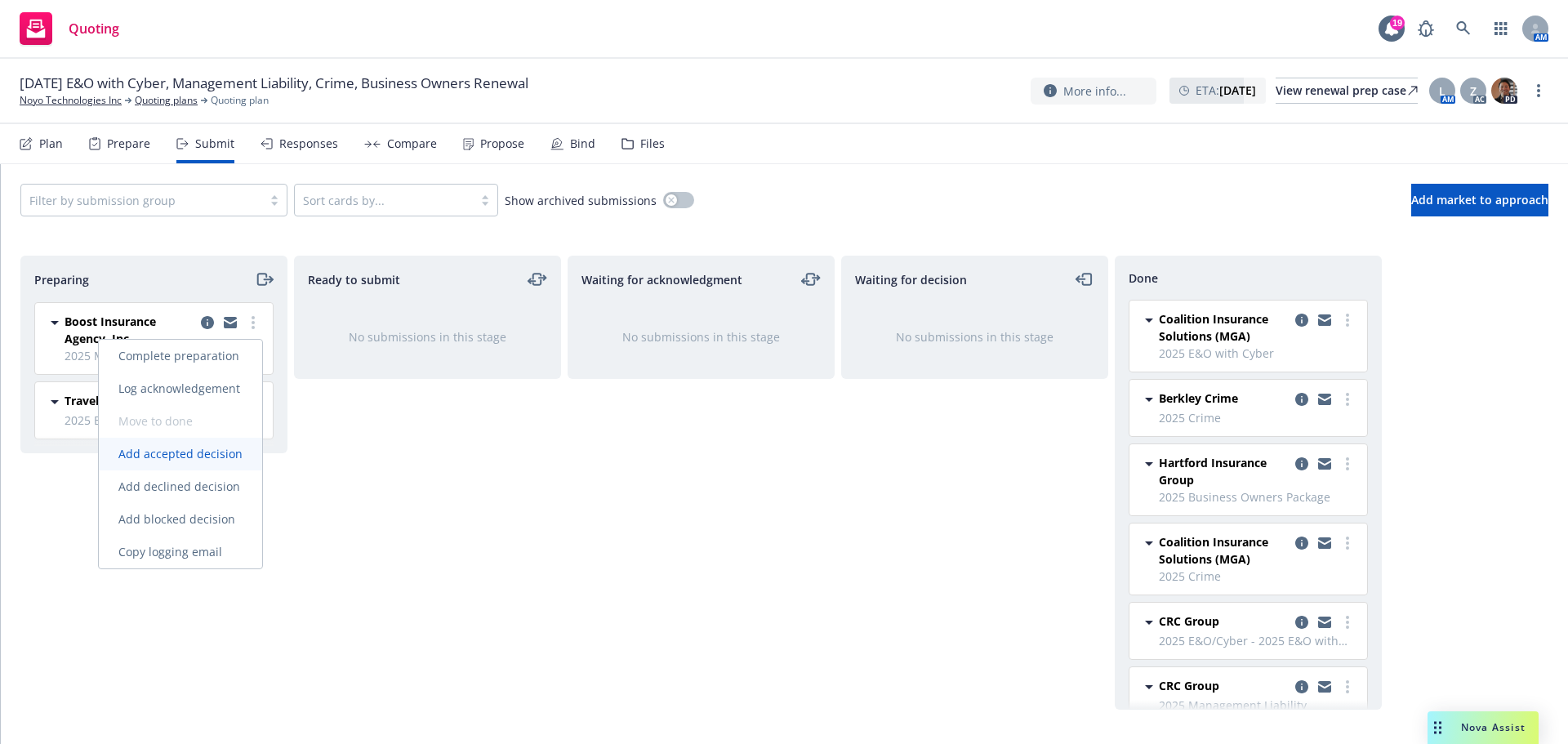
click at [171, 449] on span "Add accepted decision" at bounding box center [181, 454] width 164 height 16
select select "12"
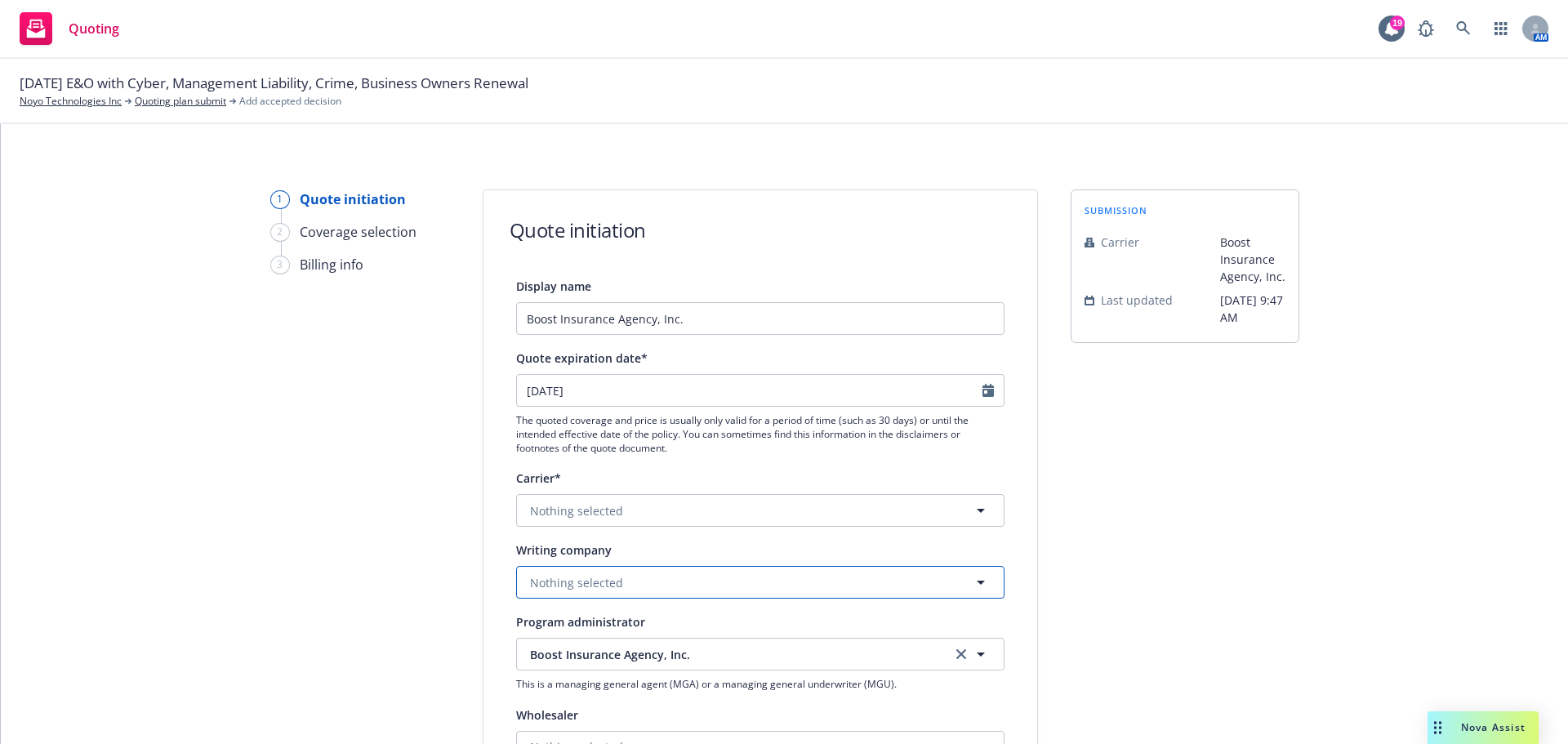
click at [556, 576] on span "Nothing selected" at bounding box center [577, 582] width 93 height 17
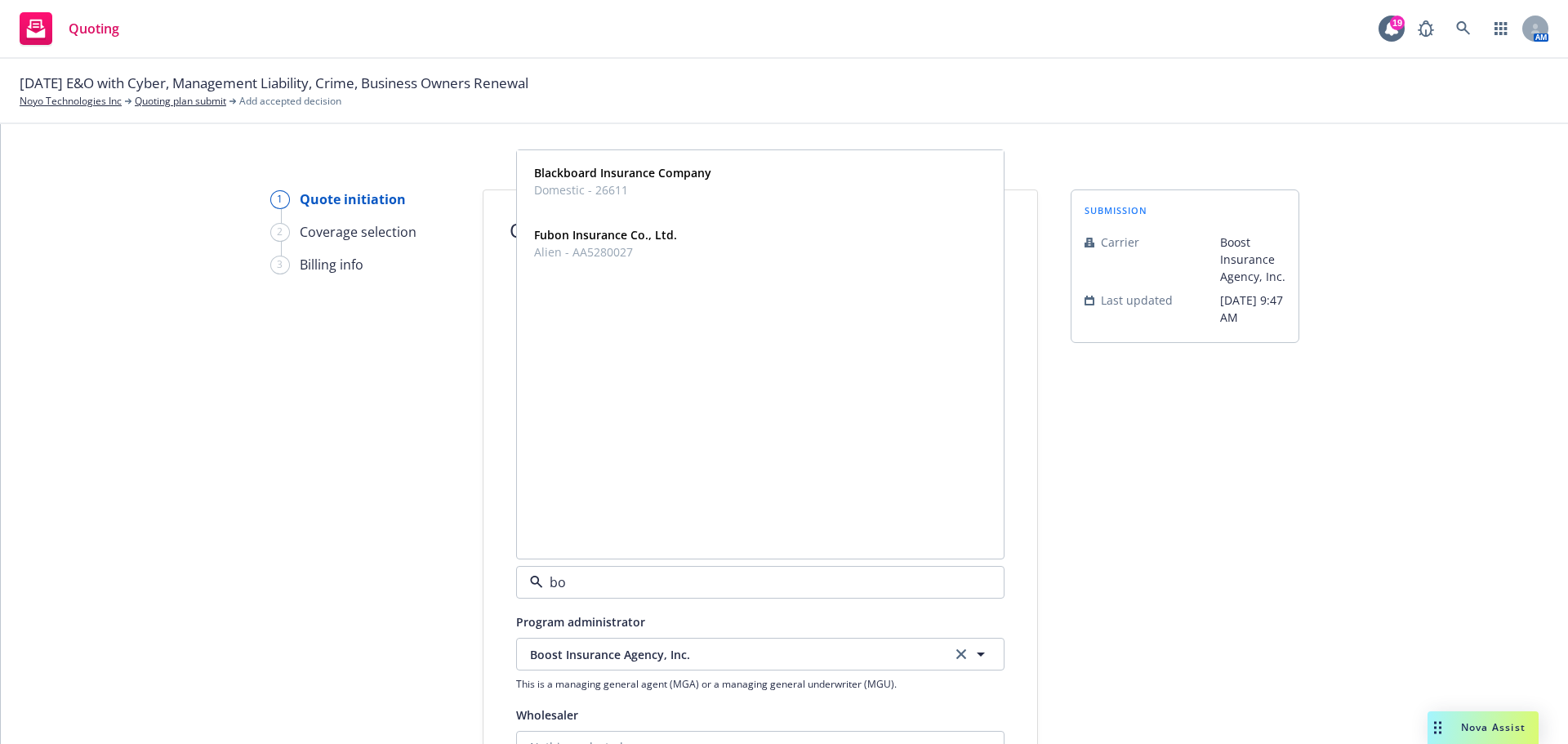
type input "b"
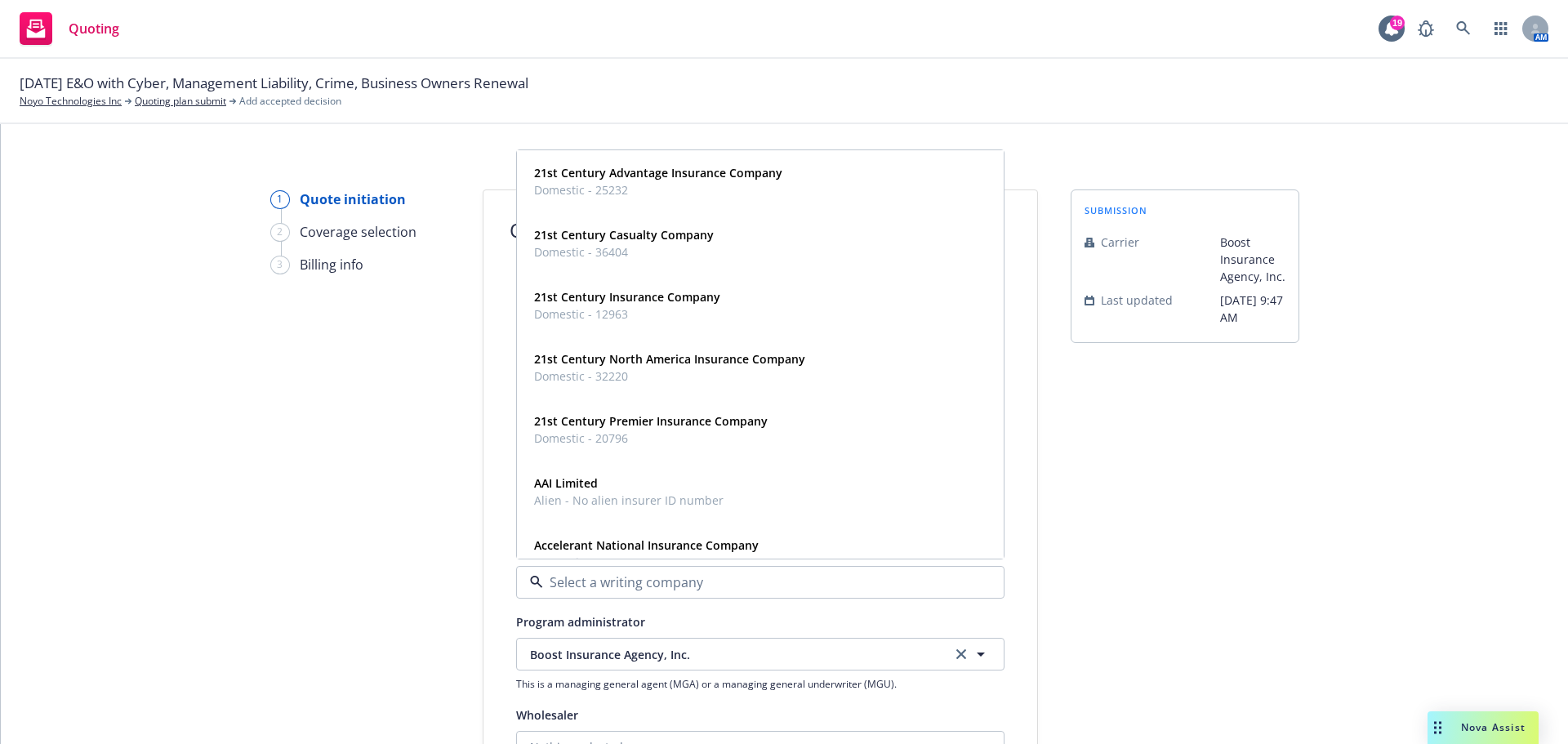
click at [1185, 429] on div "submission Carrier Boost Insurance Agency, Inc. Last updated 9/3, 9:47 AM" at bounding box center [1185, 737] width 229 height 1095
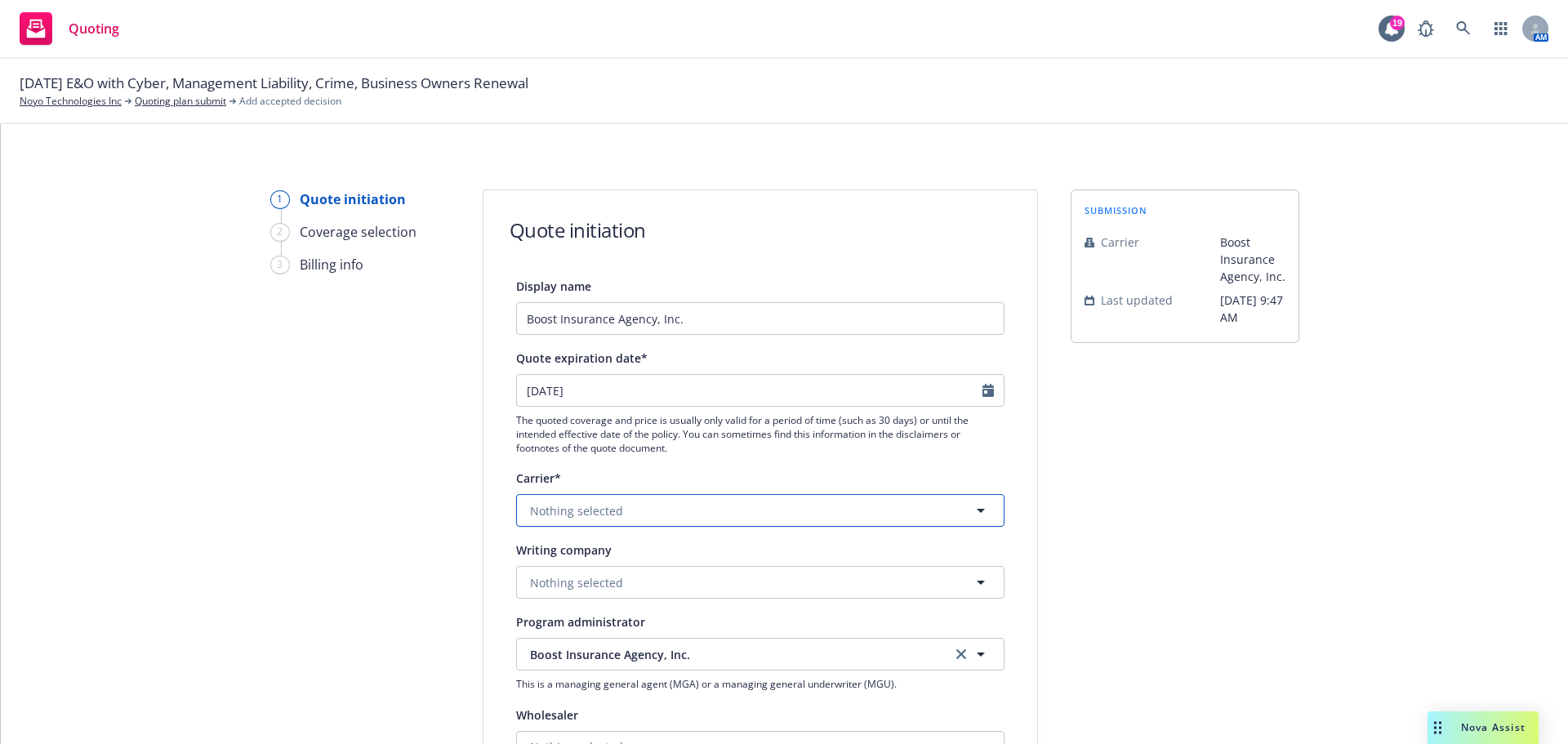
click at [548, 505] on span "Nothing selected" at bounding box center [577, 511] width 93 height 17
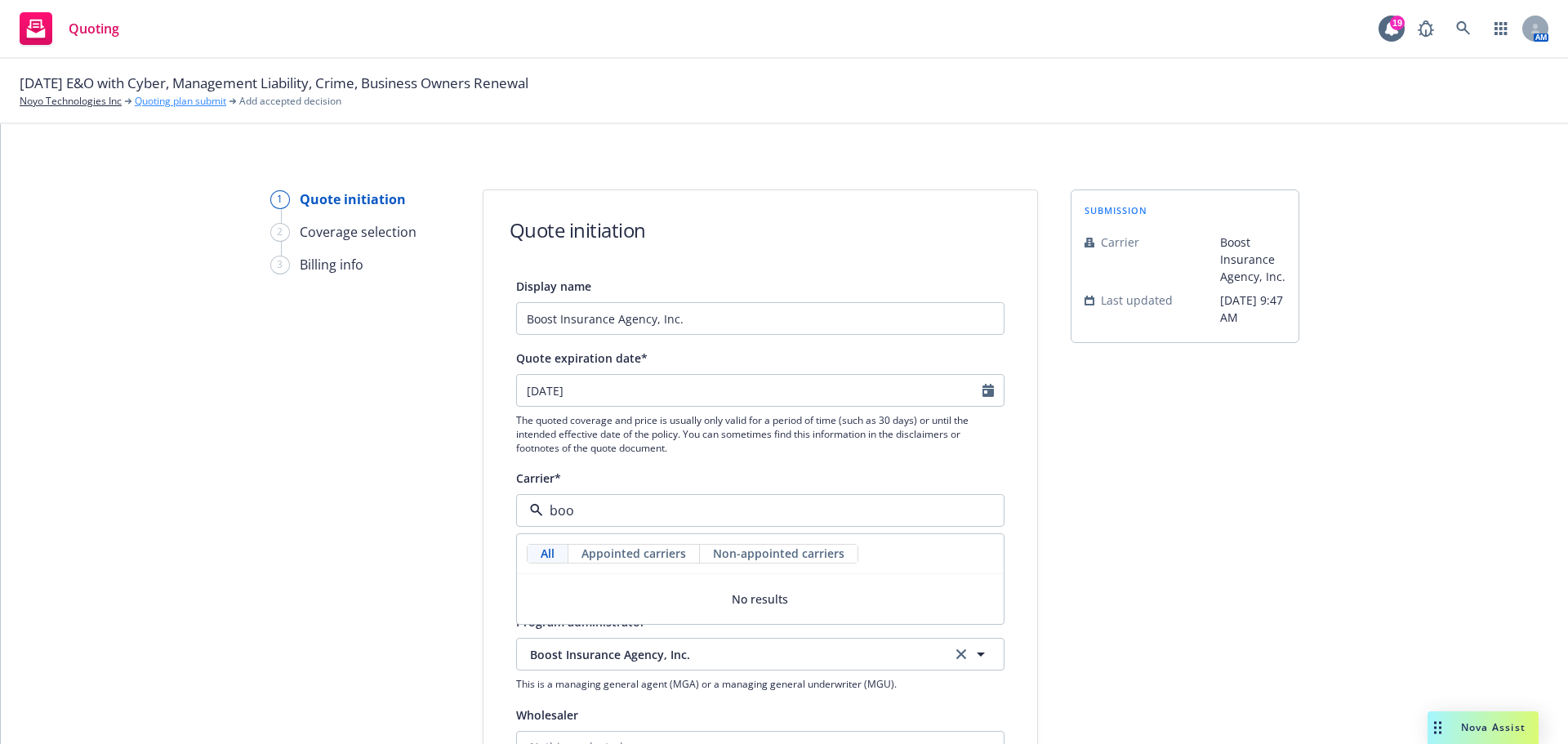
type input "boo"
click at [165, 101] on link "Quoting plan submit" at bounding box center [181, 101] width 91 height 15
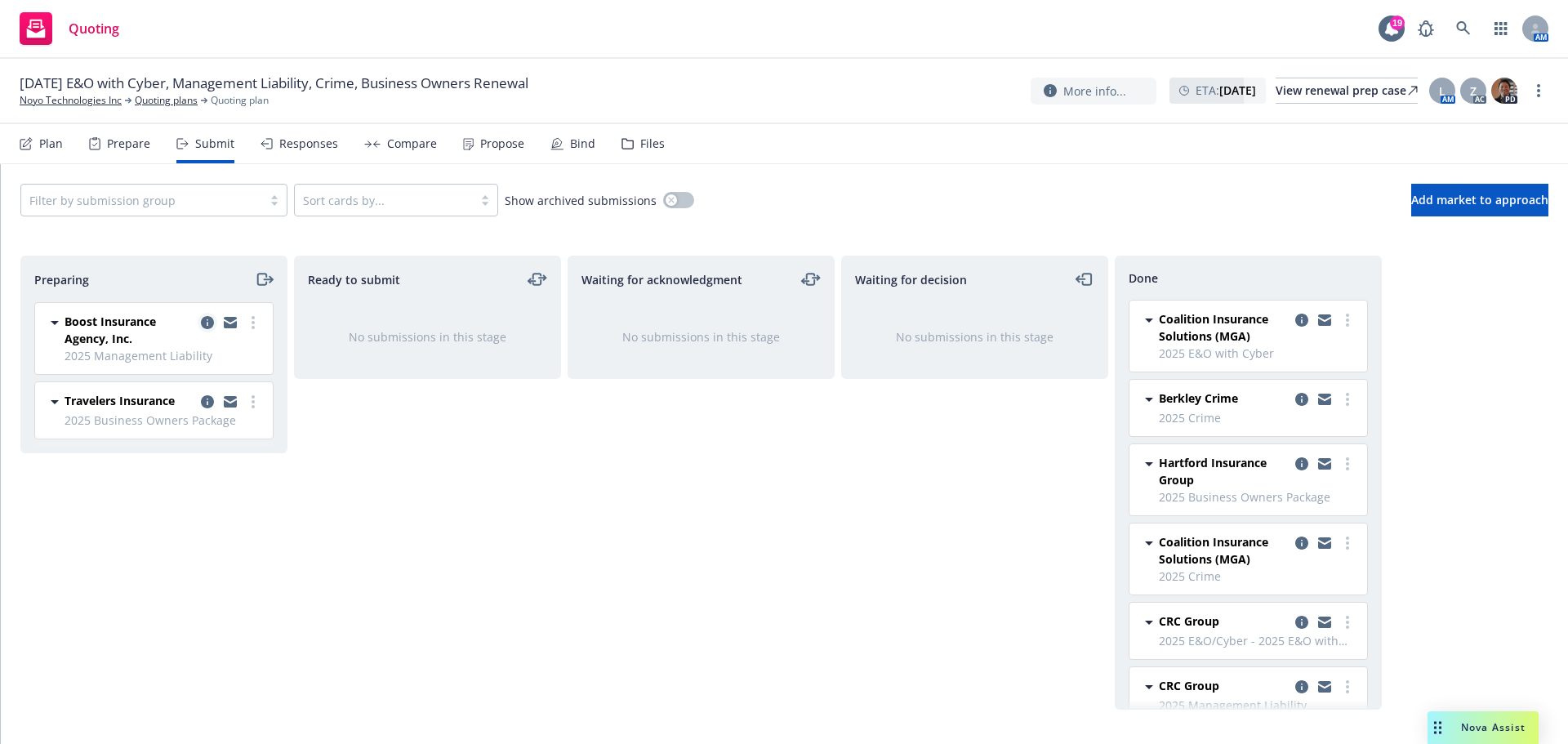
drag, startPoint x: 201, startPoint y: 318, endPoint x: 212, endPoint y: 325, distance: 13.0
click at [201, 319] on icon "copy logging email" at bounding box center [207, 322] width 13 height 13
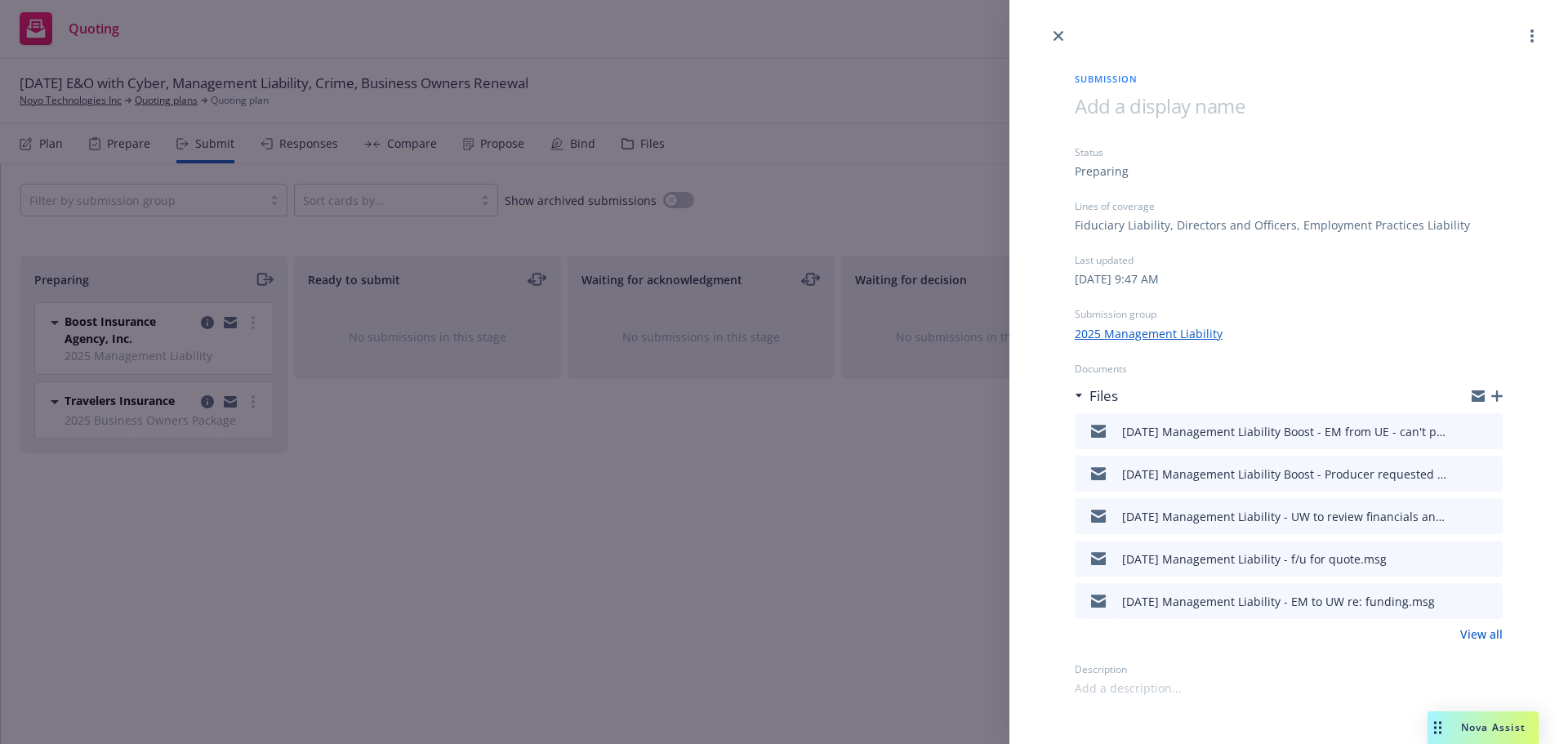
click at [1491, 398] on div at bounding box center [1487, 396] width 31 height 13
click at [1497, 398] on icon "button" at bounding box center [1498, 397] width 12 height 12
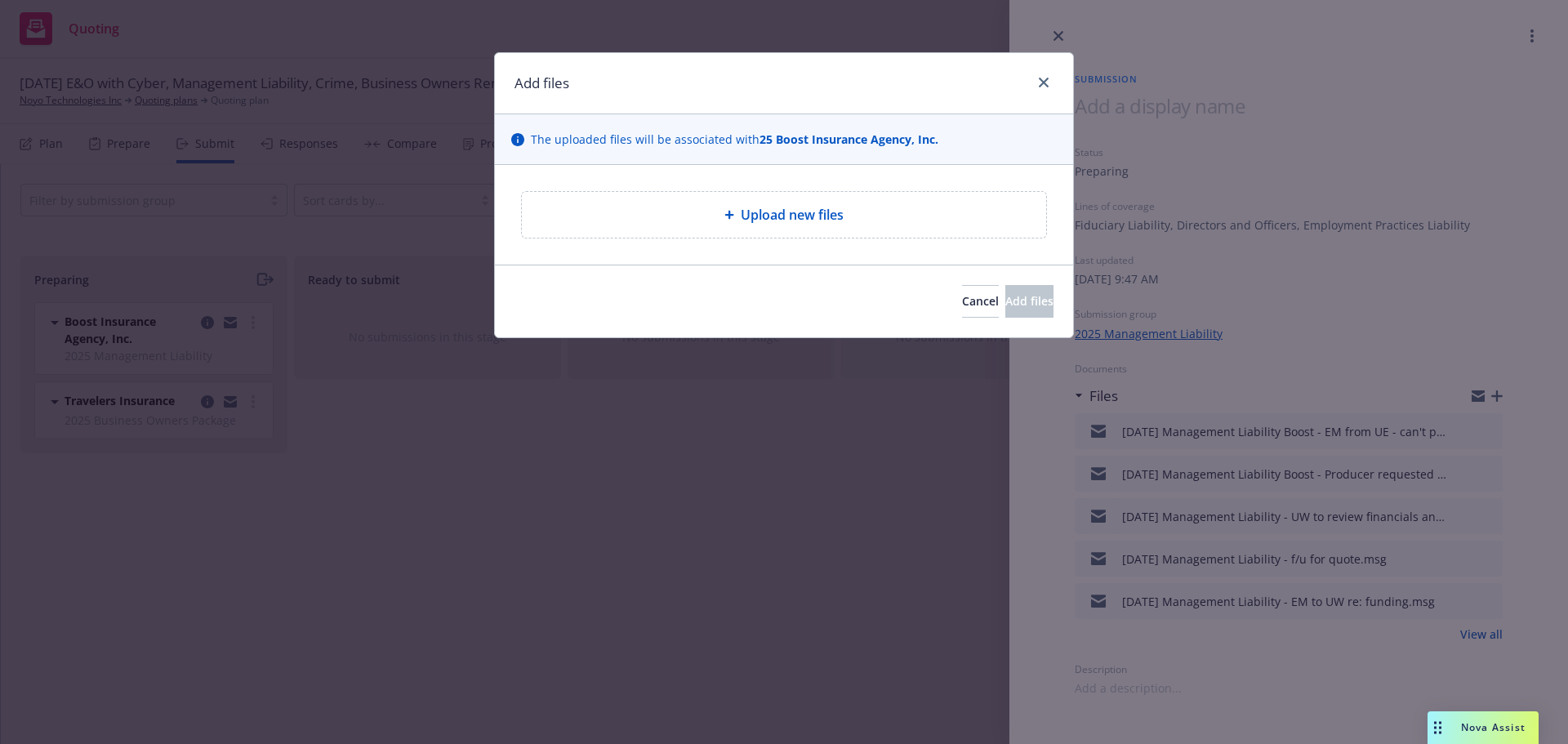
type textarea "x"
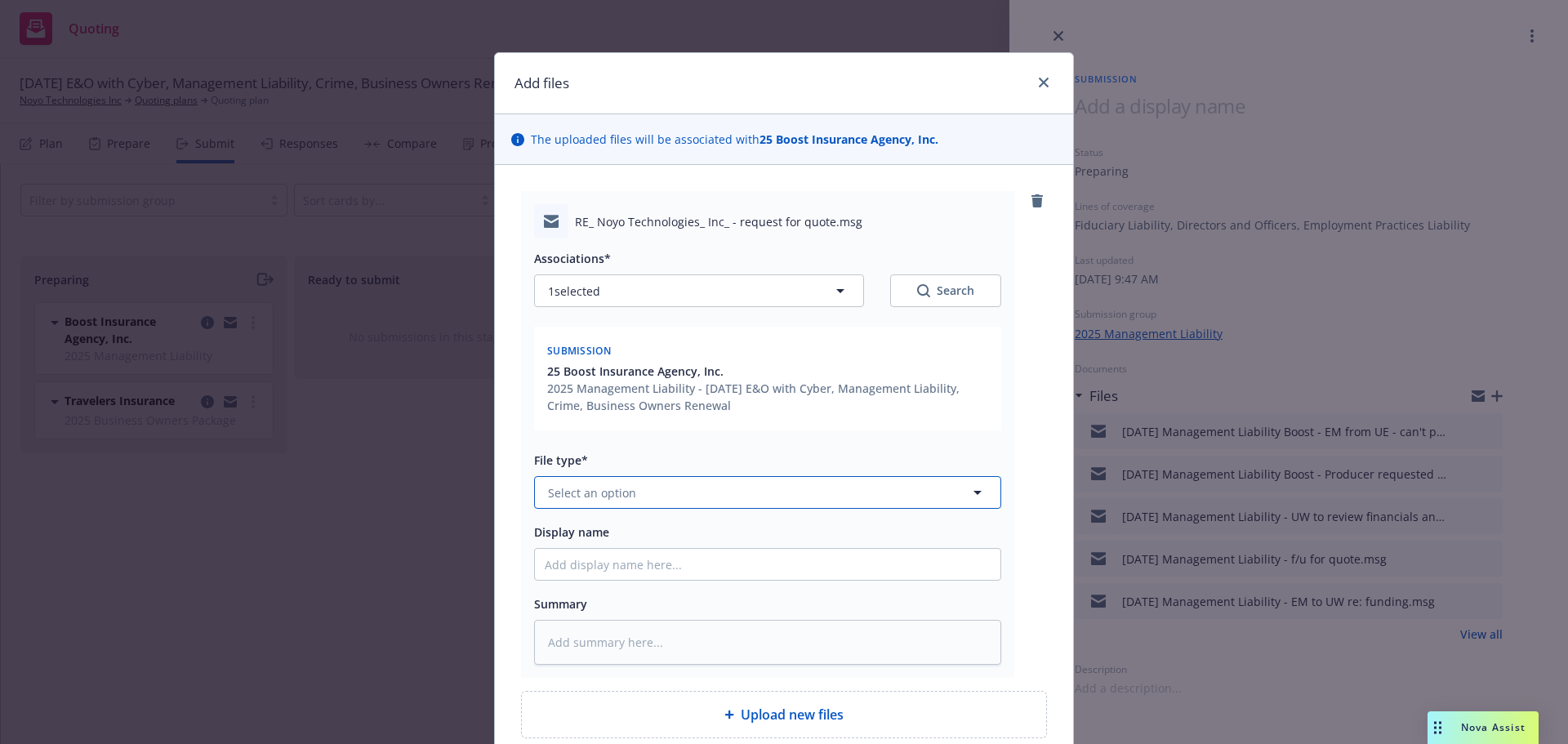
click at [560, 495] on span "Select an option" at bounding box center [592, 492] width 88 height 17
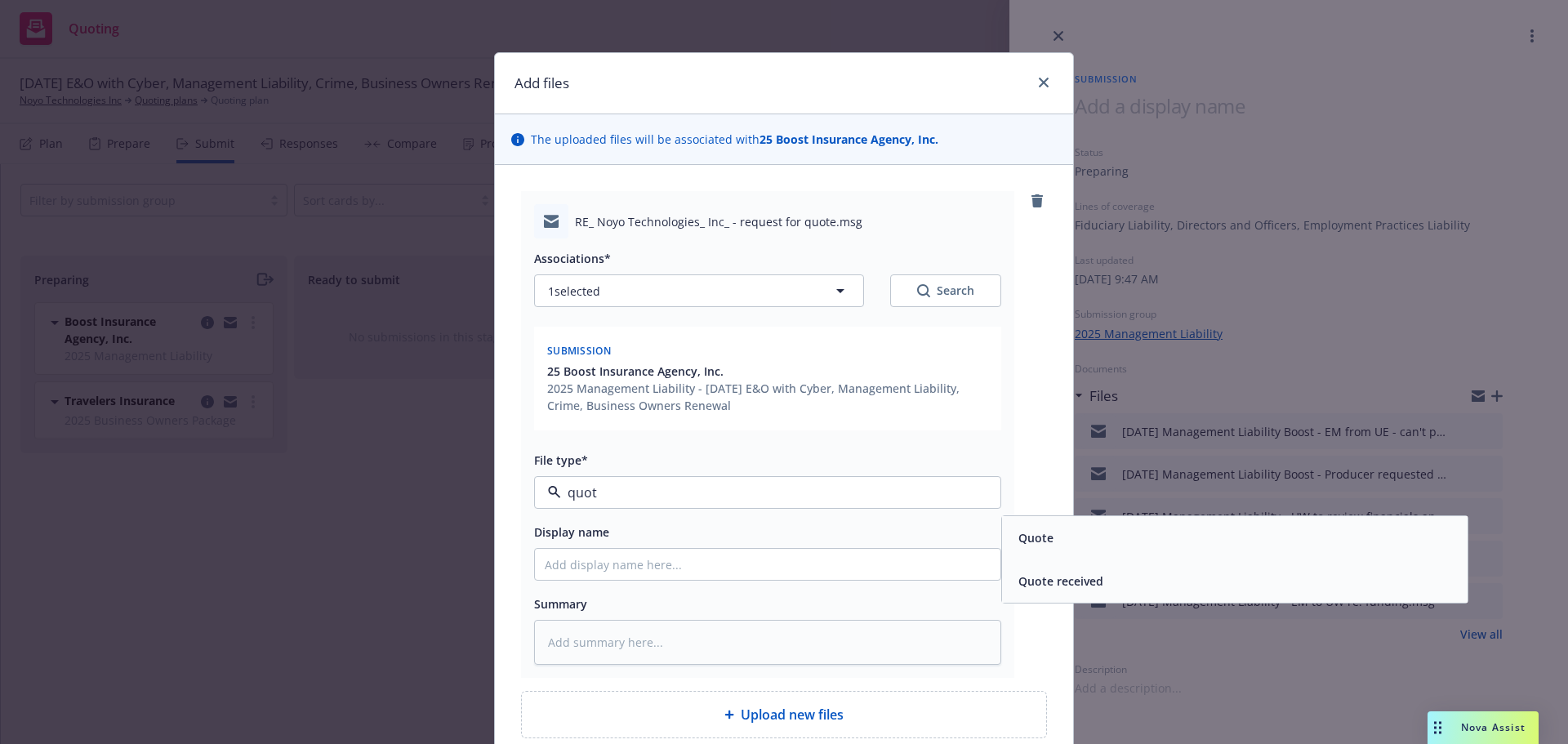
type input "quote"
click at [1073, 531] on div "Quote" at bounding box center [1235, 538] width 446 height 24
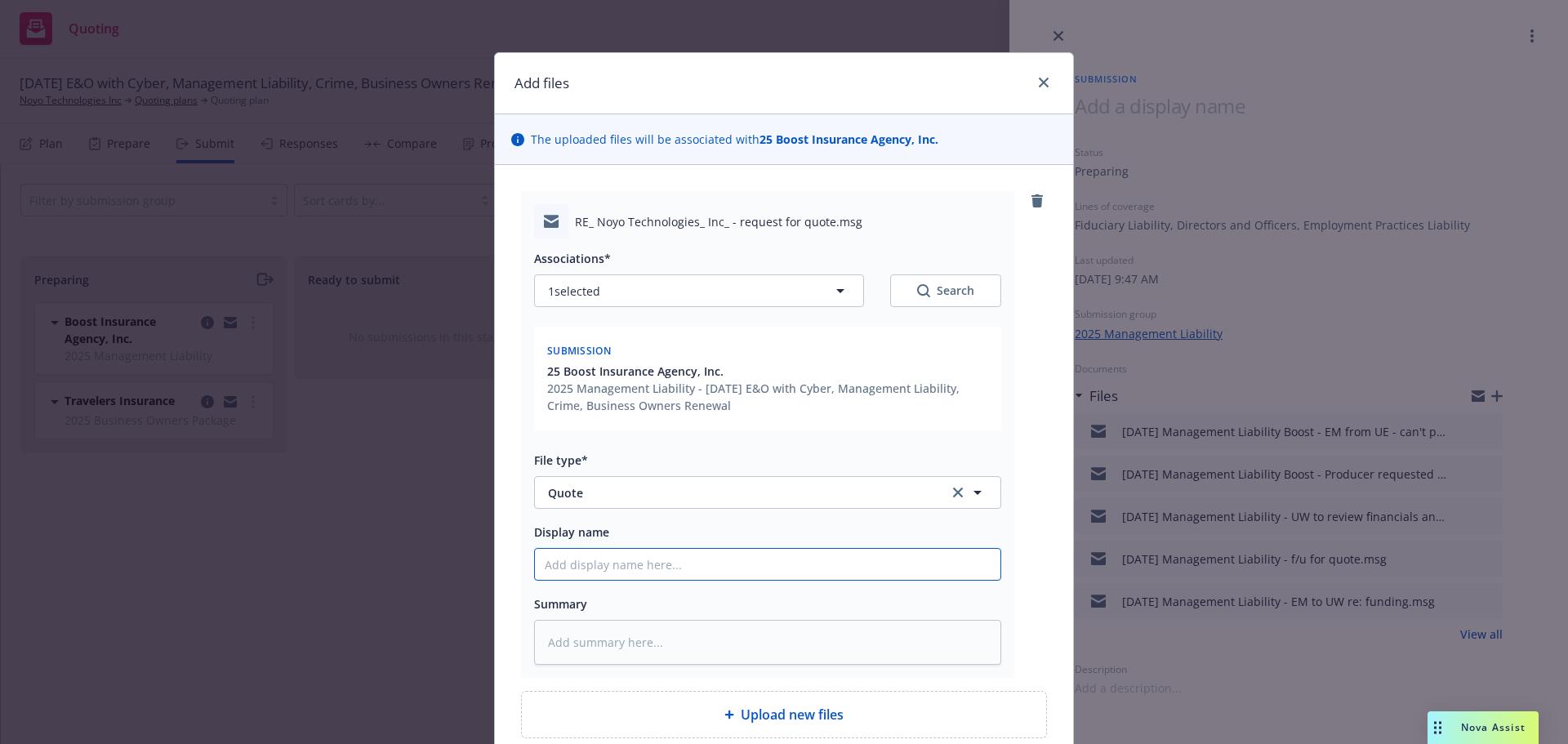
click at [578, 558] on input "Display name" at bounding box center [767, 563] width 465 height 31
type textarea "x"
click at [752, 563] on input "10/1/2025 Management Liability (Gold) Boost" at bounding box center [767, 563] width 465 height 31
drag, startPoint x: 709, startPoint y: 564, endPoint x: 719, endPoint y: 567, distance: 10.4
click at [711, 564] on input "10/1/2025 Management Liability (Gold) Boost" at bounding box center [767, 563] width 465 height 31
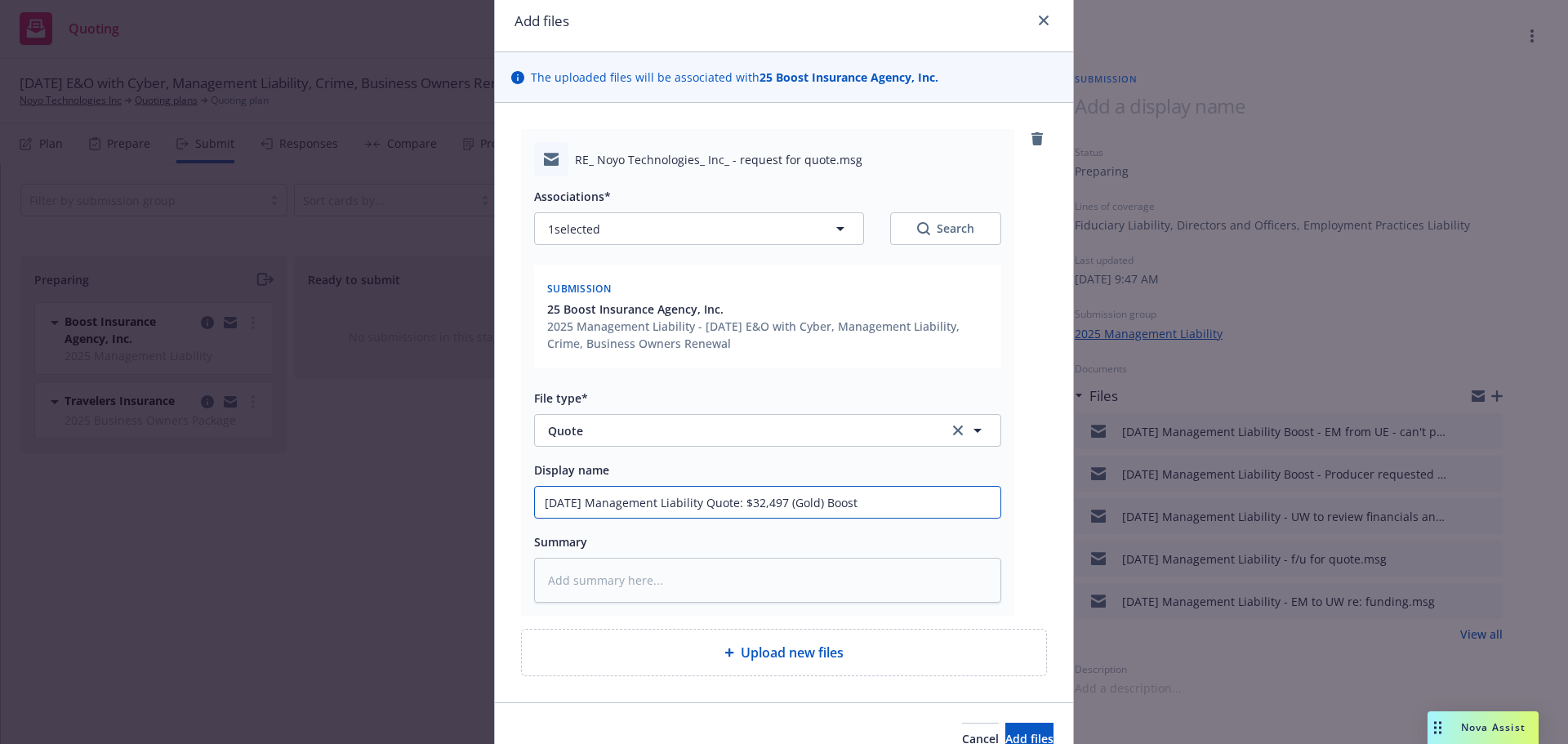
scroll to position [146, 0]
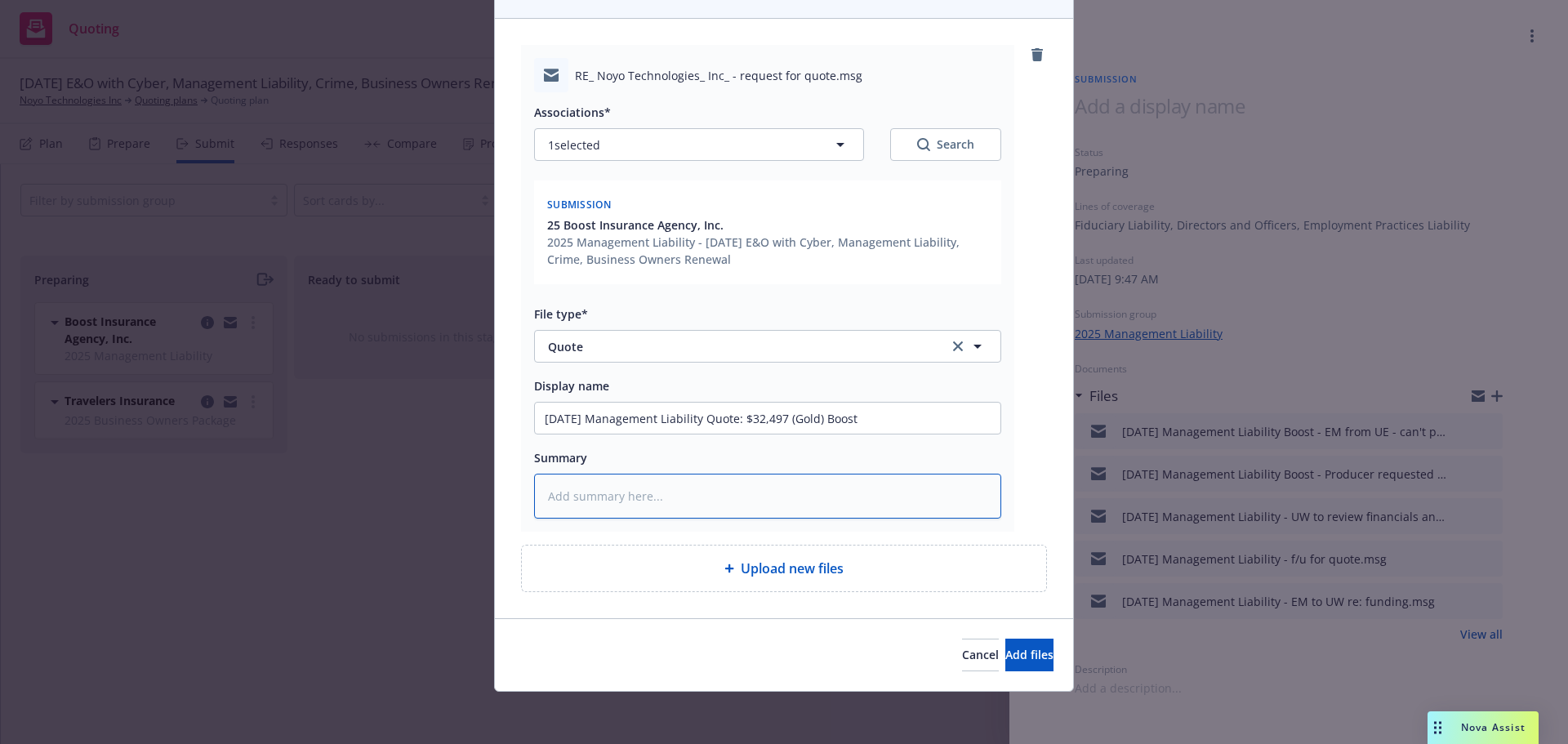
click at [553, 481] on textarea at bounding box center [768, 496] width 467 height 45
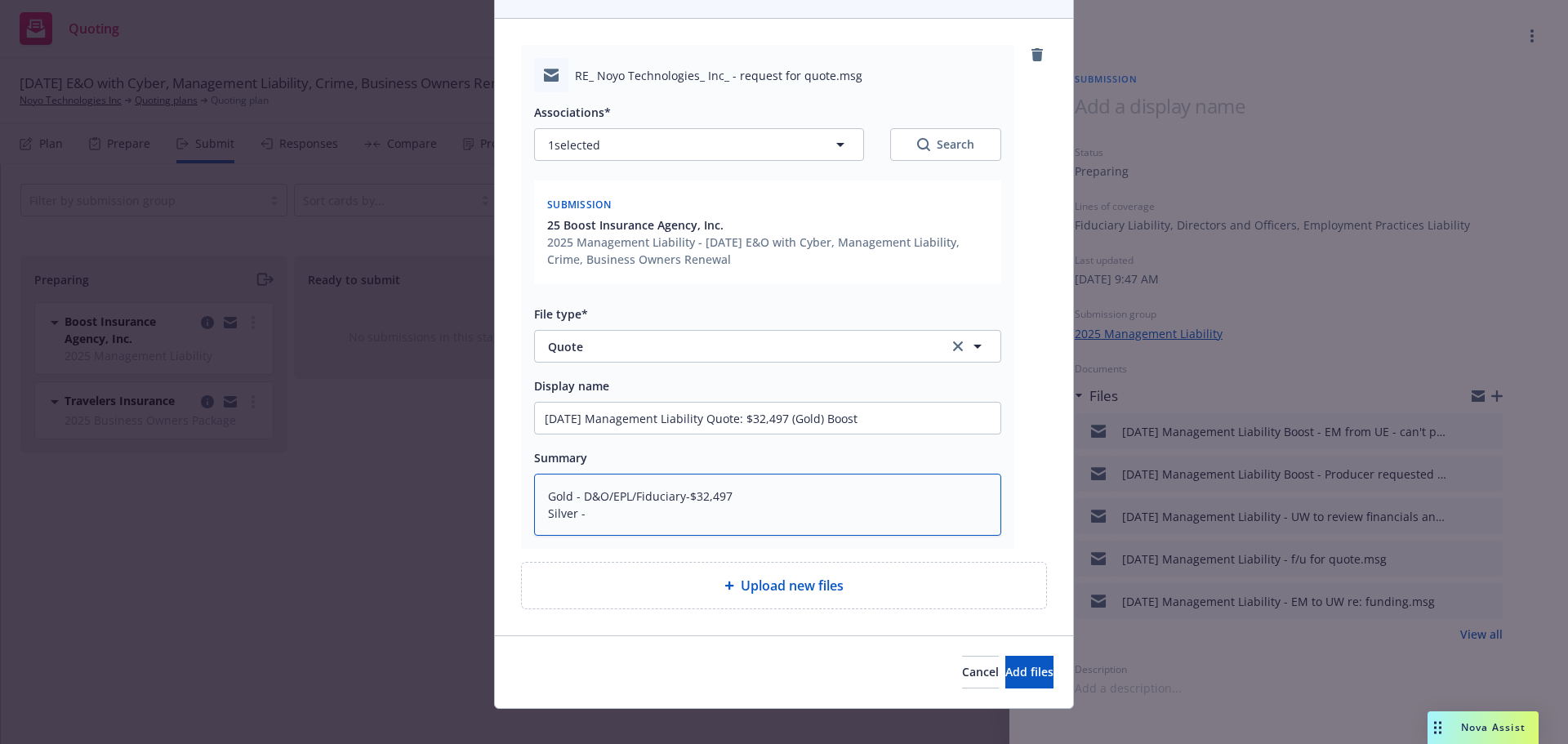
click at [587, 512] on textarea "Gold - D&O/EPL/Fiduciary-$32,497 Silver -" at bounding box center [768, 505] width 467 height 62
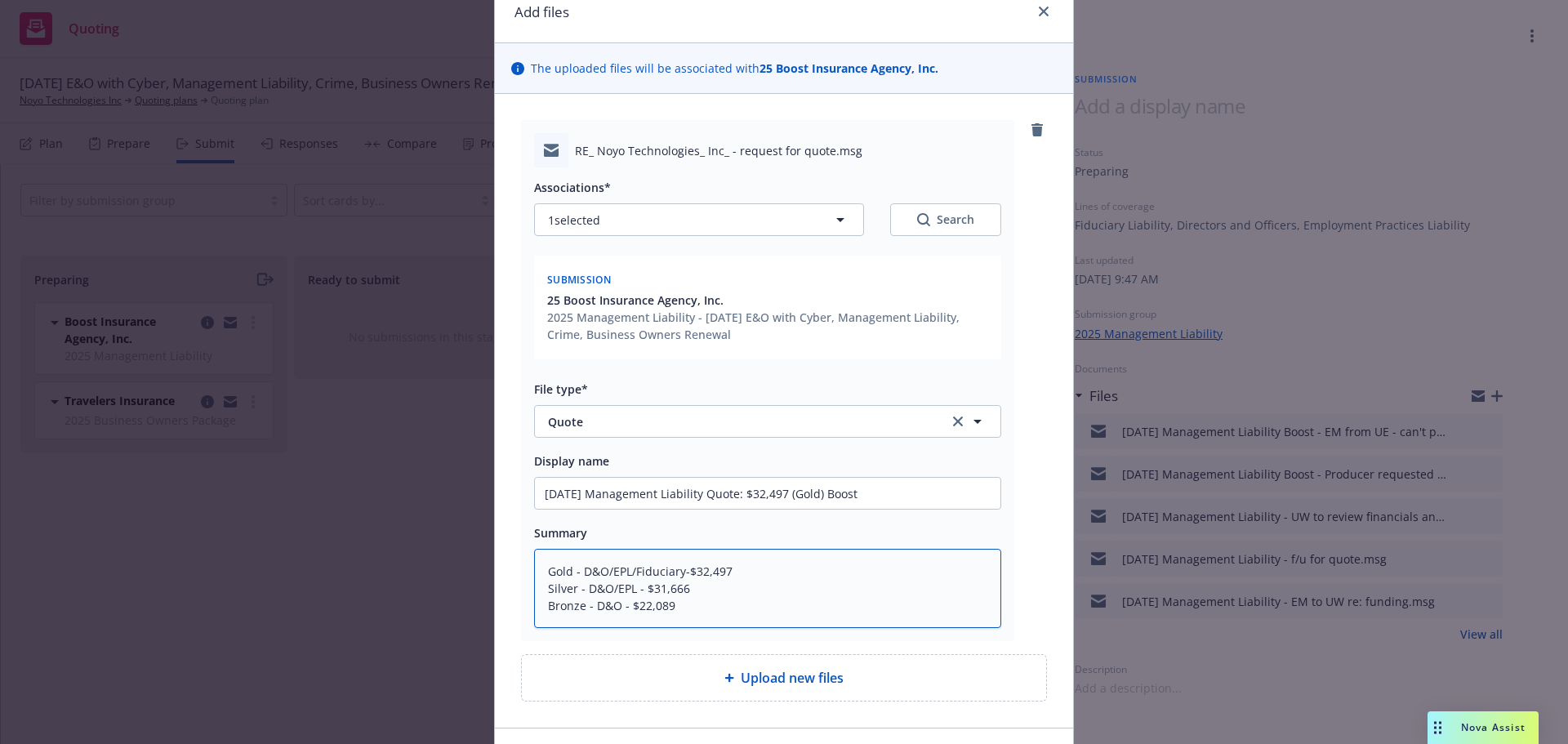
scroll to position [181, 0]
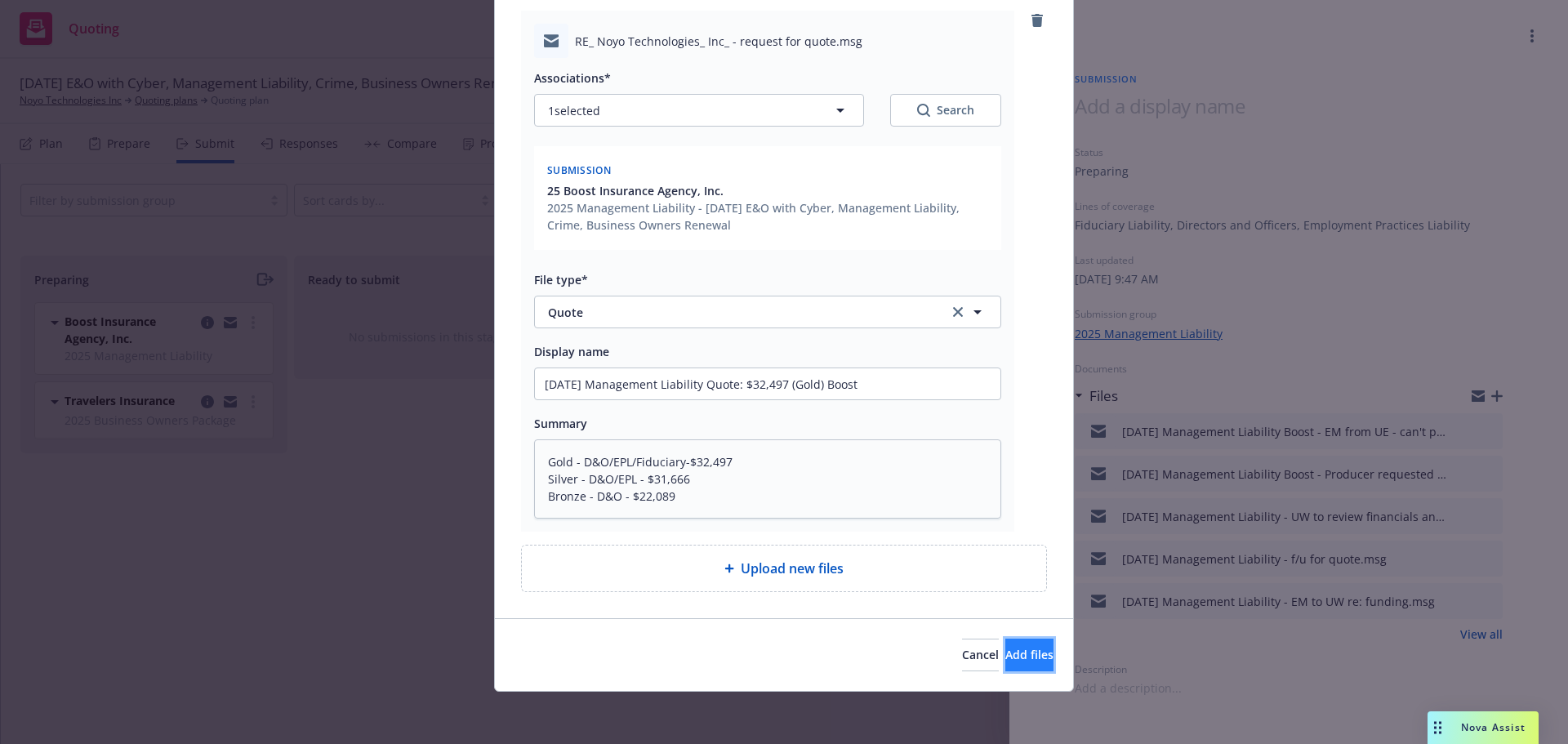
click at [1008, 656] on span "Add files" at bounding box center [1029, 655] width 49 height 16
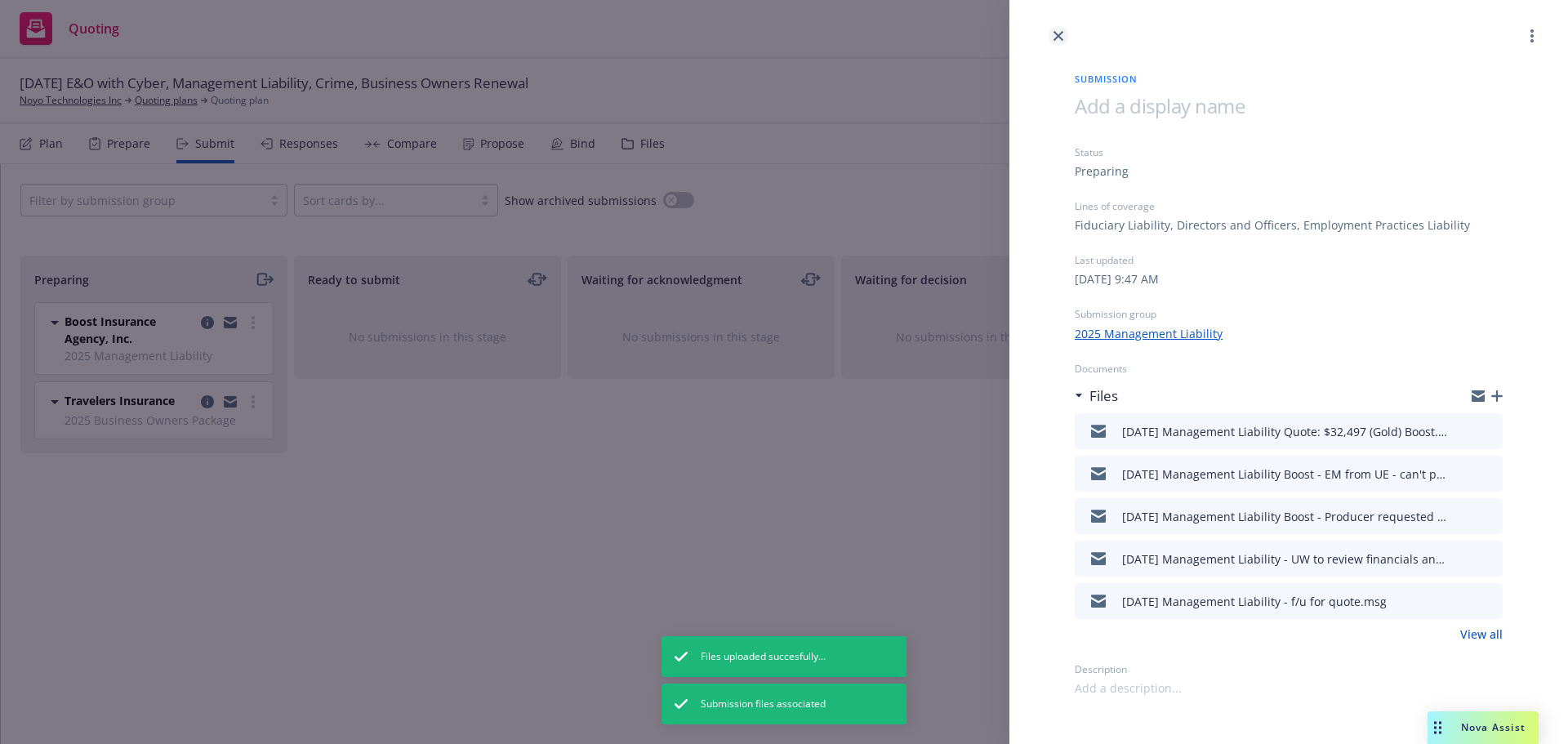
click at [1062, 34] on icon "close" at bounding box center [1058, 36] width 10 height 10
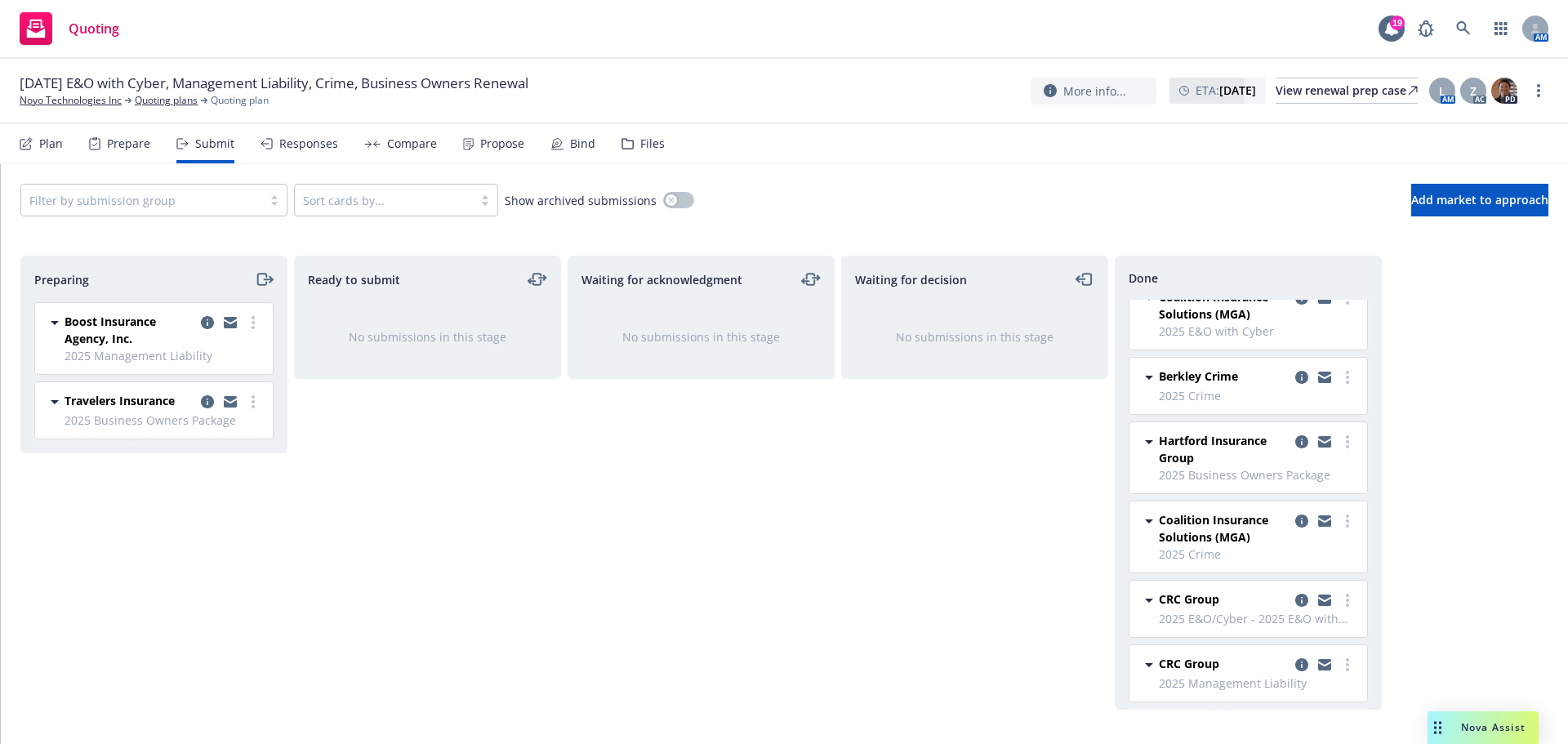
scroll to position [29, 0]
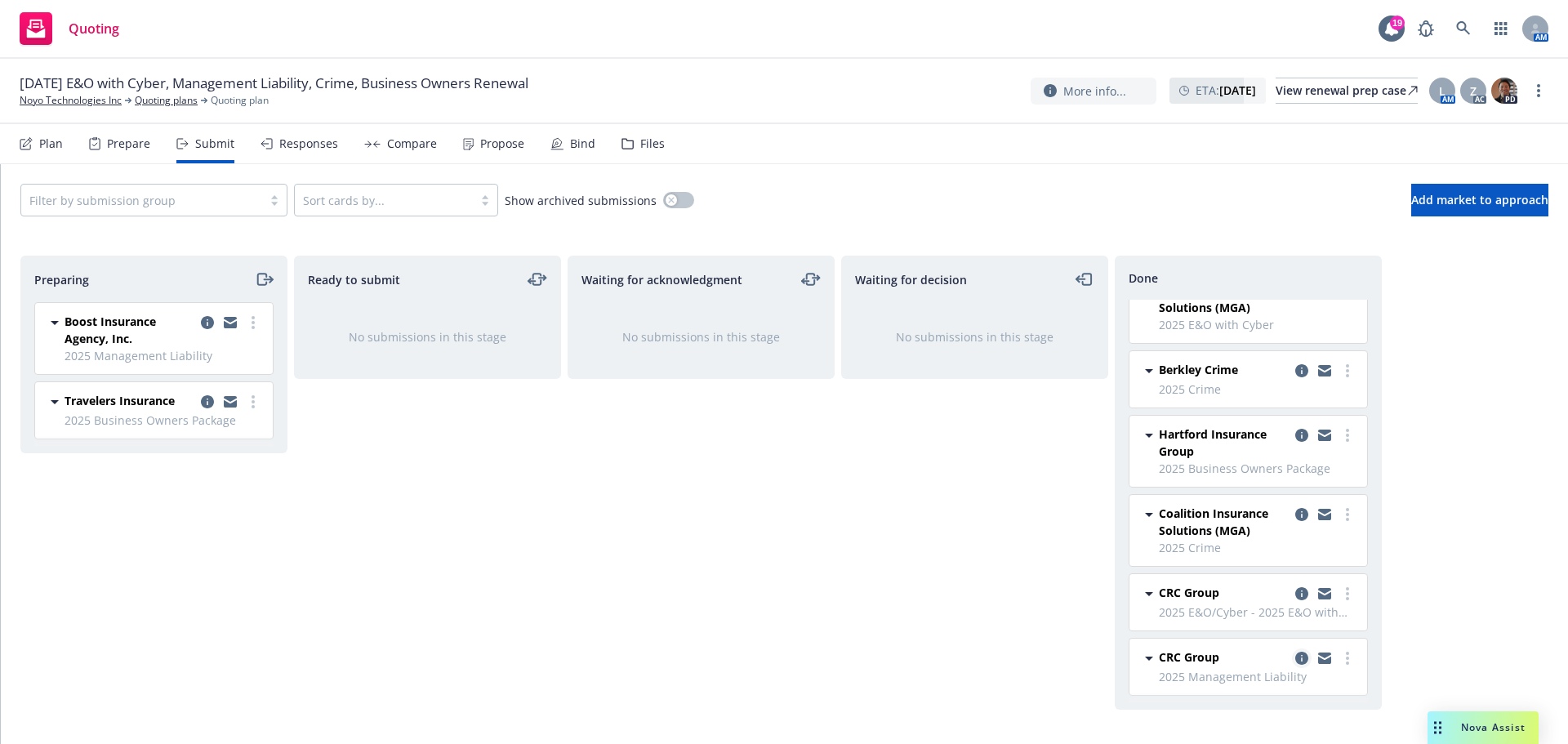
click at [1295, 662] on icon "copy logging email" at bounding box center [1301, 658] width 13 height 13
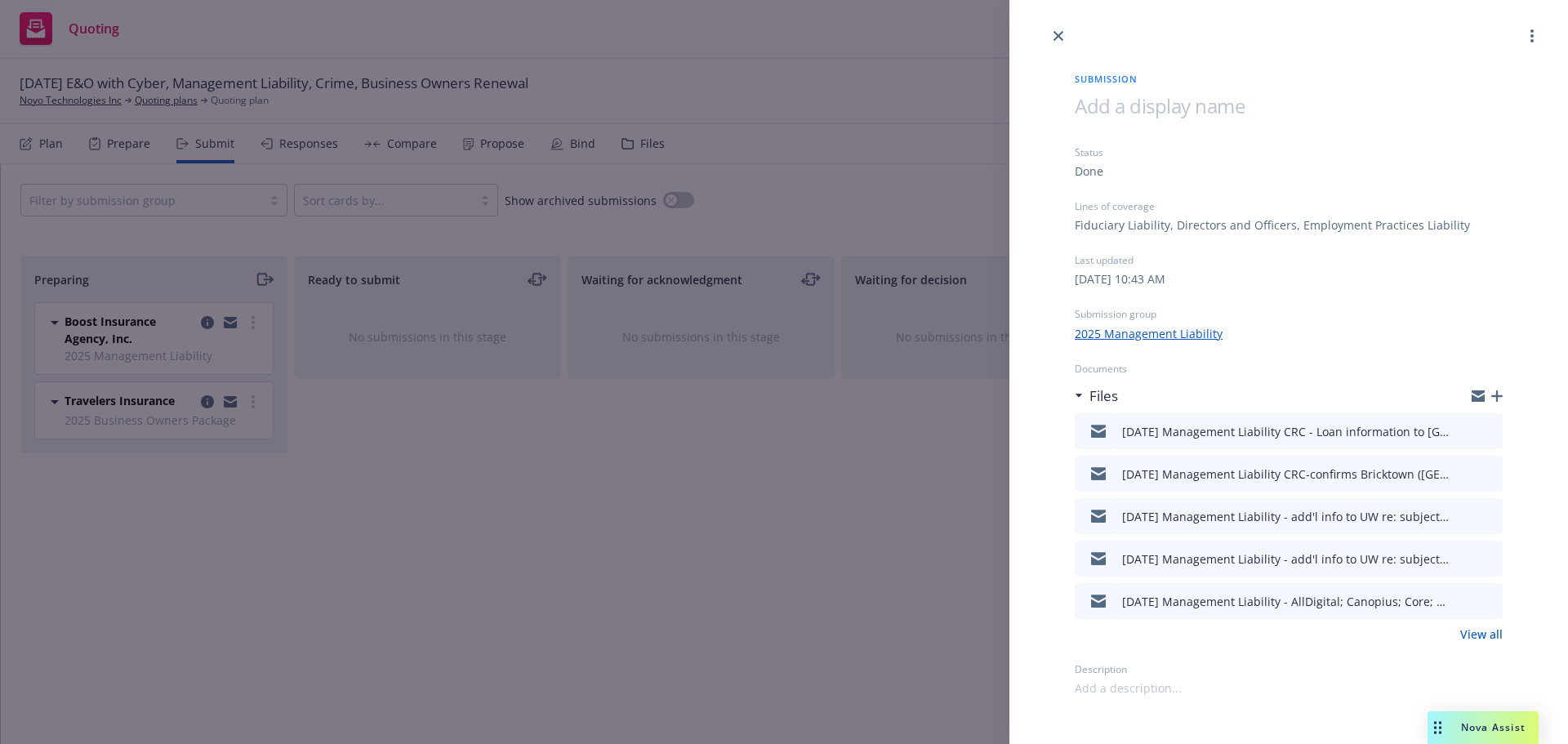
click at [1480, 634] on link "View all" at bounding box center [1482, 634] width 43 height 17
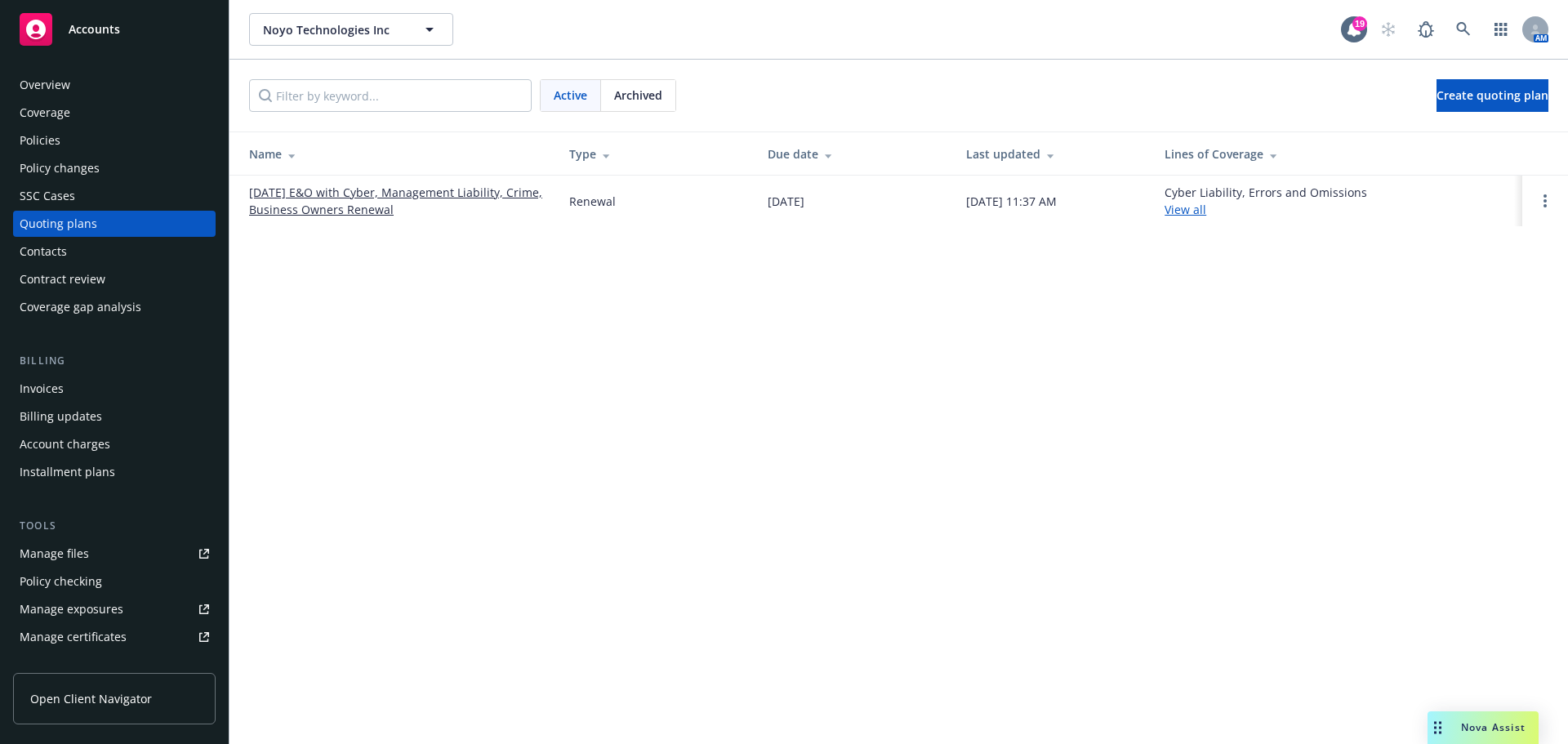
click at [387, 194] on link "[DATE] E&O with Cyber, Management Liability, Crime, Business Owners Renewal" at bounding box center [396, 200] width 294 height 35
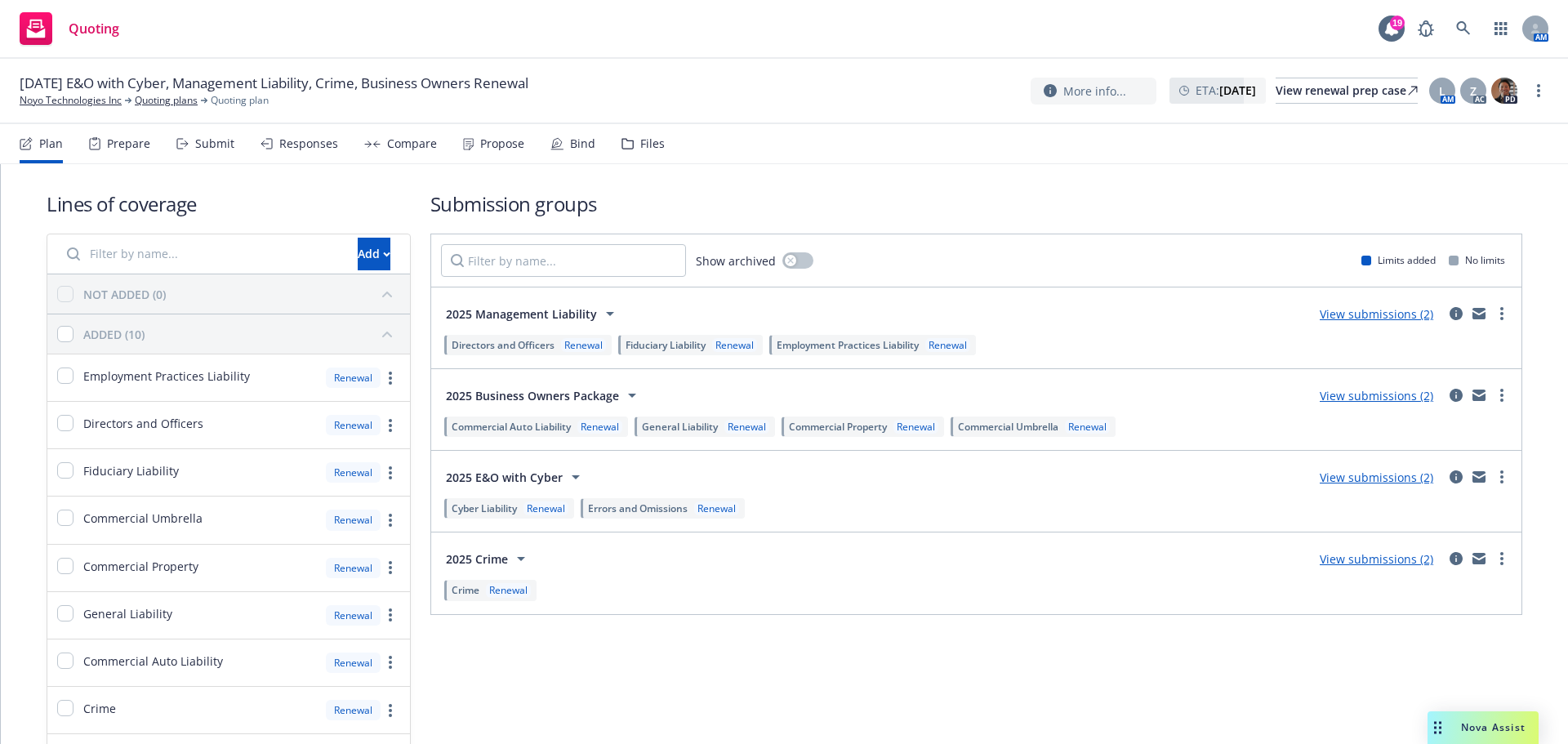
click at [218, 138] on div "Submit" at bounding box center [215, 143] width 40 height 13
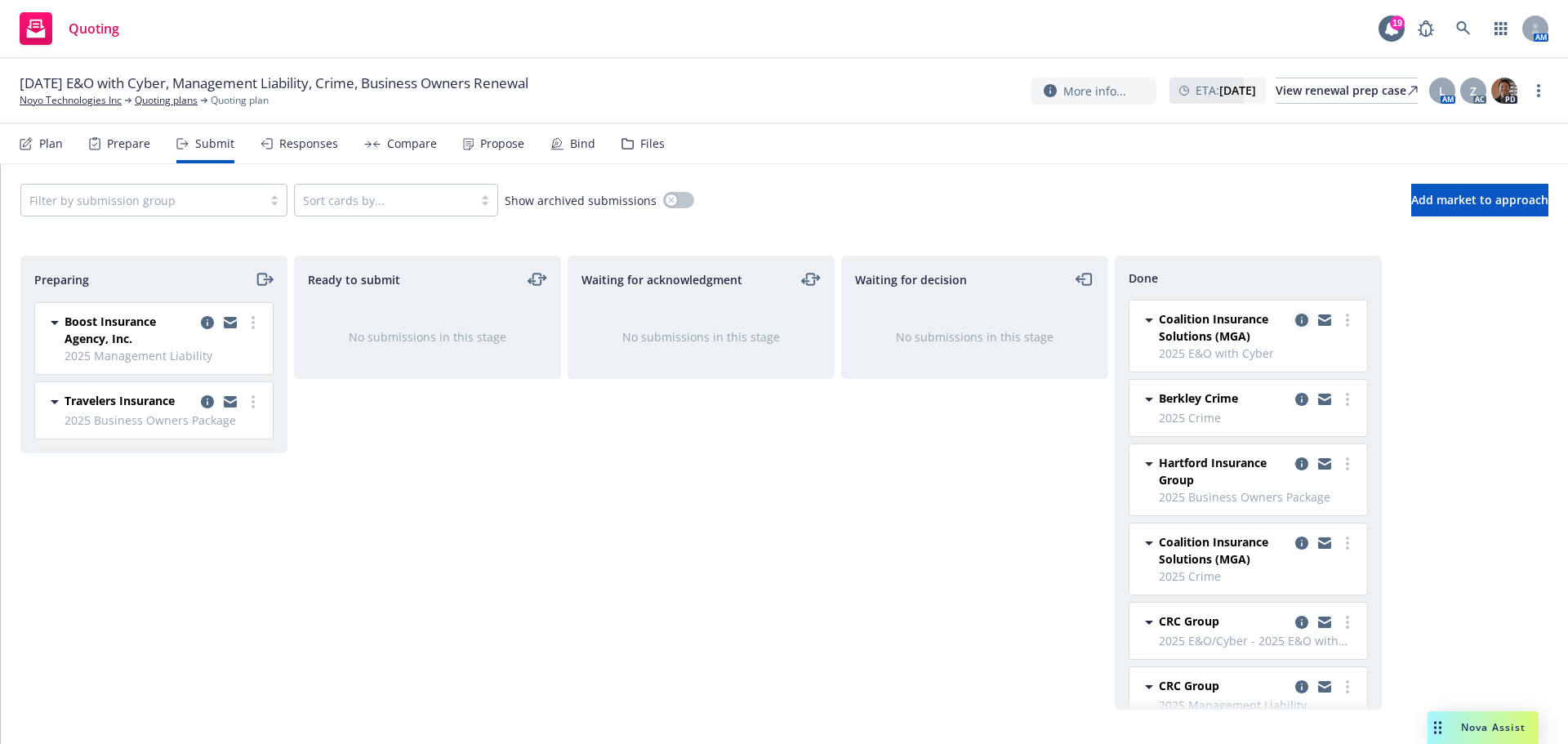
click at [1295, 317] on icon "copy logging email" at bounding box center [1301, 319] width 13 height 13
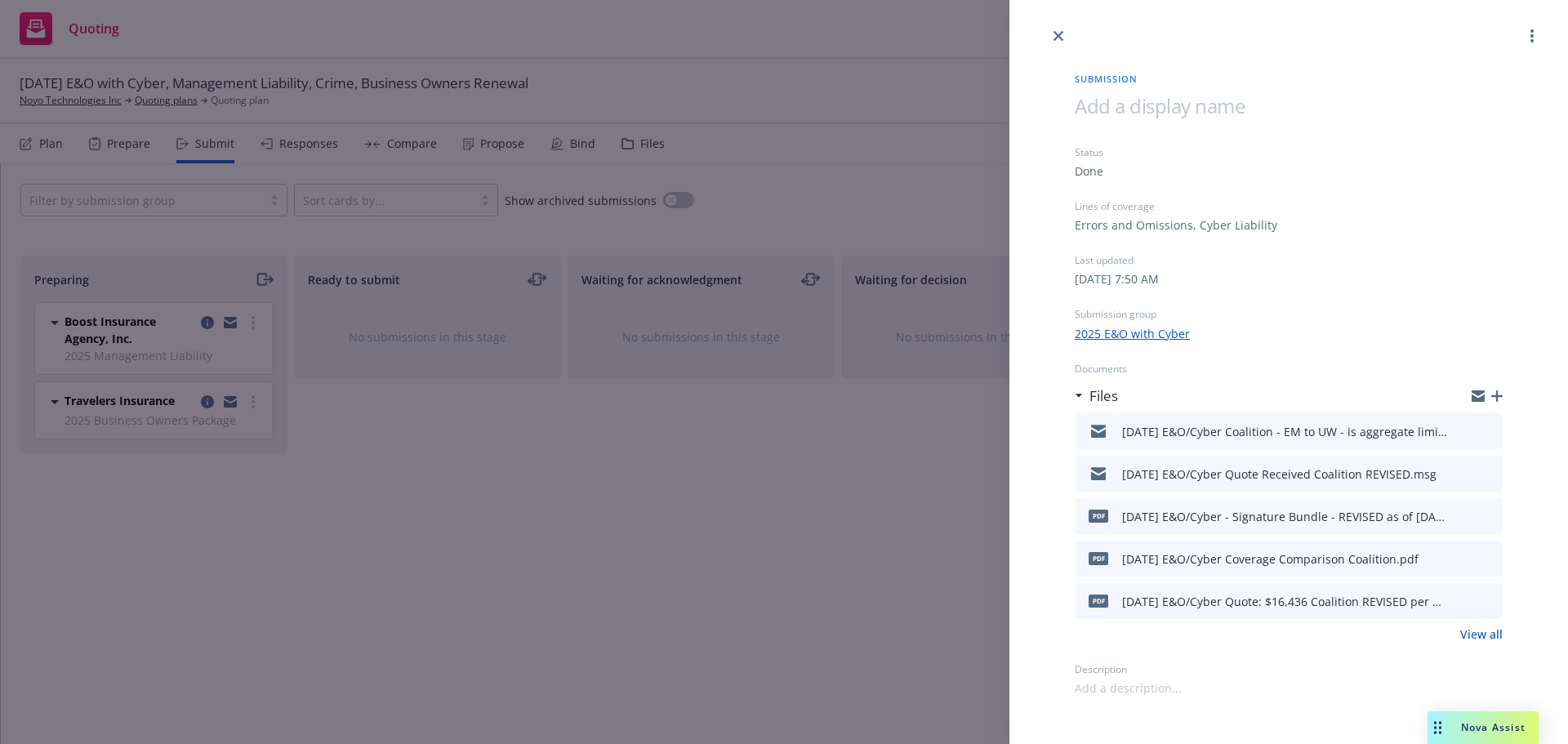
click at [1461, 601] on icon "download file" at bounding box center [1461, 598] width 11 height 10
click at [1055, 36] on icon "close" at bounding box center [1058, 36] width 10 height 10
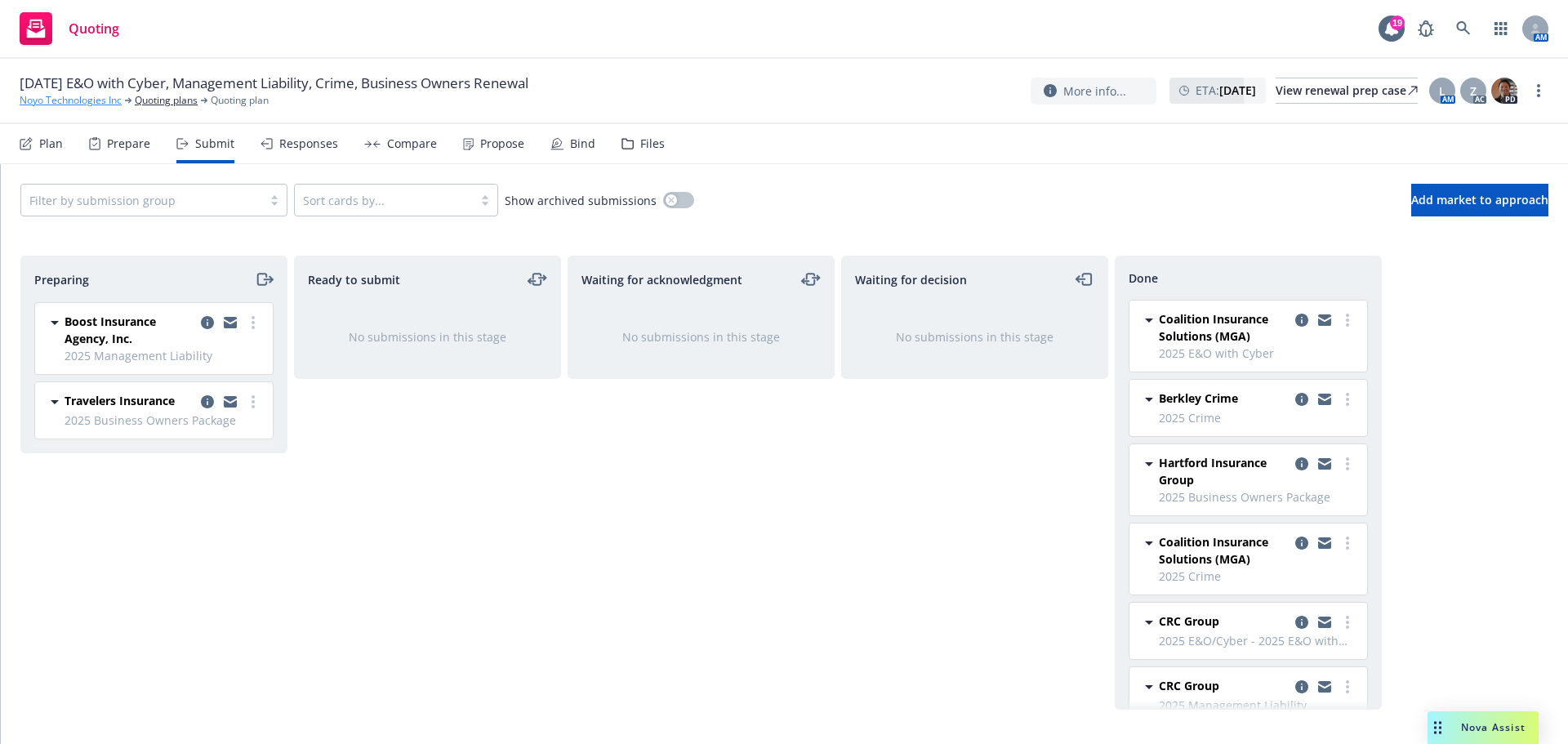
click at [73, 98] on link "Noyo Technologies Inc" at bounding box center [70, 100] width 102 height 15
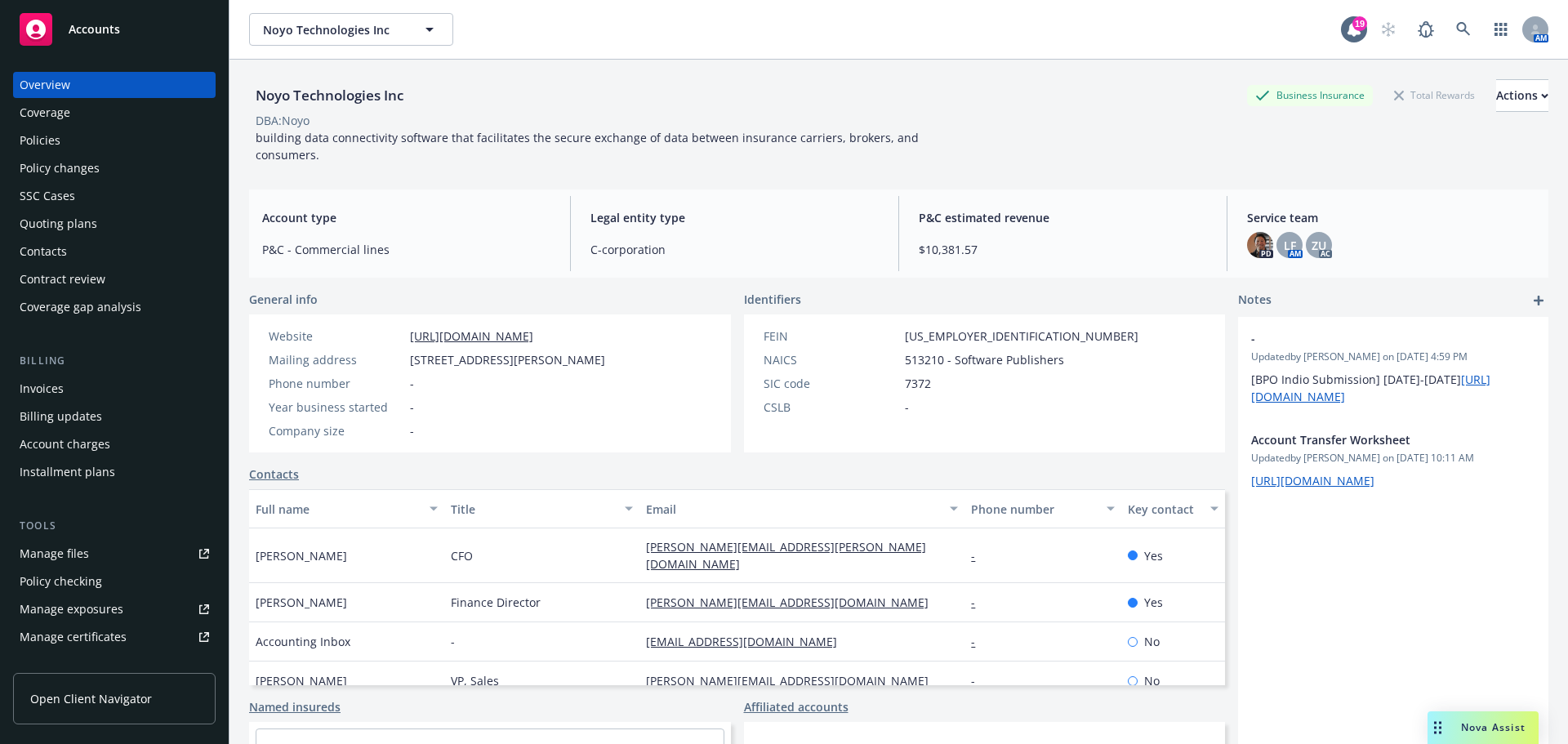
click at [44, 392] on div "Invoices" at bounding box center [42, 389] width 44 height 26
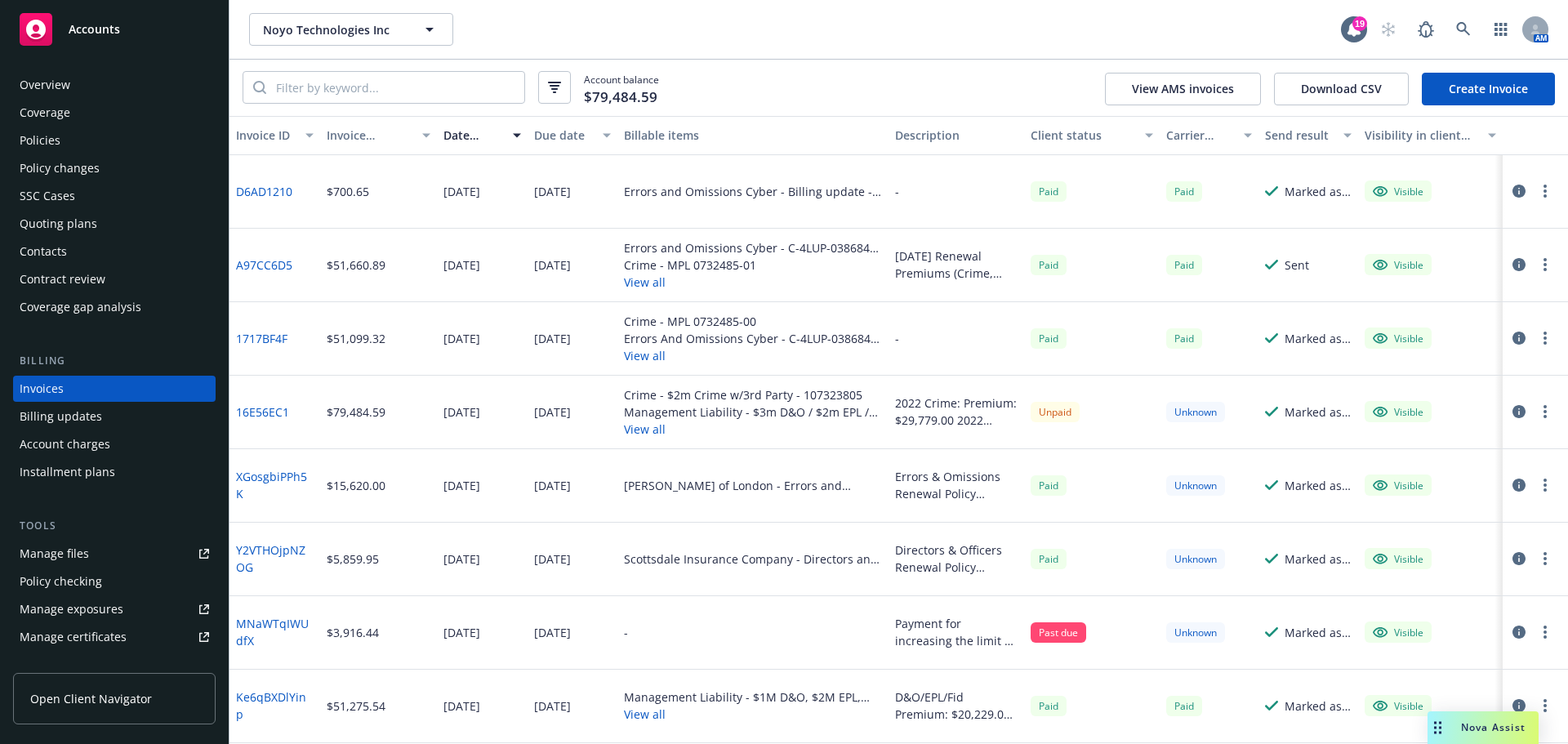
click at [268, 266] on link "A97CC6D5" at bounding box center [264, 265] width 57 height 17
click at [248, 192] on link "D6AD1210" at bounding box center [264, 190] width 57 height 17
click at [76, 85] on div "Overview" at bounding box center [114, 84] width 189 height 26
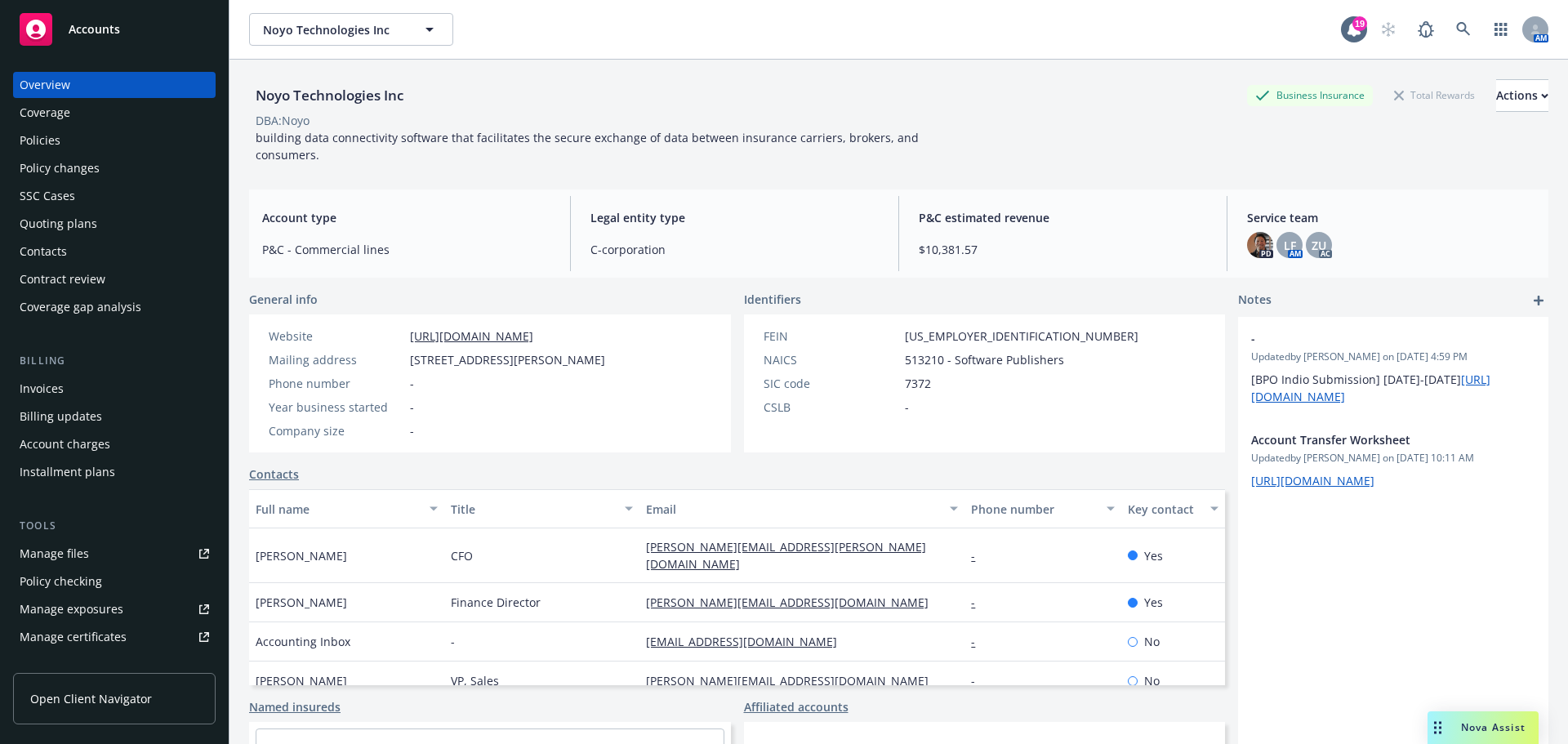
click at [61, 222] on div "Quoting plans" at bounding box center [59, 223] width 77 height 26
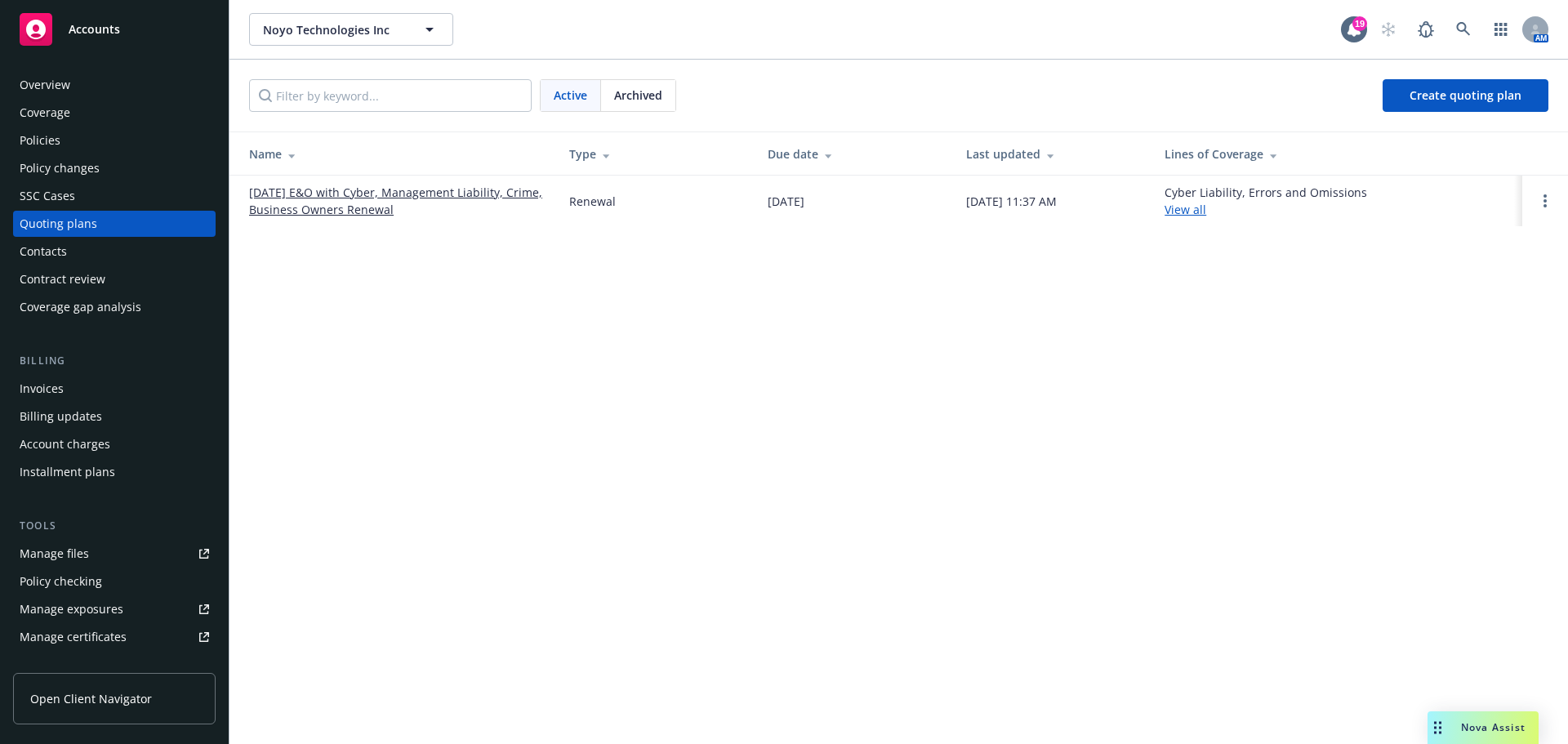
click at [372, 189] on link "10/01/25 E&O with Cyber, Management Liability, Crime, Business Owners Renewal" at bounding box center [396, 200] width 294 height 35
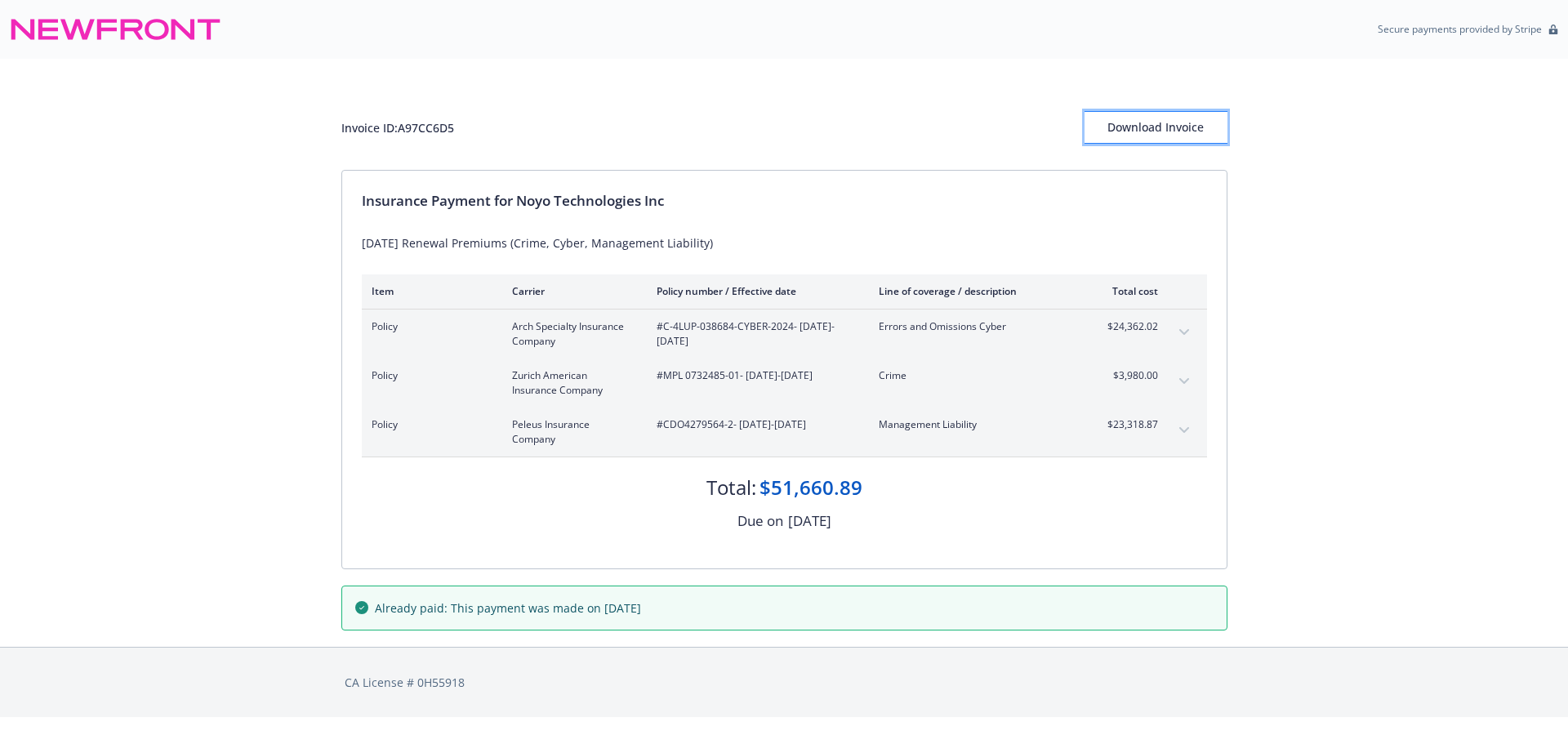
click at [1165, 118] on div "Download Invoice" at bounding box center [1156, 127] width 143 height 31
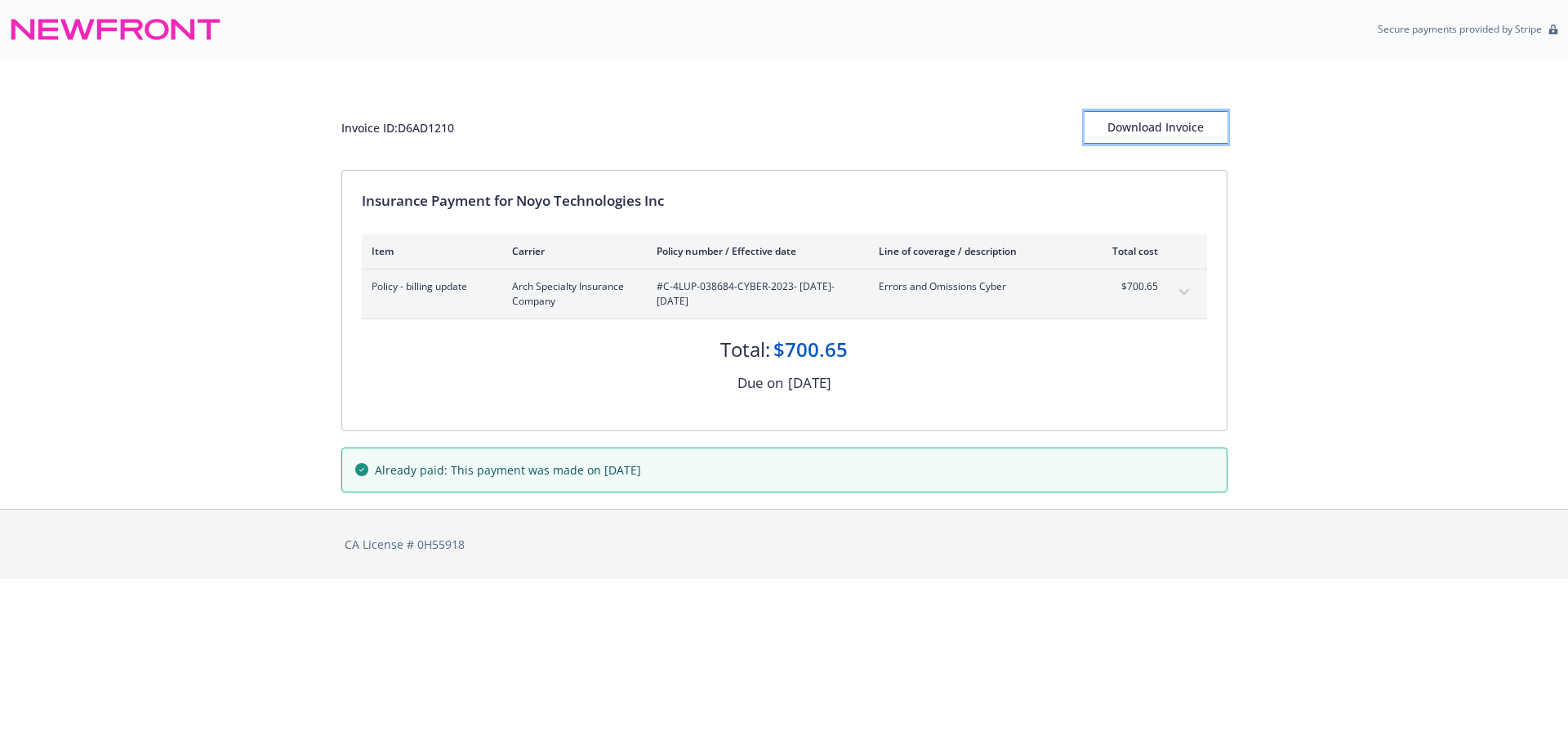
click at [1174, 119] on div "Download Invoice" at bounding box center [1156, 127] width 143 height 31
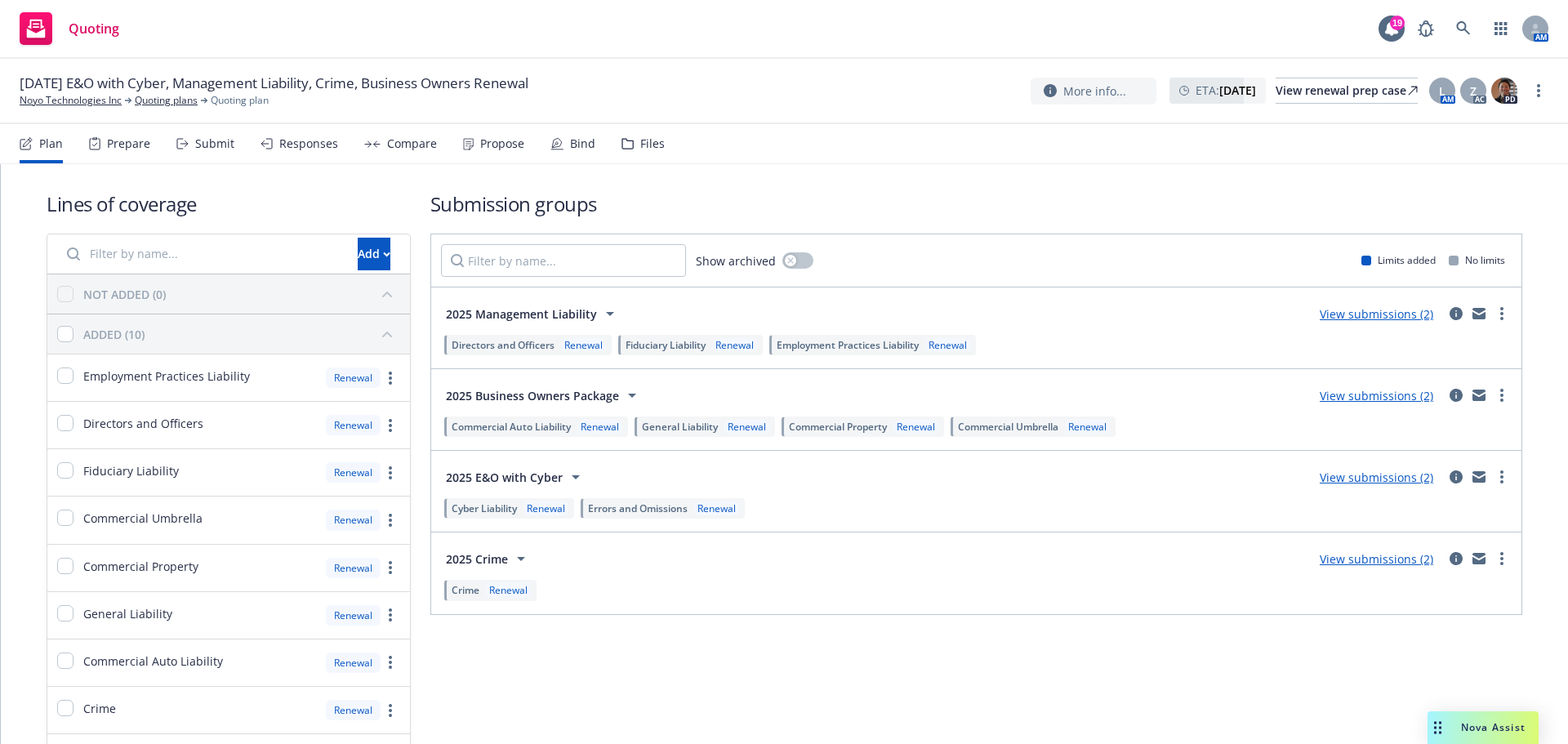
click at [206, 147] on div "Submit" at bounding box center [215, 143] width 40 height 13
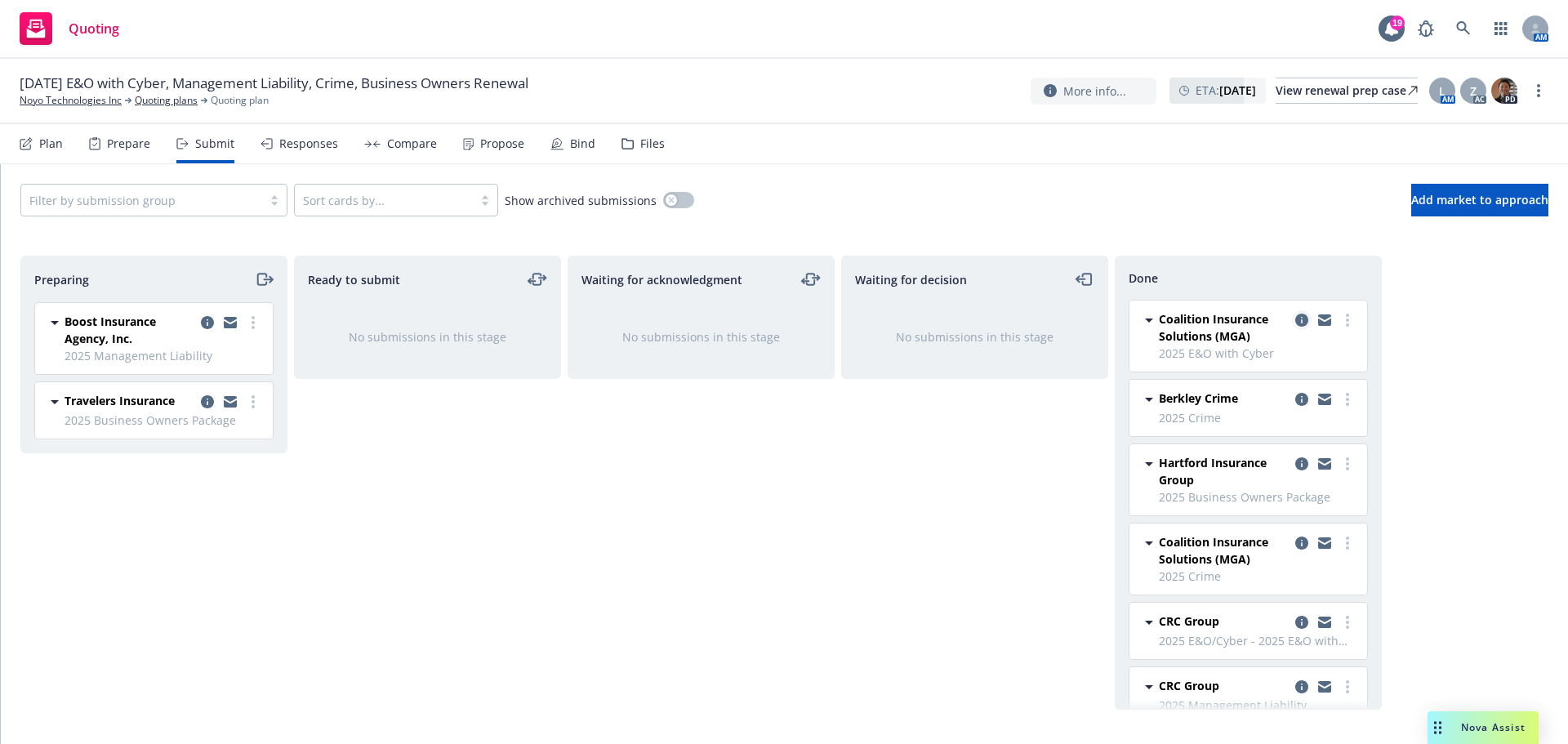
click at [1295, 321] on icon "copy logging email" at bounding box center [1301, 319] width 13 height 13
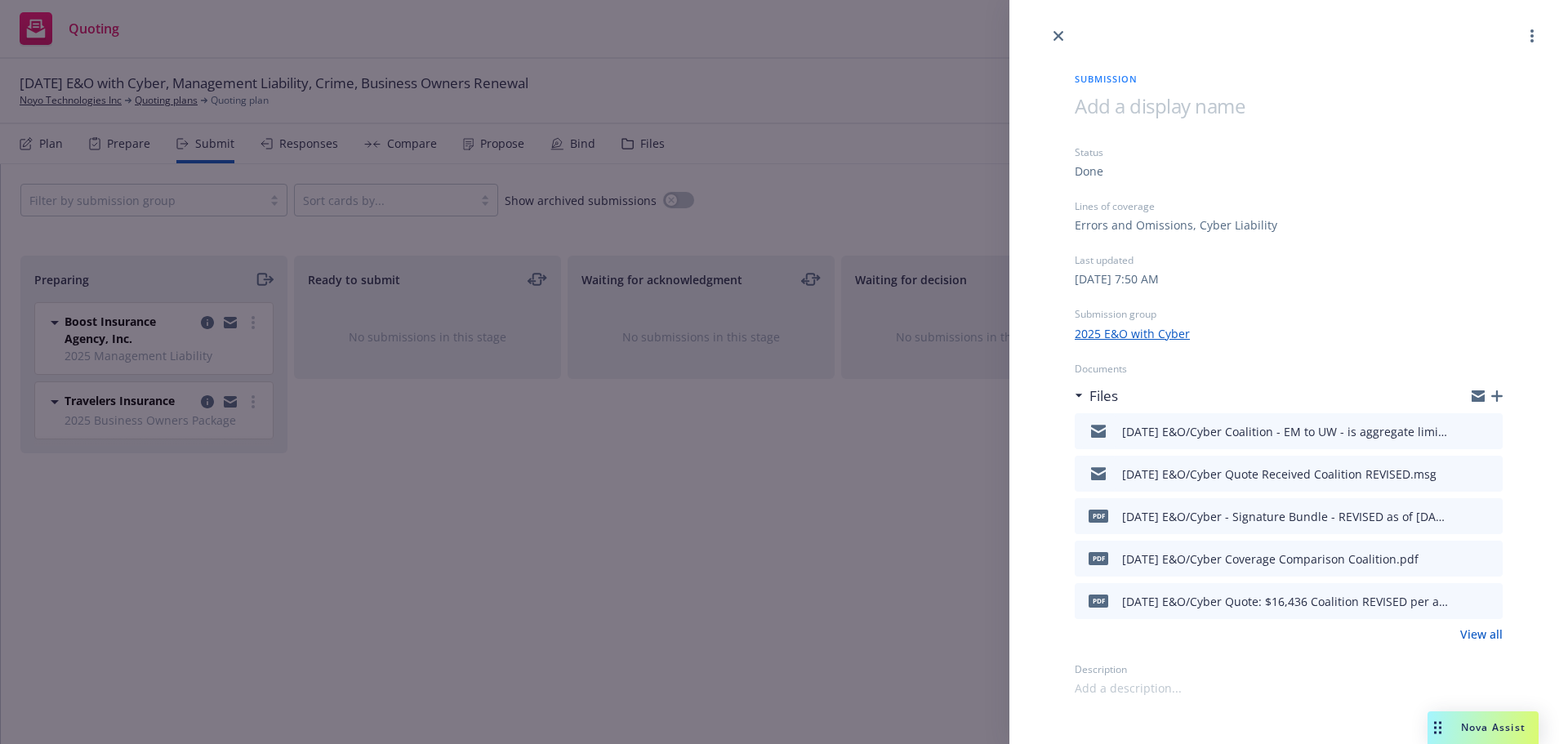
click at [1489, 635] on link "View all" at bounding box center [1482, 634] width 43 height 17
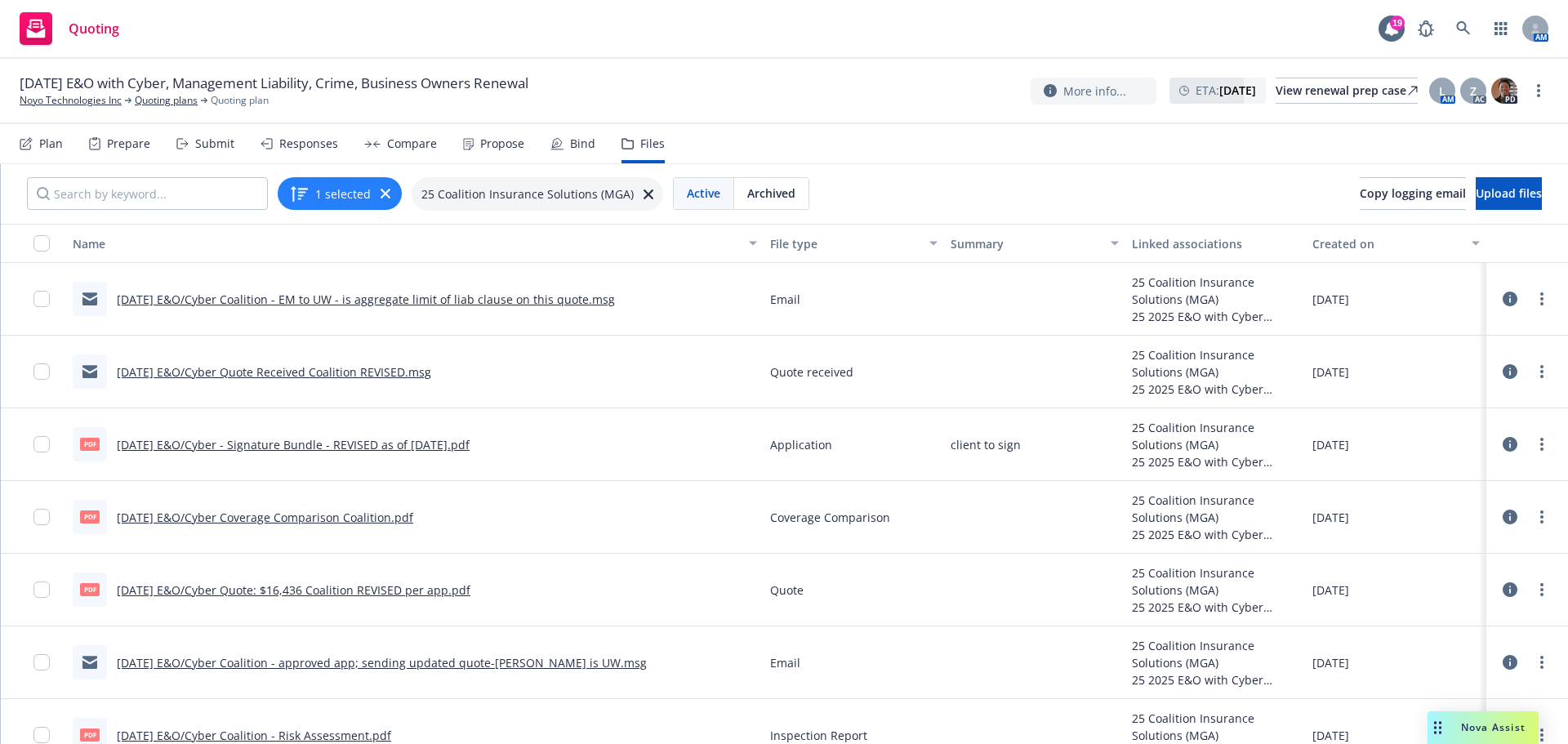
click at [267, 590] on link "[DATE] E&O/Cyber Quote: $16,436 Coalition REVISED per app.pdf" at bounding box center [294, 590] width 354 height 16
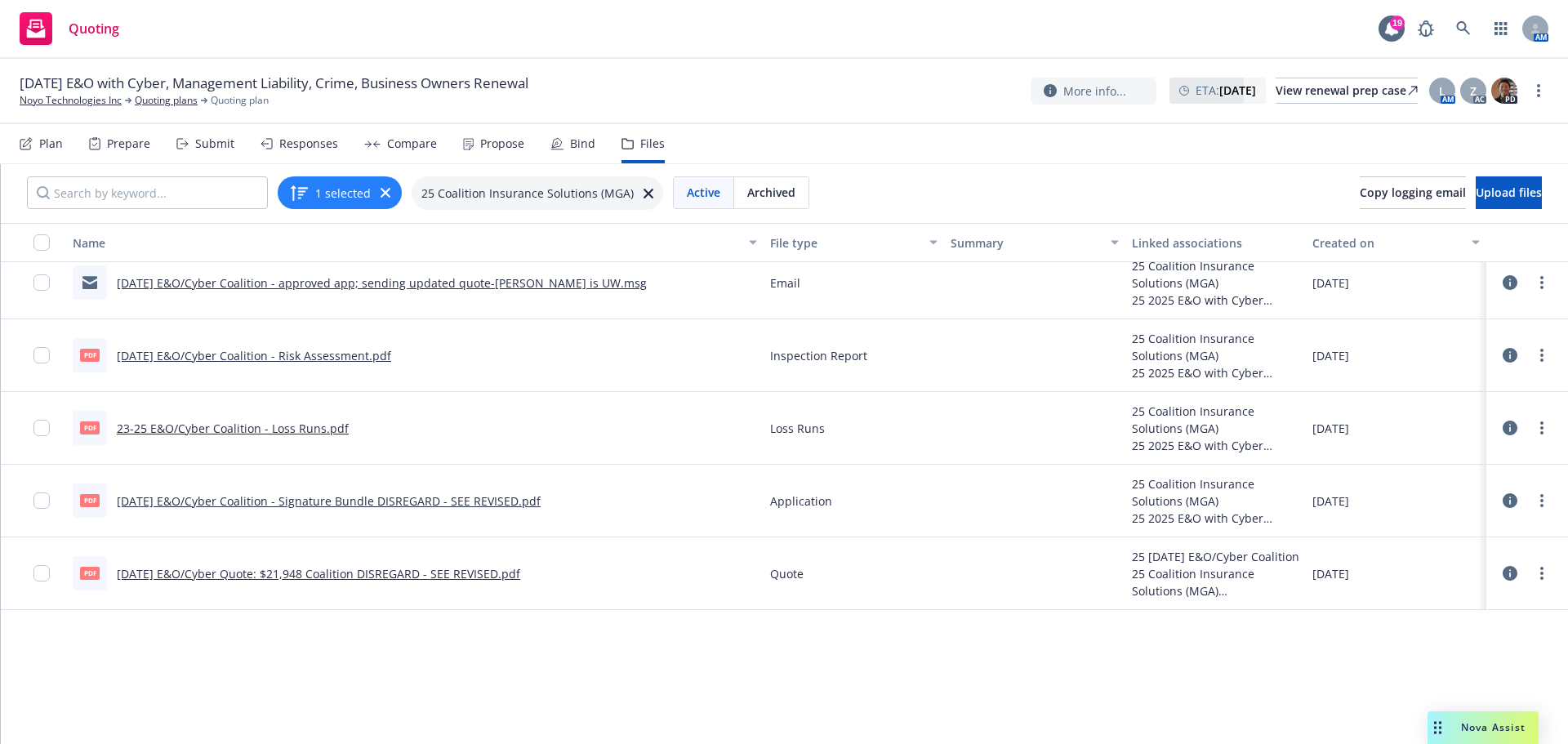
scroll to position [51, 0]
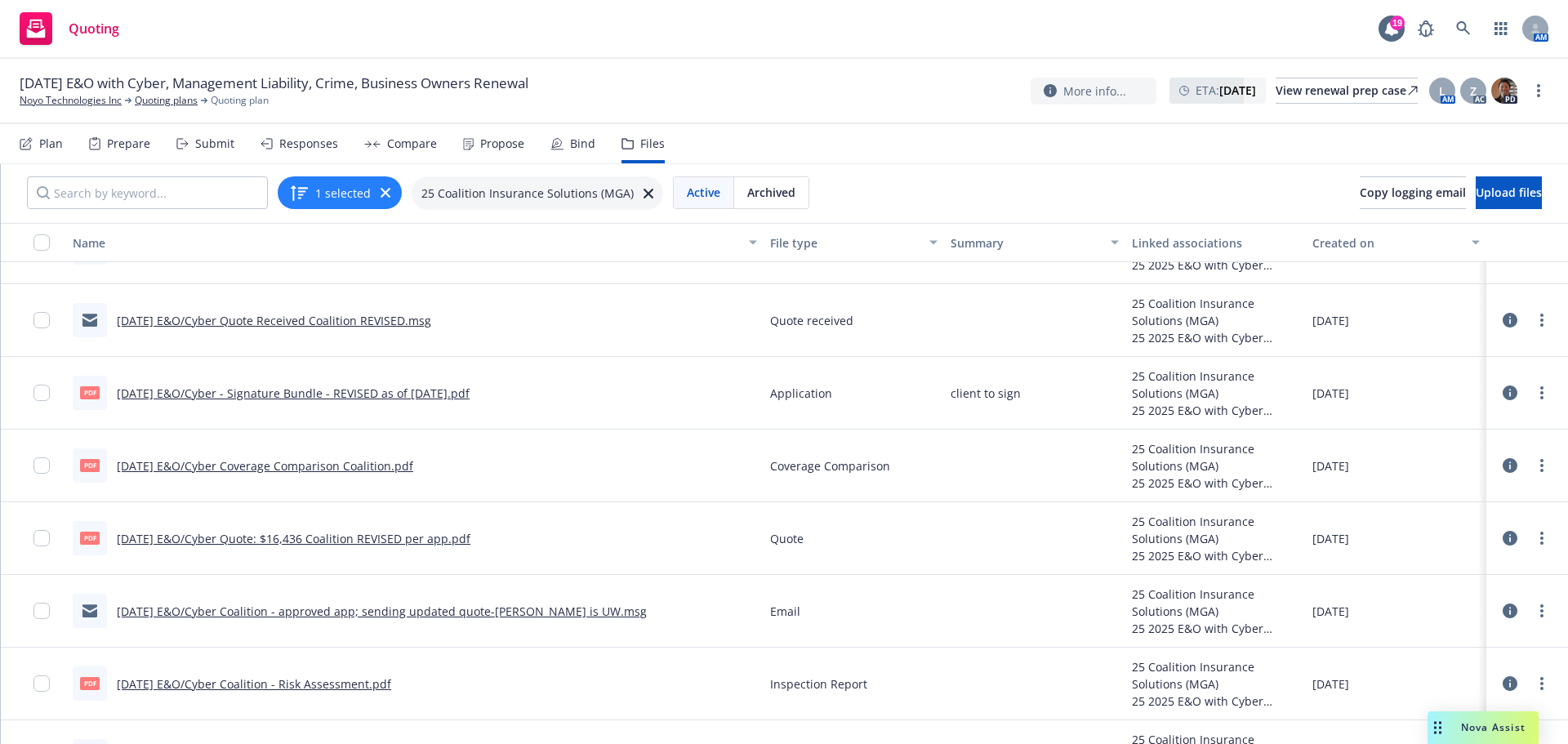
click at [311, 320] on link "[DATE] E&O/Cyber Quote Received Coalition REVISED.msg" at bounding box center [274, 320] width 314 height 16
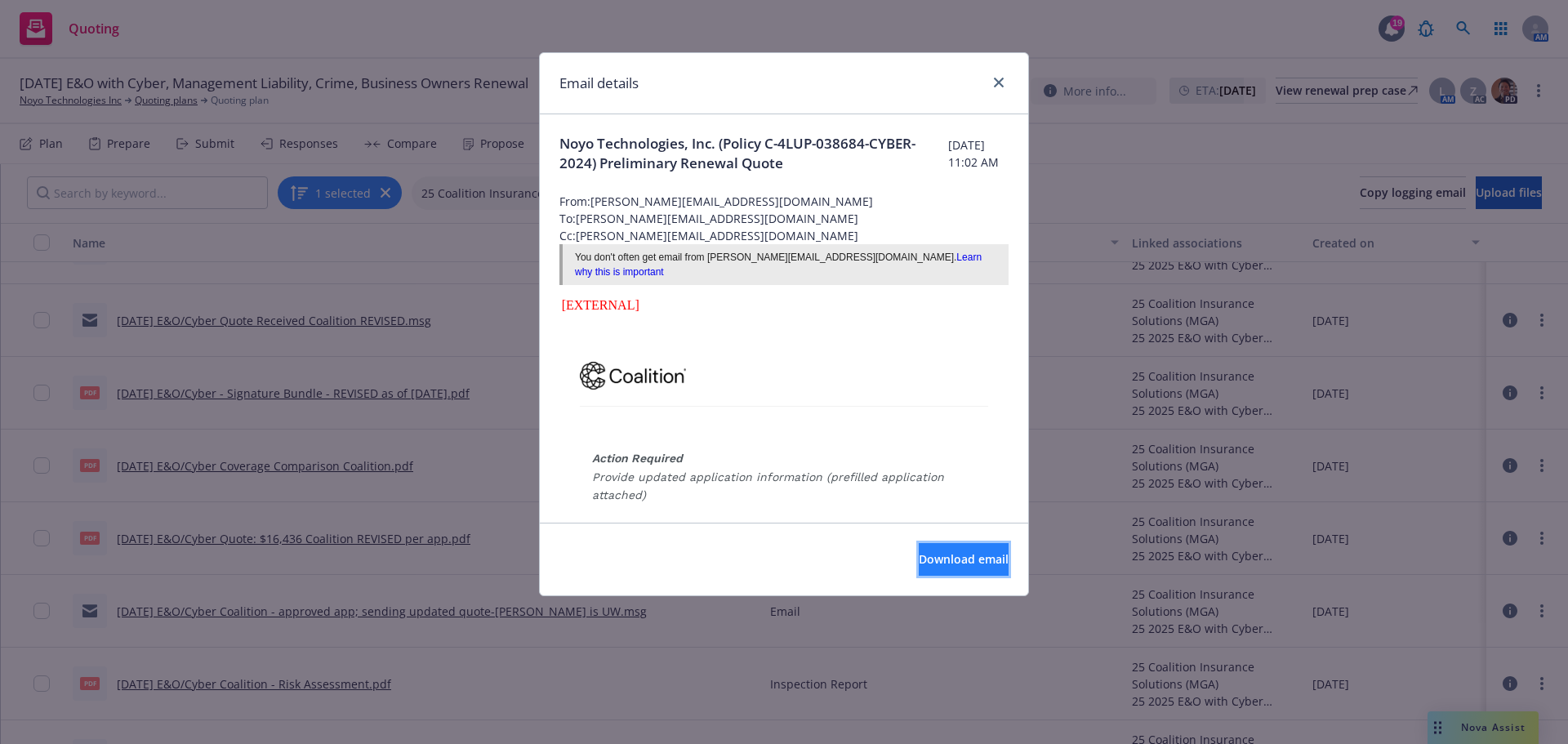
click at [933, 566] on button "Download email" at bounding box center [964, 559] width 90 height 33
click at [998, 84] on icon "close" at bounding box center [999, 82] width 10 height 10
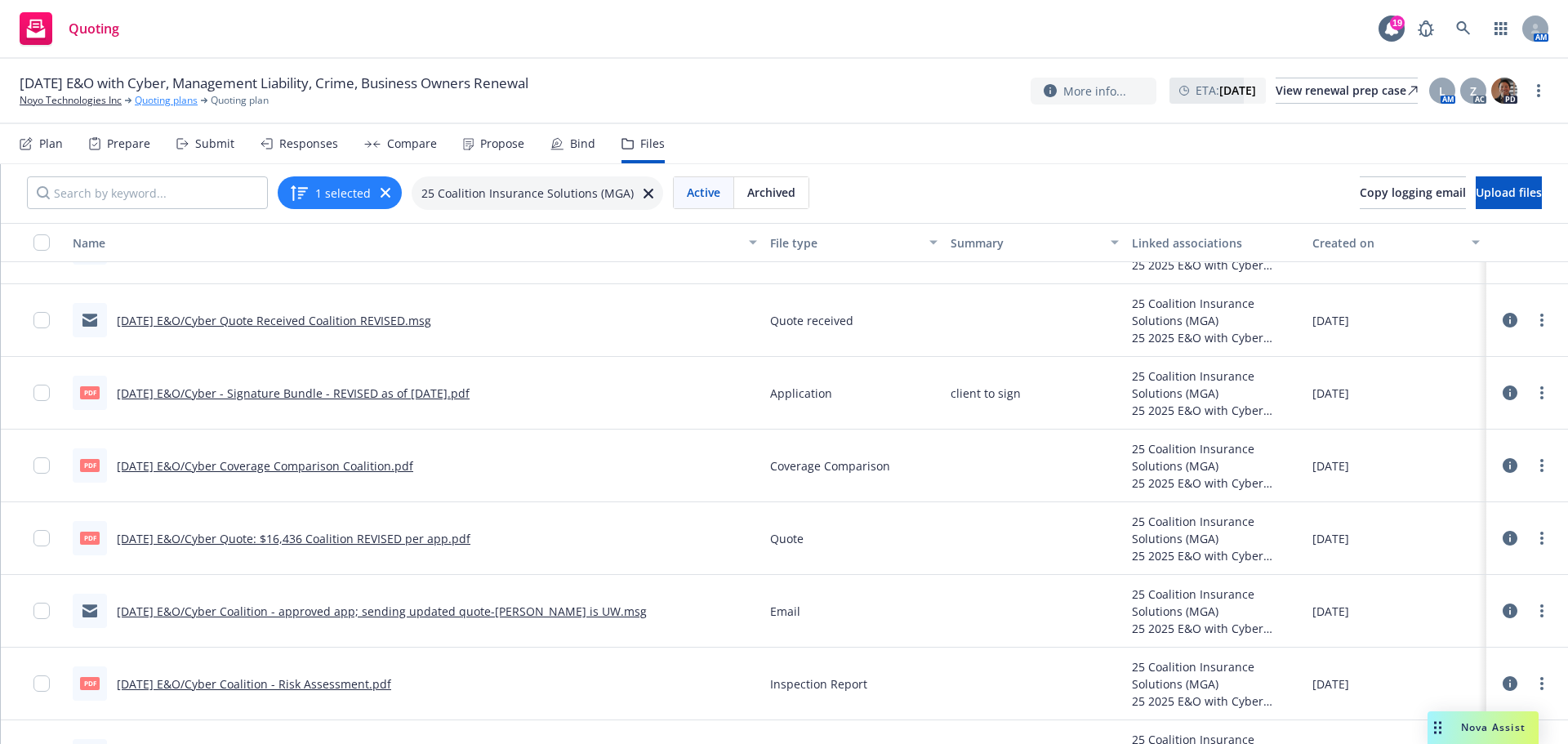
click at [168, 104] on link "Quoting plans" at bounding box center [166, 100] width 62 height 15
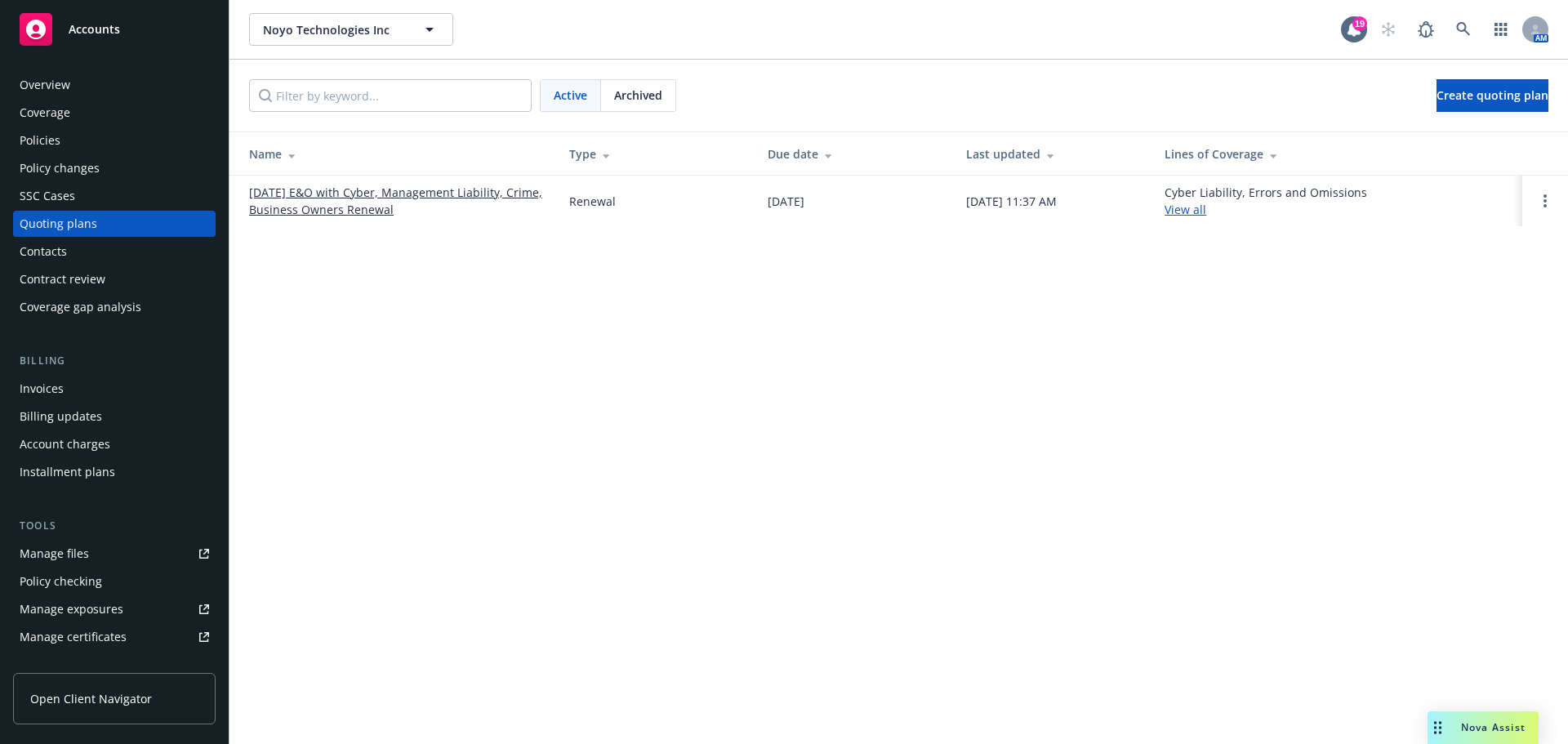
click at [354, 195] on link "[DATE] E&O with Cyber, Management Liability, Crime, Business Owners Renewal" at bounding box center [396, 200] width 294 height 35
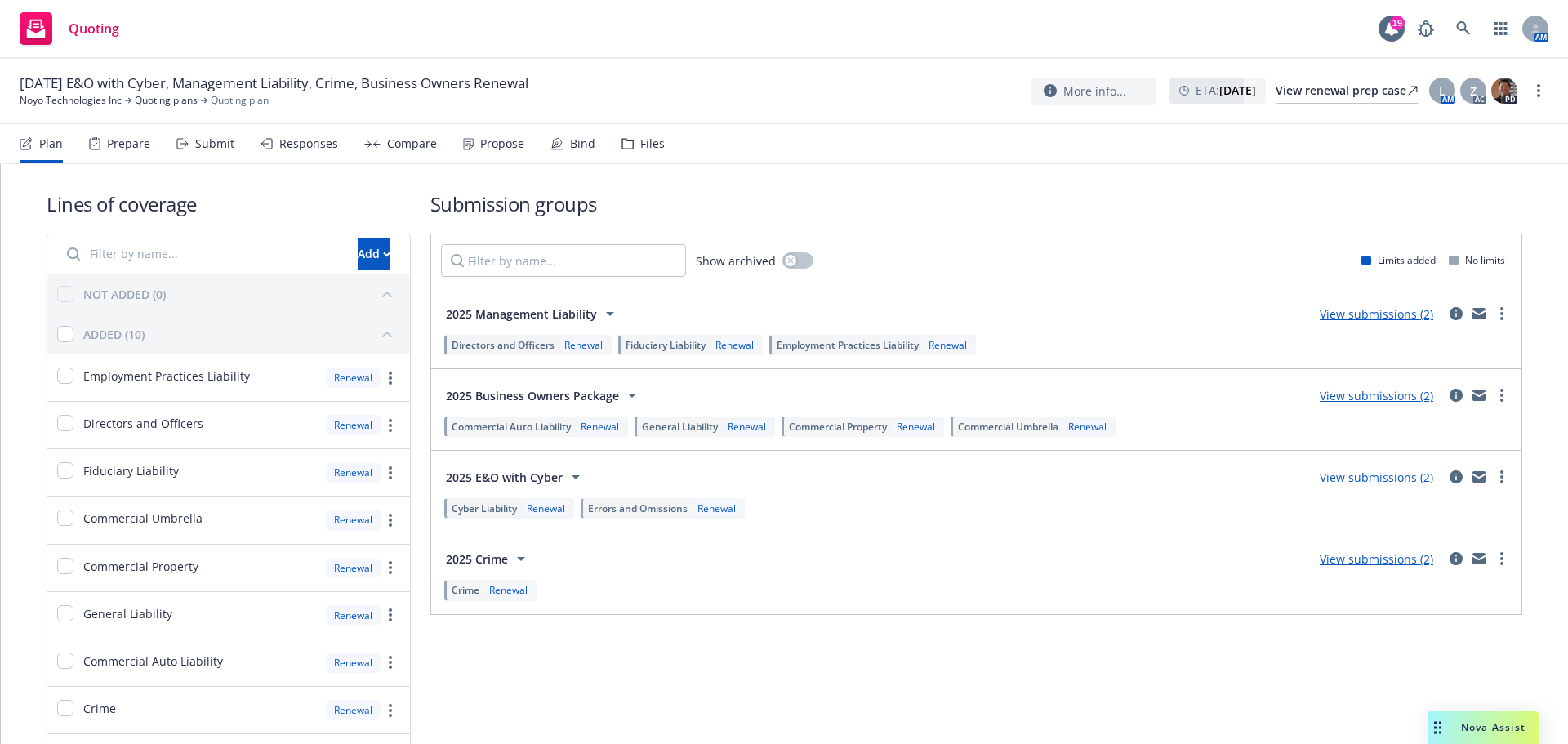
click at [210, 144] on div "Submit" at bounding box center [215, 143] width 40 height 13
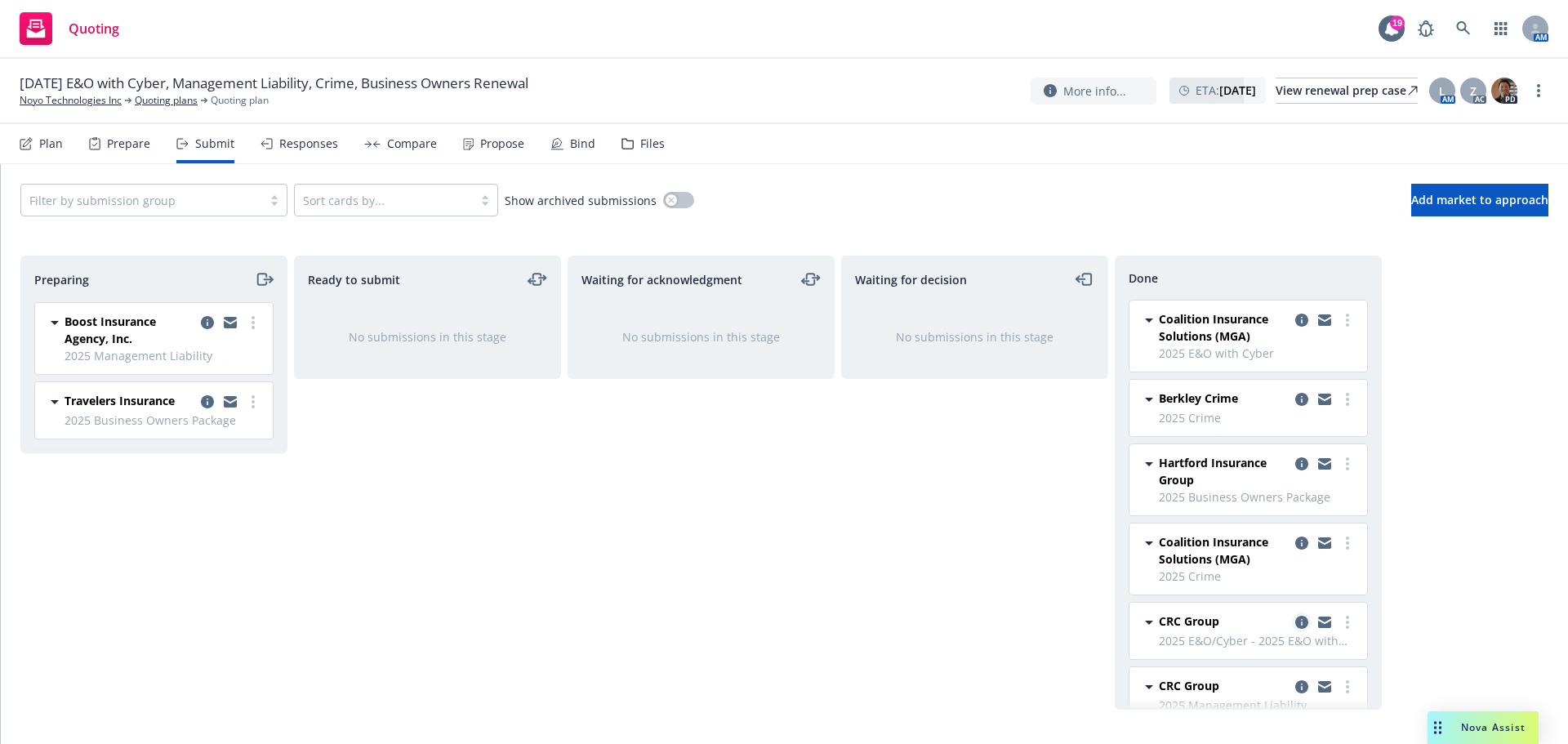
click at [1295, 625] on icon "copy logging email" at bounding box center [1301, 622] width 13 height 13
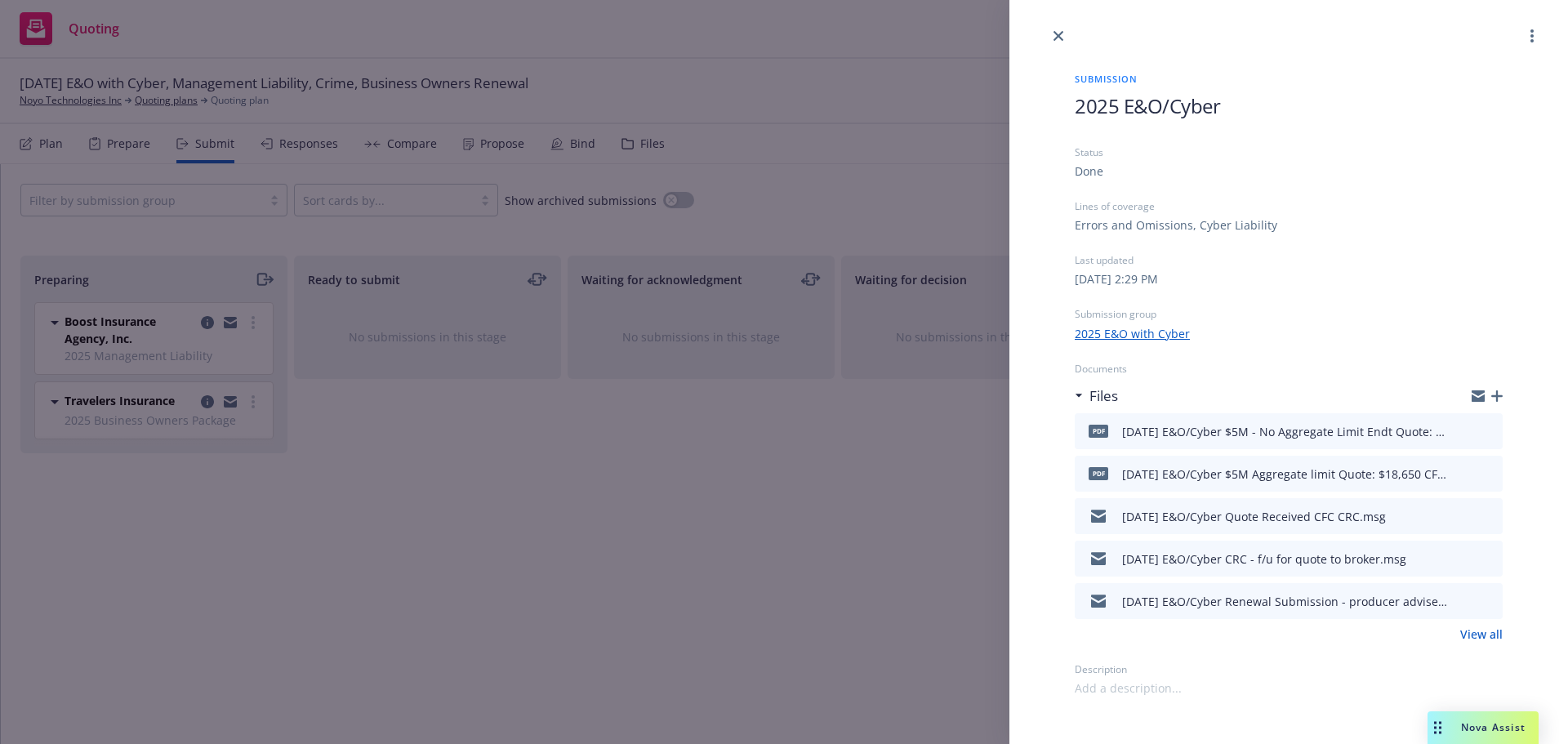
click at [1461, 511] on icon "download file" at bounding box center [1460, 514] width 13 height 13
click at [1460, 473] on icon "download file" at bounding box center [1461, 470] width 11 height 10
drag, startPoint x: 1058, startPoint y: 37, endPoint x: 820, endPoint y: 30, distance: 238.1
click at [1054, 35] on icon "close" at bounding box center [1058, 36] width 10 height 10
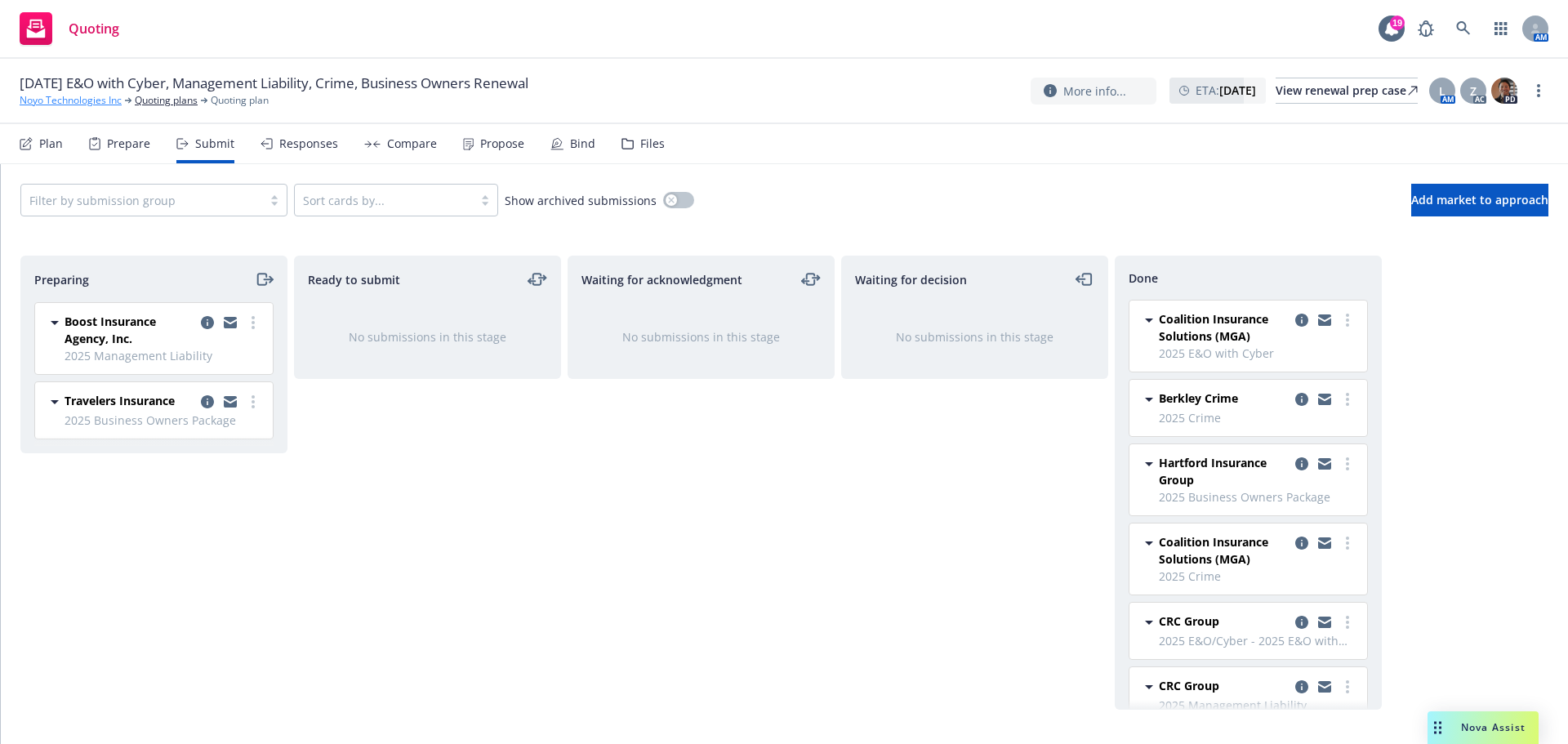
click at [69, 99] on link "Noyo Technologies Inc" at bounding box center [70, 100] width 102 height 15
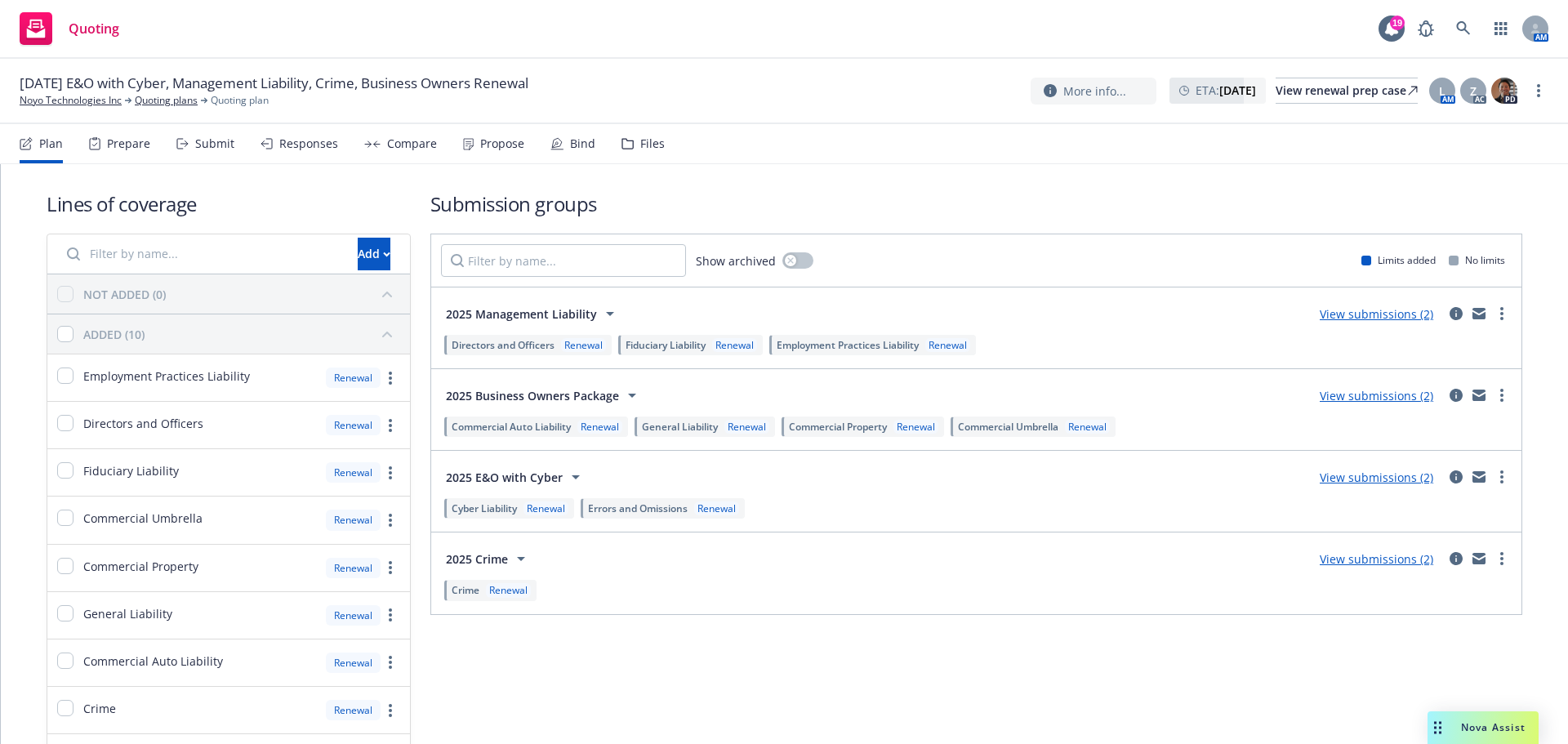
click at [197, 145] on div "Submit" at bounding box center [215, 143] width 40 height 13
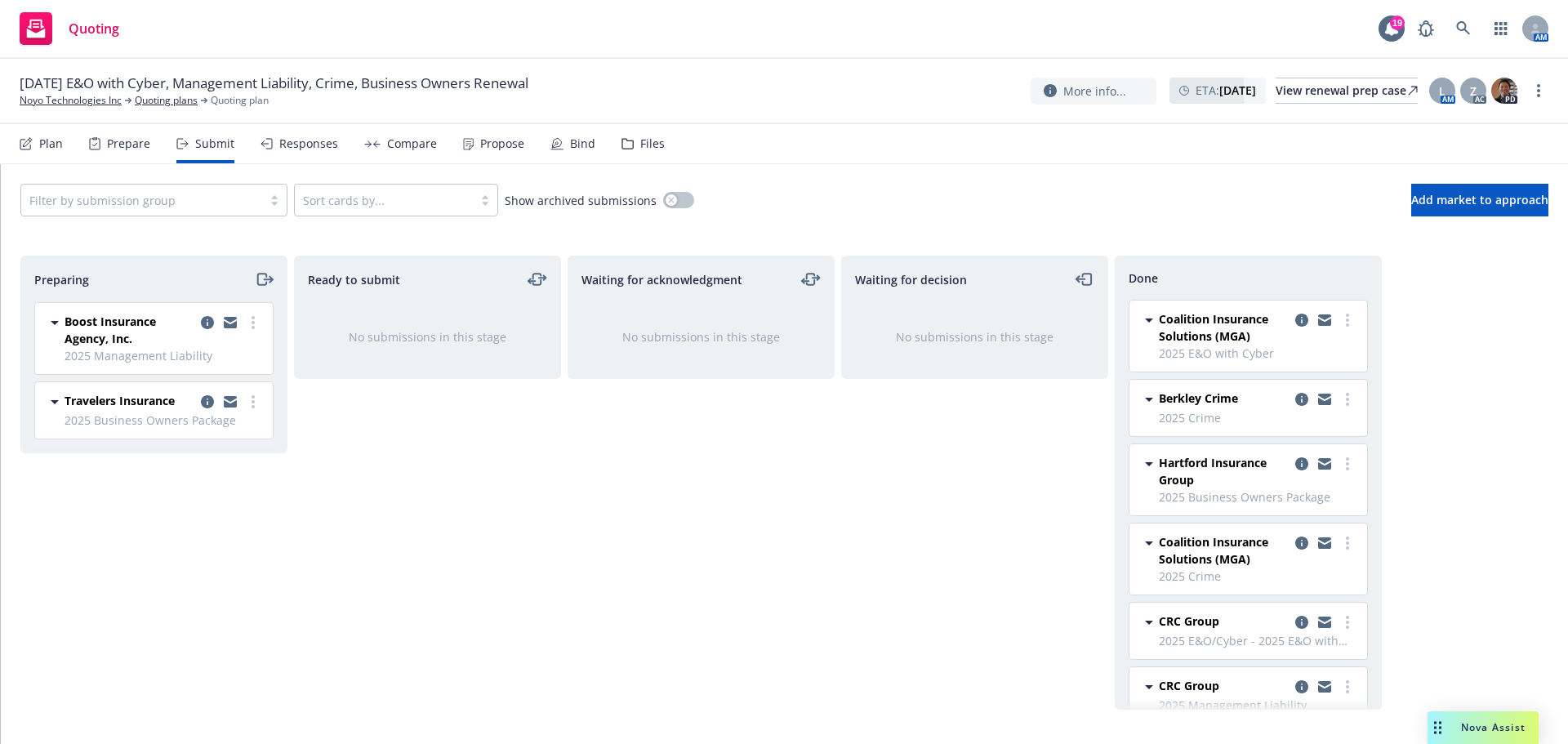
scroll to position [29, 0]
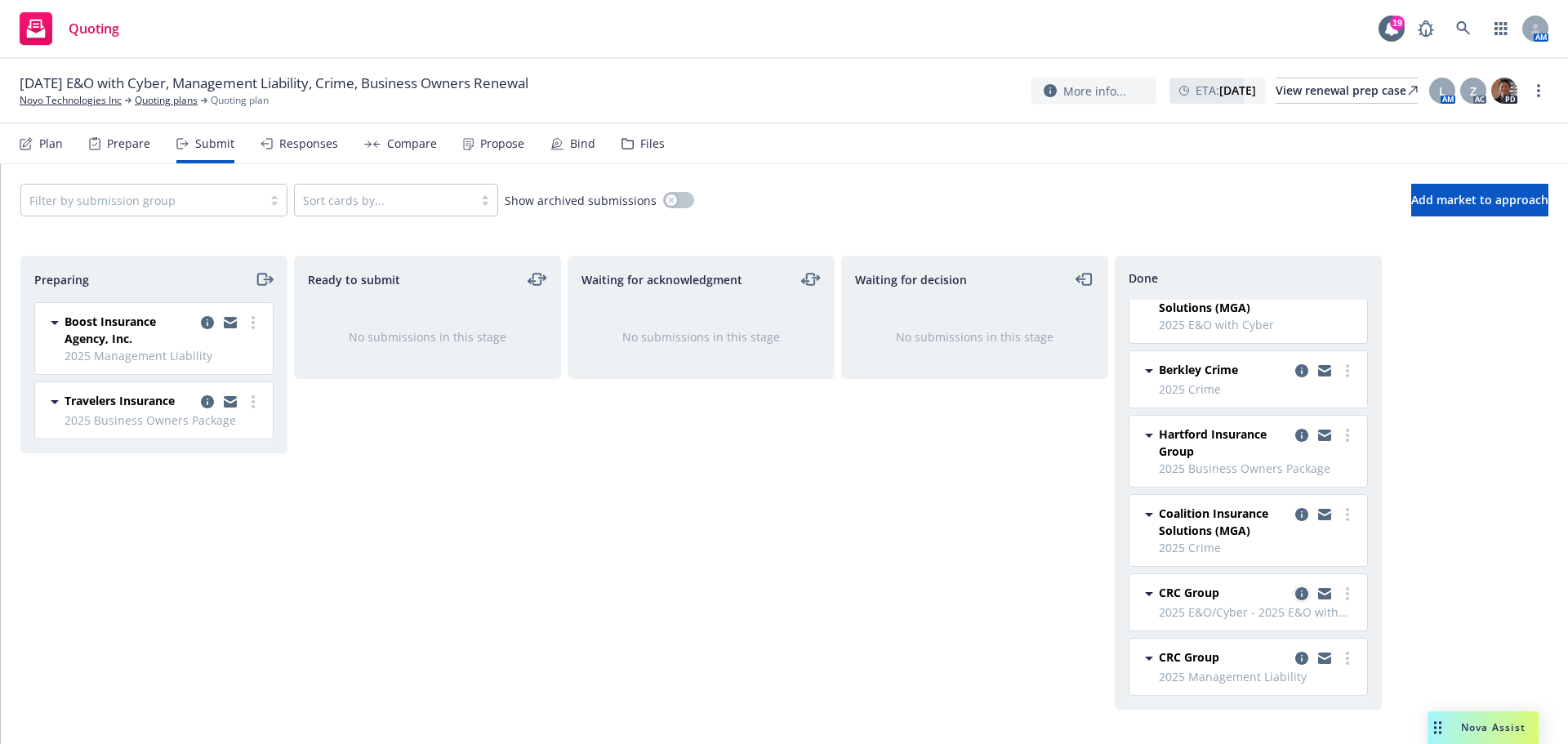
click at [1295, 595] on icon "copy logging email" at bounding box center [1301, 593] width 13 height 13
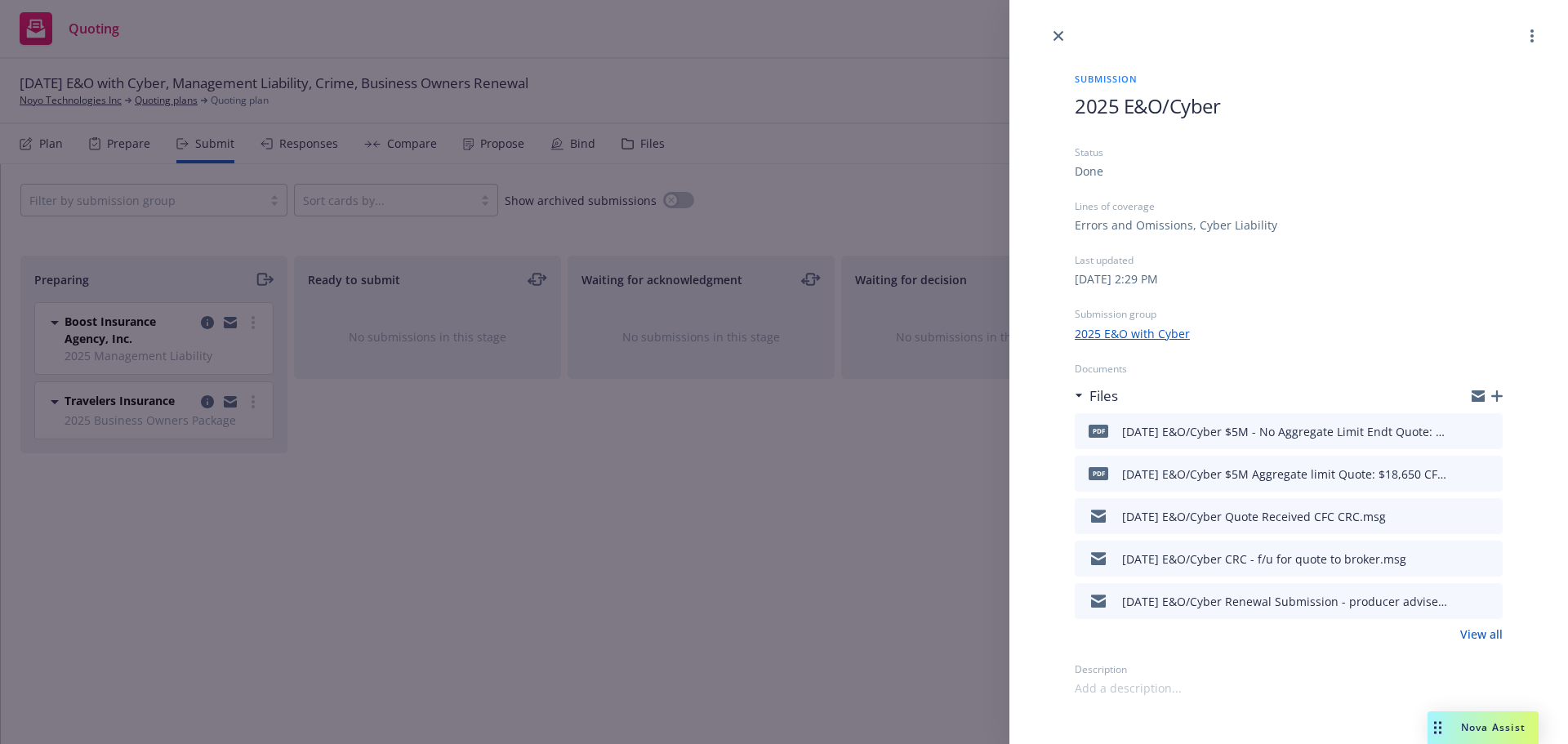
click at [1486, 629] on link "View all" at bounding box center [1482, 634] width 43 height 17
click at [1058, 34] on icon "close" at bounding box center [1058, 36] width 10 height 10
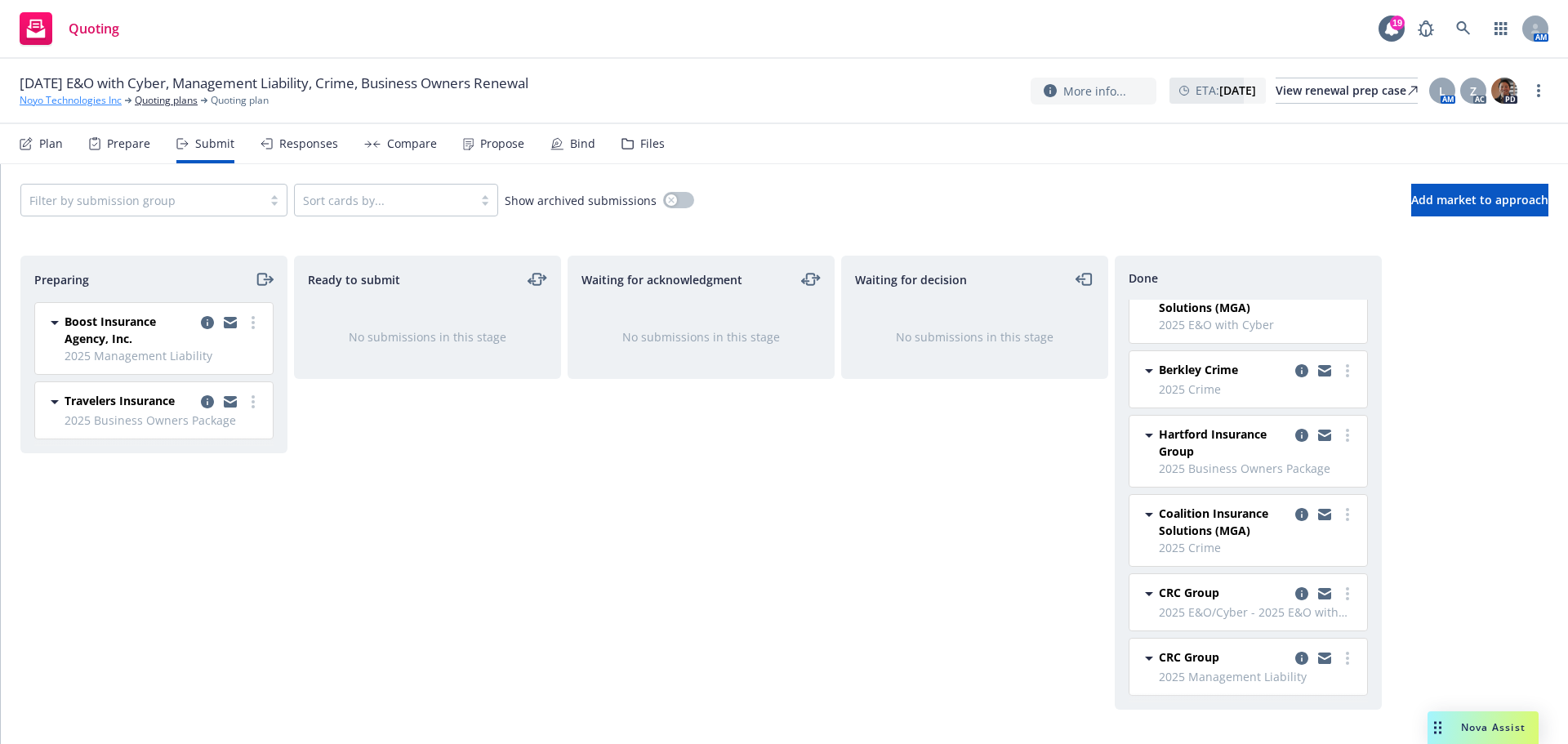
click at [54, 99] on link "Noyo Technologies Inc" at bounding box center [70, 100] width 102 height 15
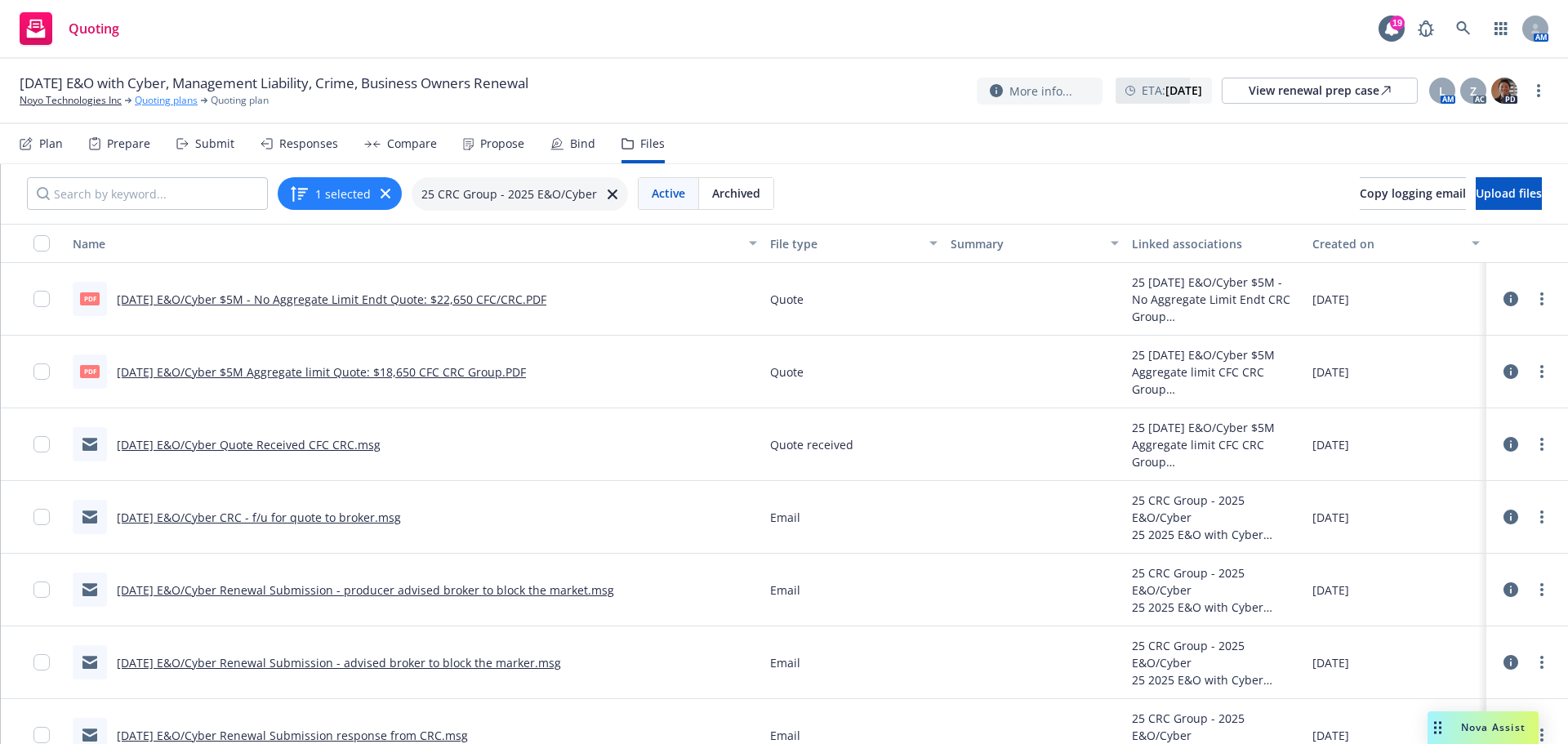
click at [170, 101] on link "Quoting plans" at bounding box center [166, 100] width 62 height 15
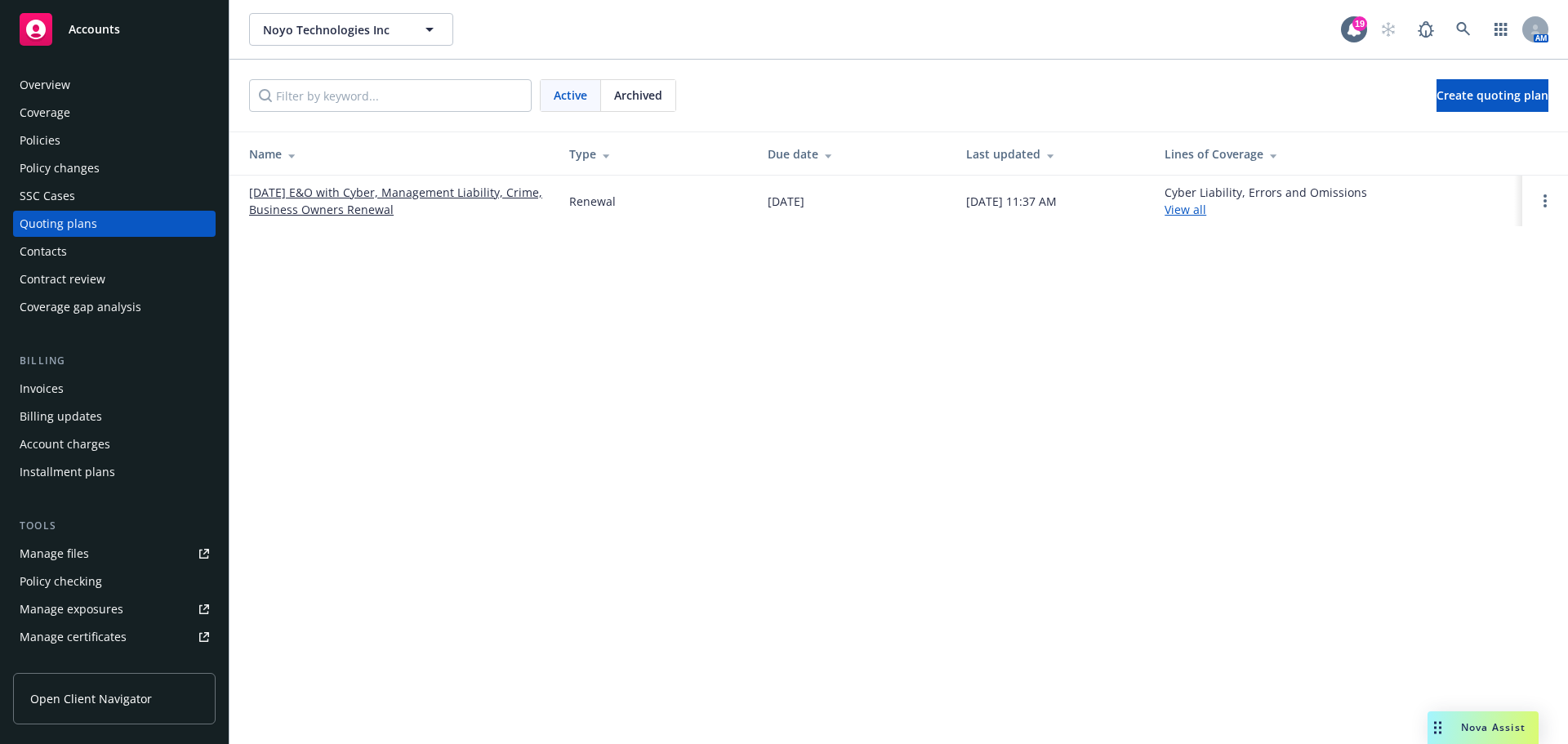
click at [345, 195] on link "[DATE] E&O with Cyber, Management Liability, Crime, Business Owners Renewal" at bounding box center [396, 200] width 294 height 35
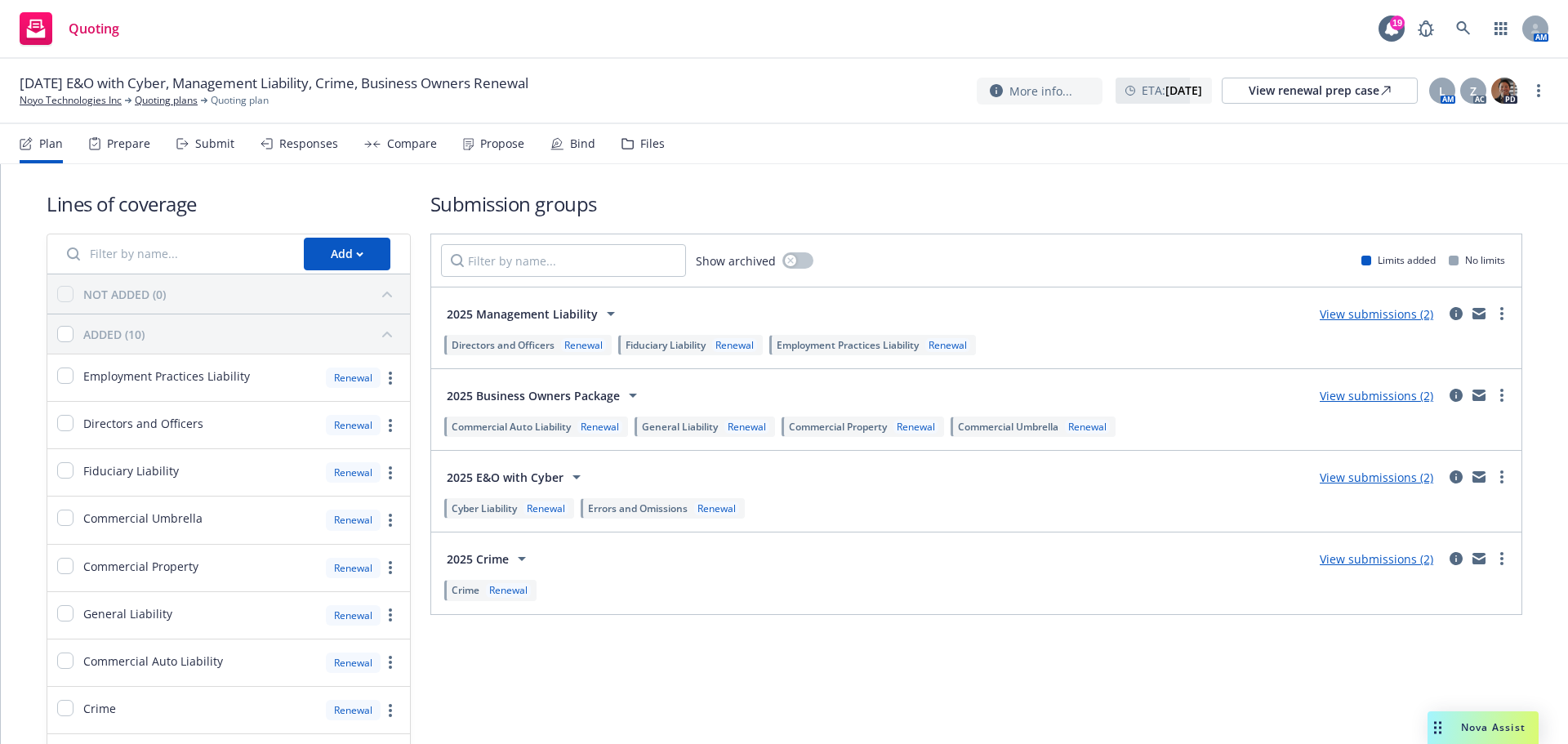
click at [215, 146] on div "Submit" at bounding box center [215, 143] width 40 height 13
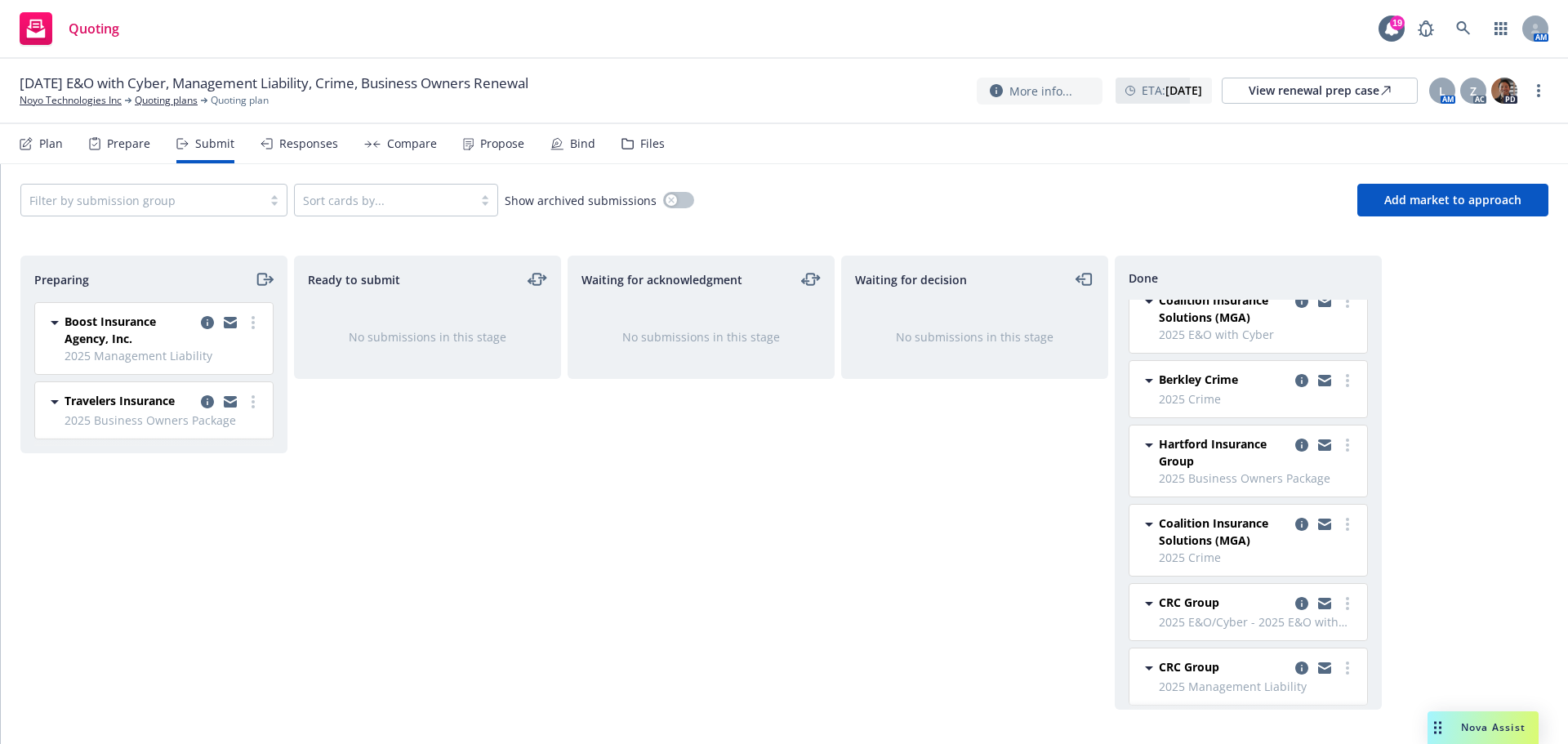
scroll to position [29, 0]
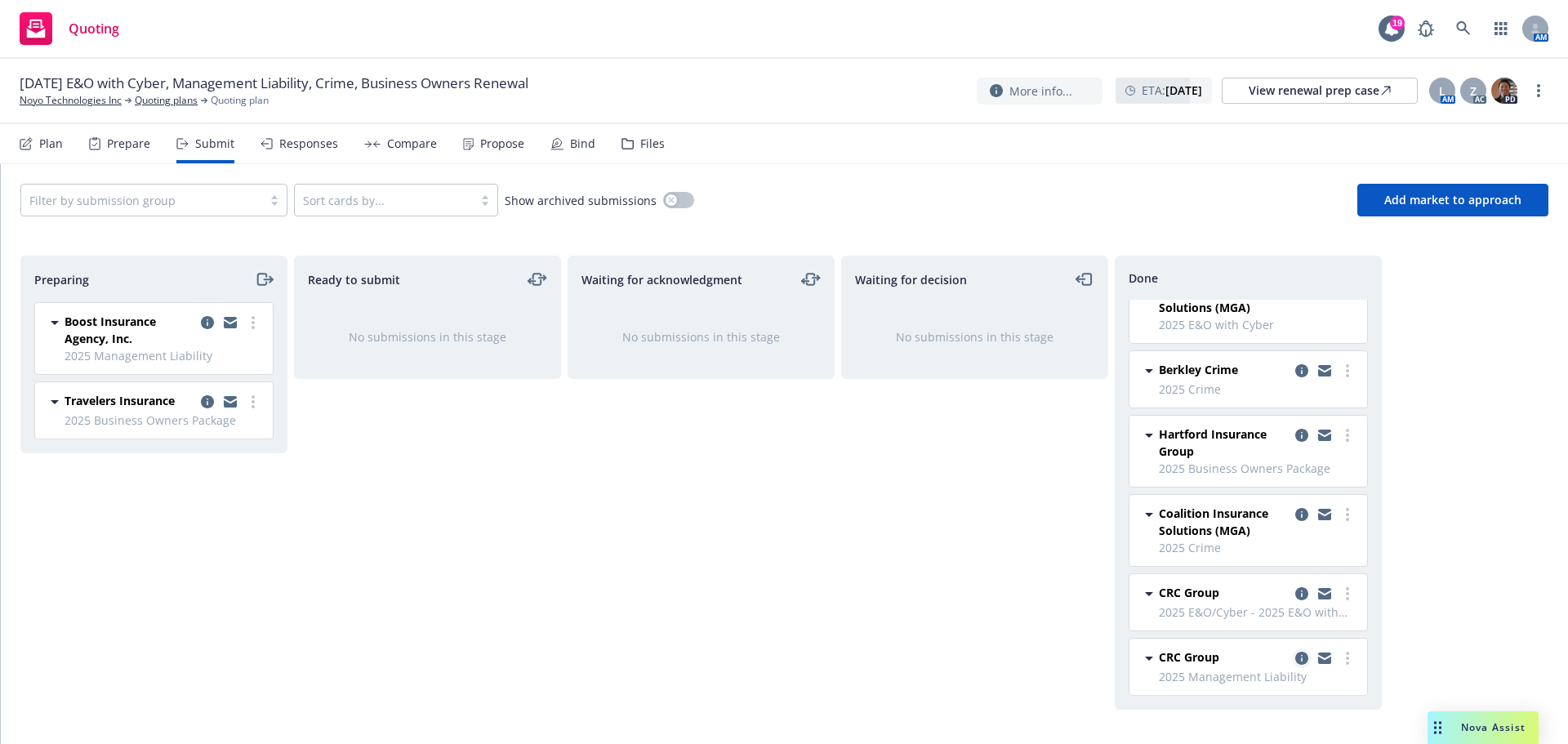
click at [1292, 651] on link "copy logging email" at bounding box center [1302, 659] width 20 height 20
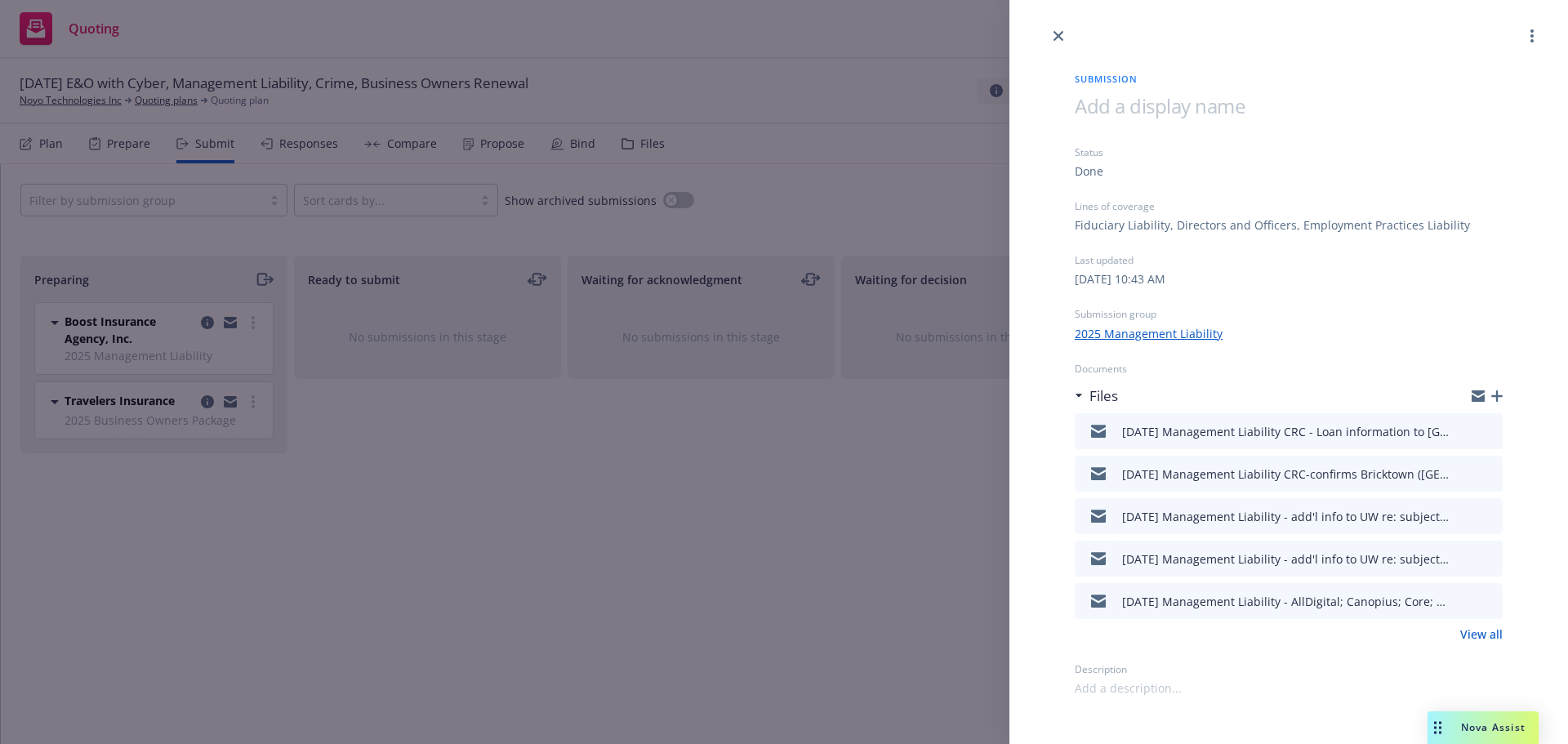
click at [1491, 632] on link "View all" at bounding box center [1482, 634] width 43 height 17
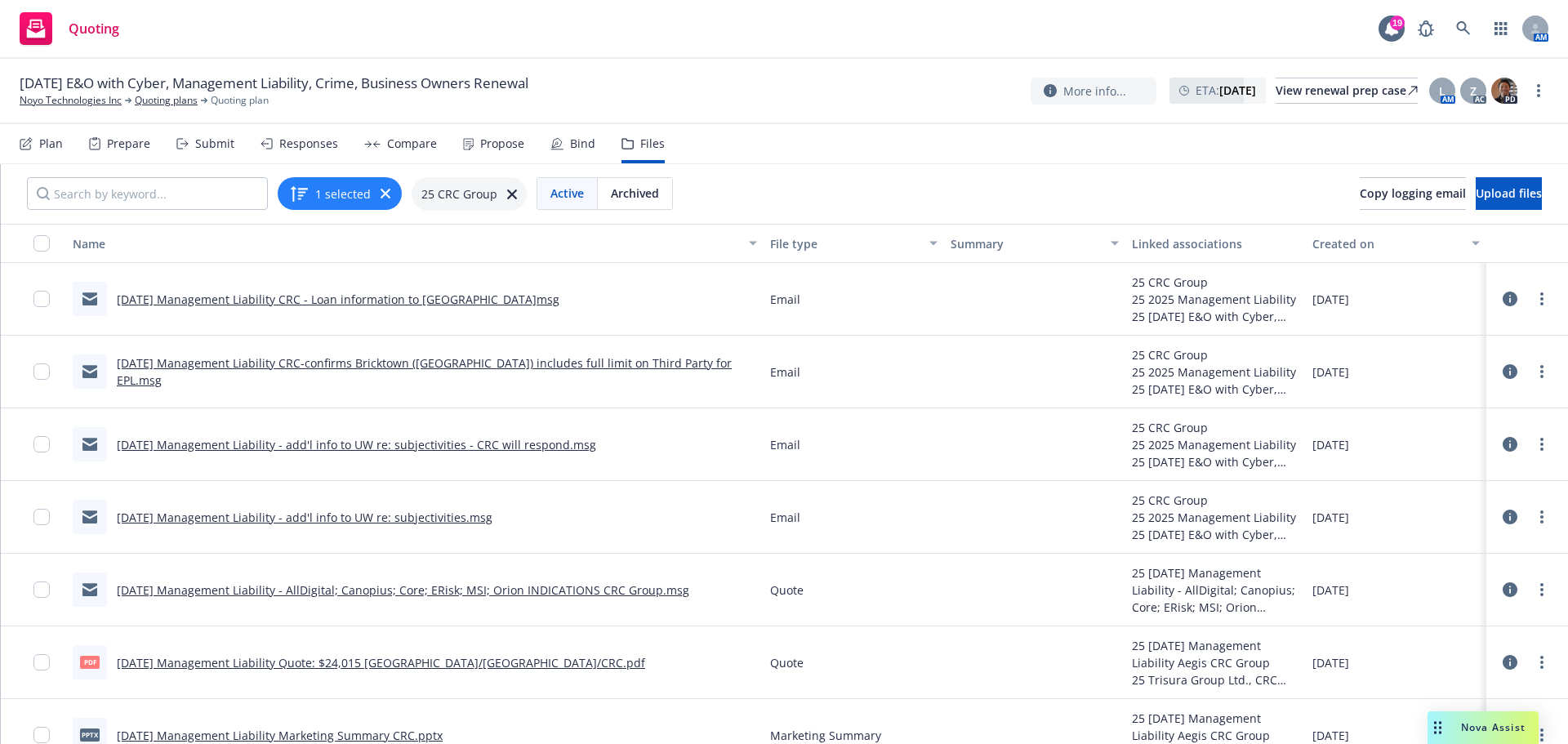
click at [311, 660] on link "[DATE] Management Liability Quote: $24,015 [GEOGRAPHIC_DATA]/[GEOGRAPHIC_DATA]/…" at bounding box center [381, 664] width 529 height 16
click at [211, 591] on link "[DATE] Management Liability - AllDigital; Canopius; Core; ERisk; MSI; Orion IND…" at bounding box center [403, 590] width 572 height 16
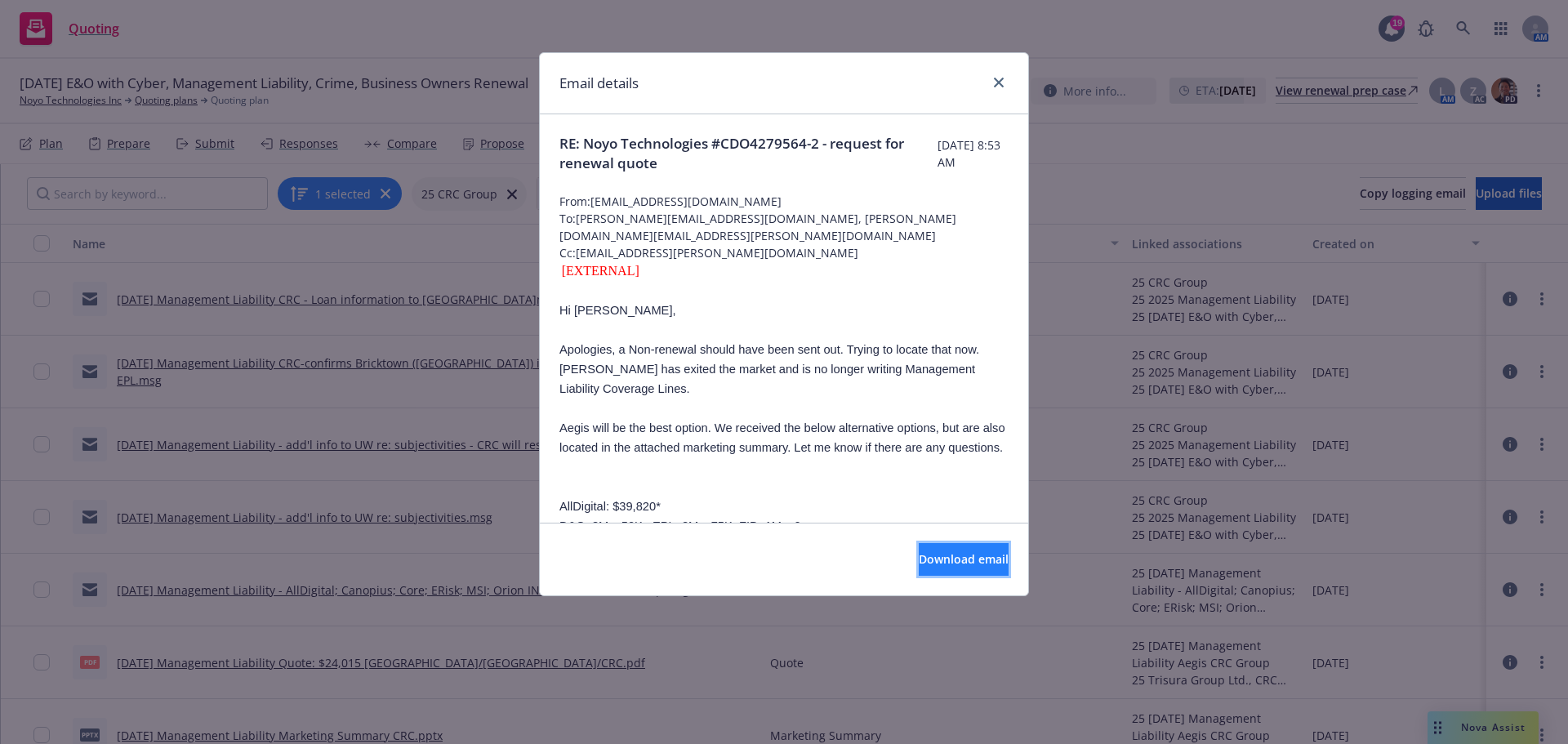
click at [919, 563] on span "Download email" at bounding box center [964, 559] width 90 height 16
click at [992, 76] on link "close" at bounding box center [999, 82] width 20 height 20
